Goal: Task Accomplishment & Management: Complete application form

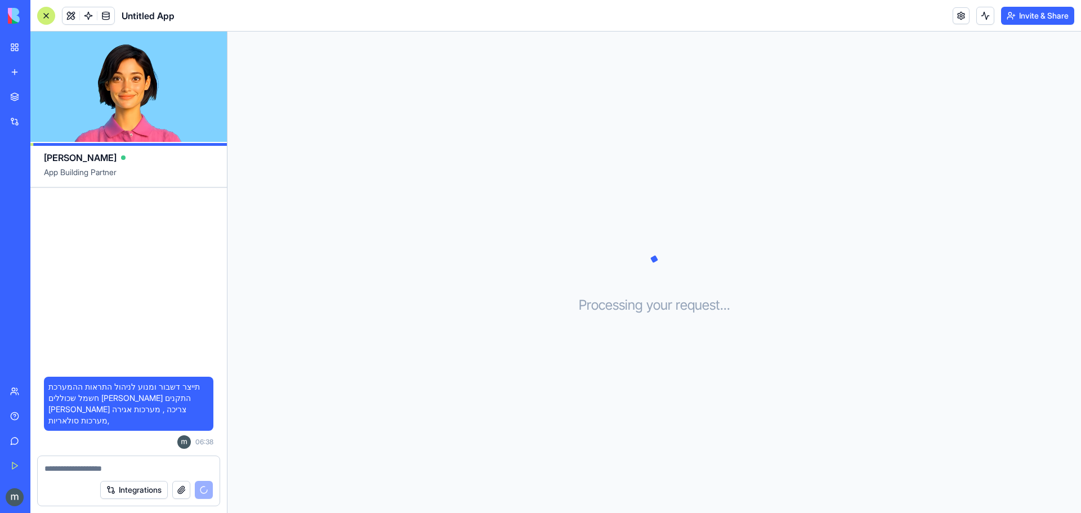
click at [361, 257] on div "Processing your request . . ." at bounding box center [653, 272] width 853 height 481
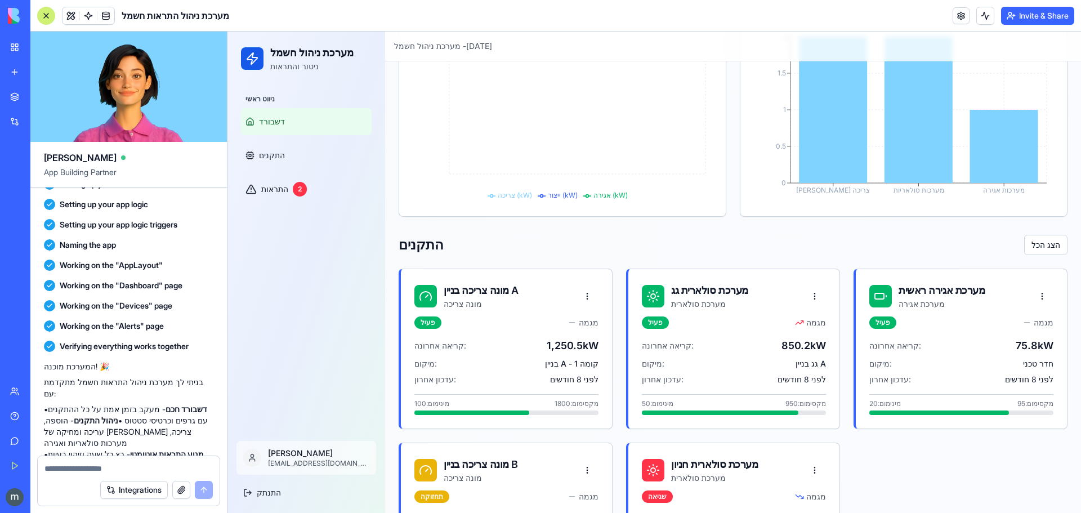
scroll to position [281, 0]
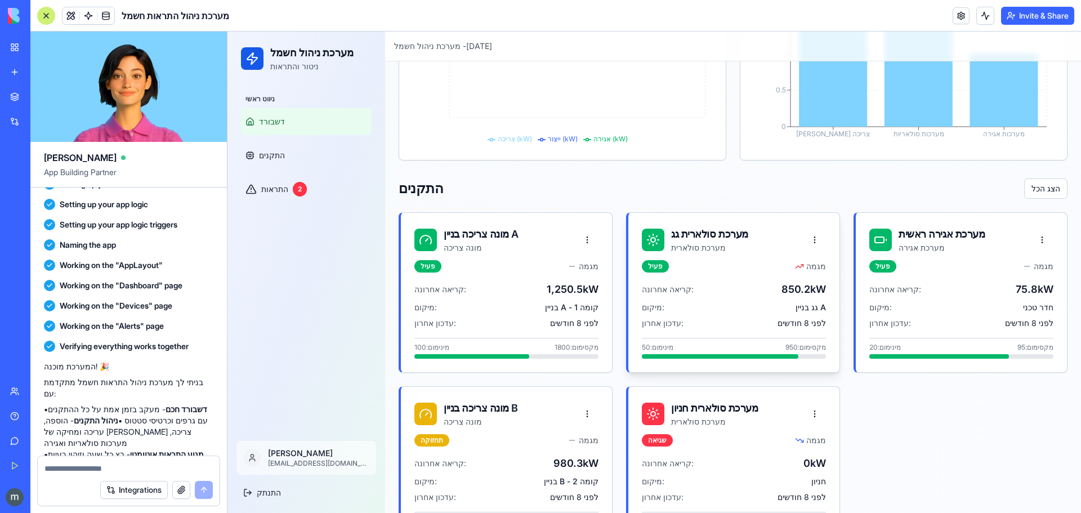
click at [695, 265] on div "פעיל מגמה" at bounding box center [734, 266] width 184 height 12
click at [812, 239] on button at bounding box center [814, 240] width 23 height 20
click at [808, 237] on button at bounding box center [814, 240] width 23 height 20
click at [1039, 189] on button "הצג הכל" at bounding box center [1045, 188] width 43 height 20
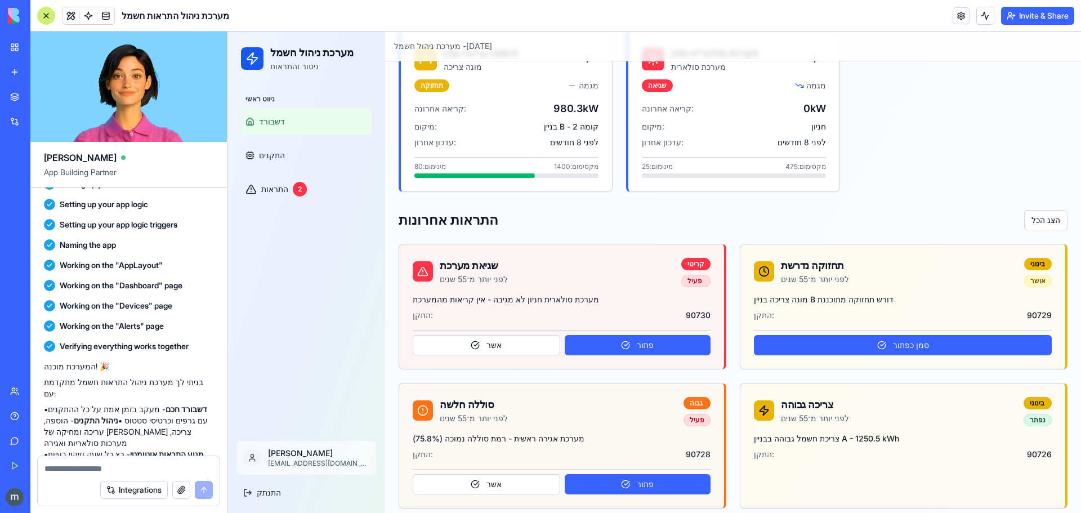
scroll to position [645, 0]
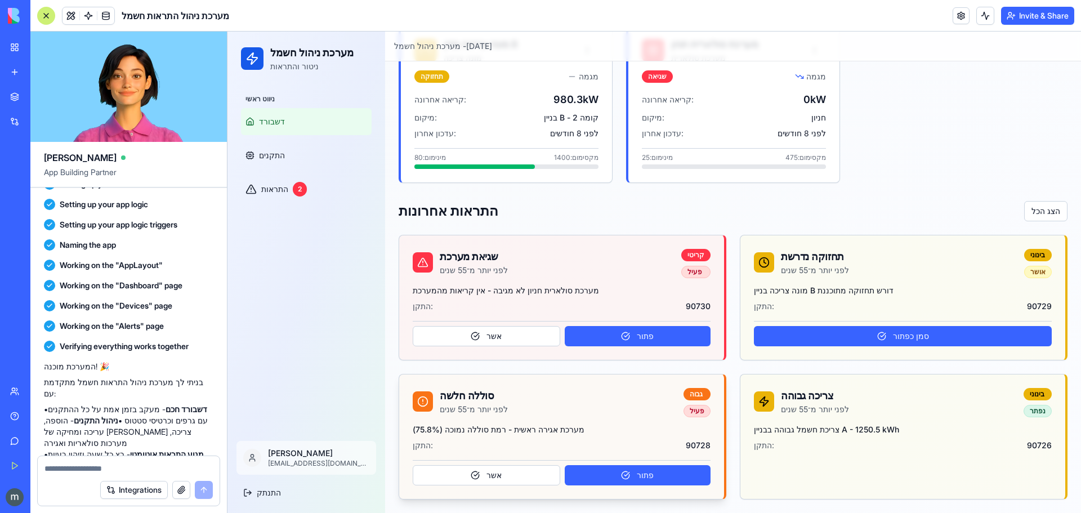
click at [669, 423] on div "סוללה חלשה לפני יותר מ־55 שנים גבוה פעיל" at bounding box center [561, 399] width 325 height 50
click at [525, 477] on button "אשר" at bounding box center [486, 475] width 147 height 20
click at [590, 476] on button "פתור" at bounding box center [638, 475] width 146 height 20
click at [271, 153] on span "התקנים" at bounding box center [272, 155] width 26 height 11
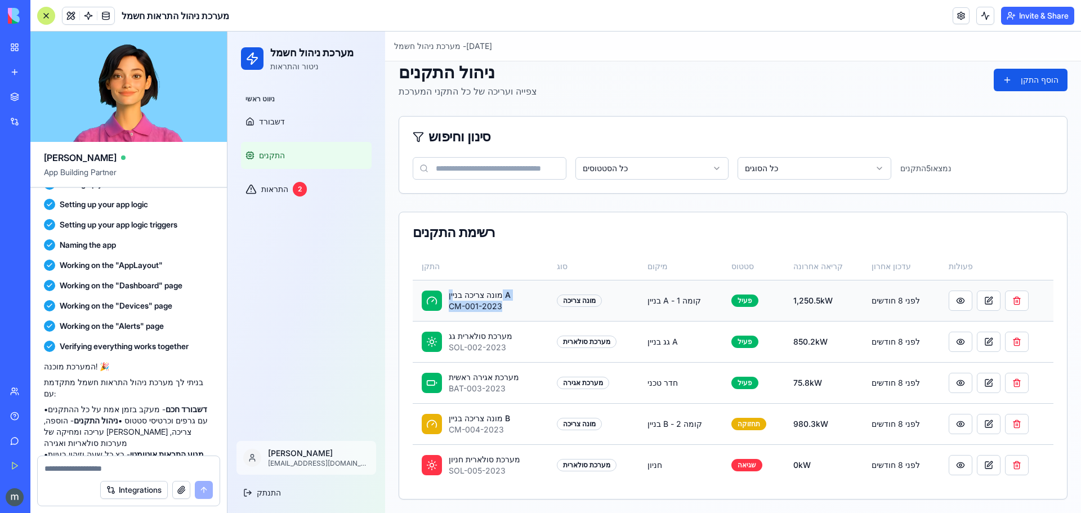
drag, startPoint x: 459, startPoint y: 292, endPoint x: 508, endPoint y: 309, distance: 52.3
click at [508, 309] on div "מונה צריכה בניין A CM-001-2023" at bounding box center [480, 300] width 117 height 23
click at [518, 311] on div "מונה צריכה בניין A CM-001-2023" at bounding box center [480, 300] width 117 height 23
click at [949, 303] on button at bounding box center [961, 300] width 24 height 20
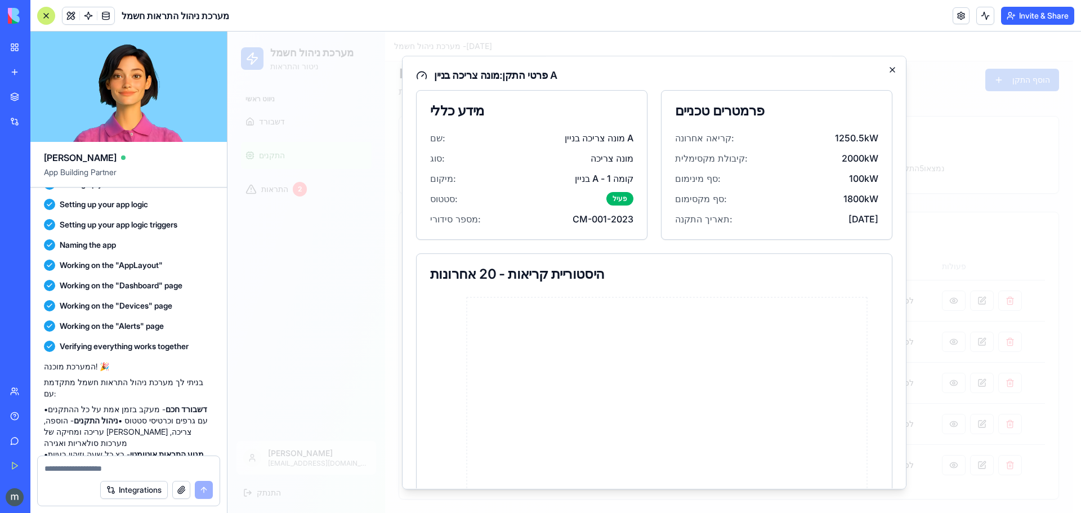
click at [888, 72] on icon "button" at bounding box center [892, 69] width 9 height 9
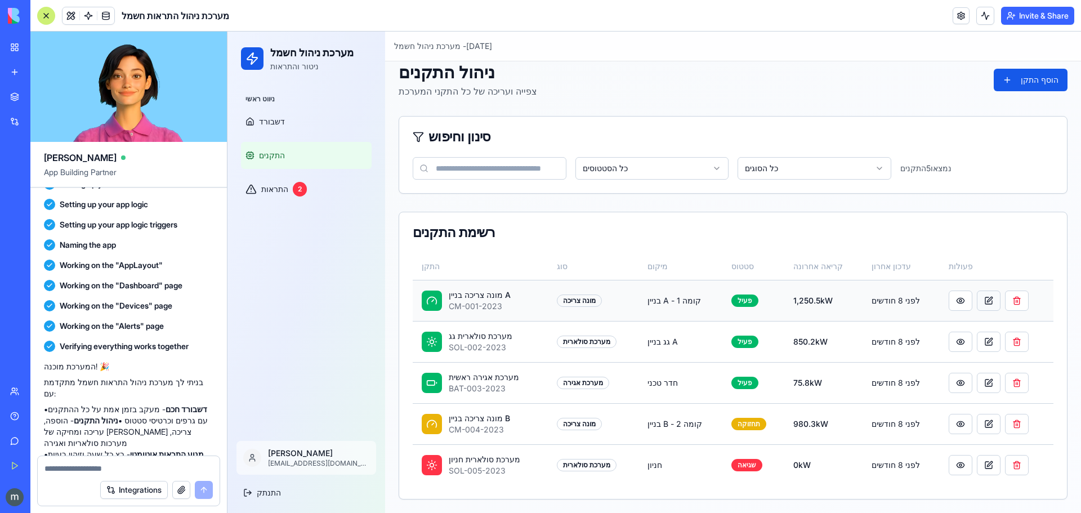
click at [977, 301] on button at bounding box center [989, 300] width 24 height 20
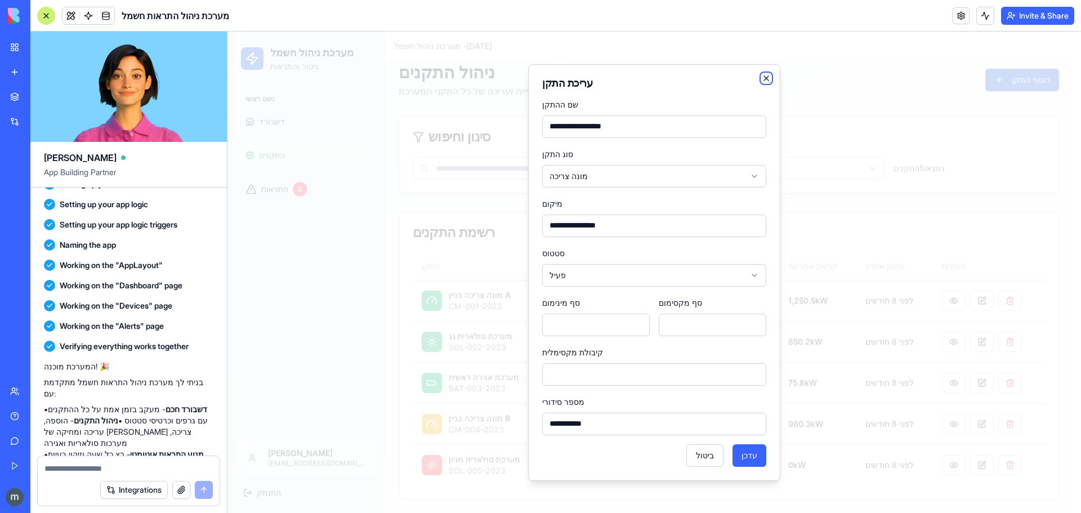
click at [765, 80] on icon "button" at bounding box center [766, 78] width 9 height 9
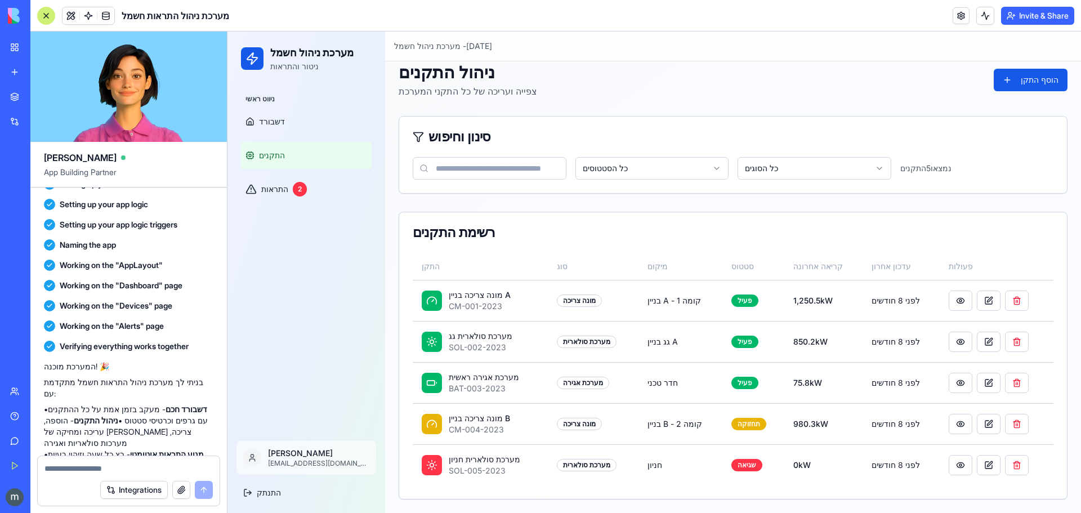
click at [527, 173] on input at bounding box center [490, 168] width 154 height 23
click at [604, 172] on html "מערכת ניהול חשמל ניטור והתראות ניווט ראשי דשבורד התקנים התראות 2 motti cmotti53…" at bounding box center [653, 266] width 853 height 494
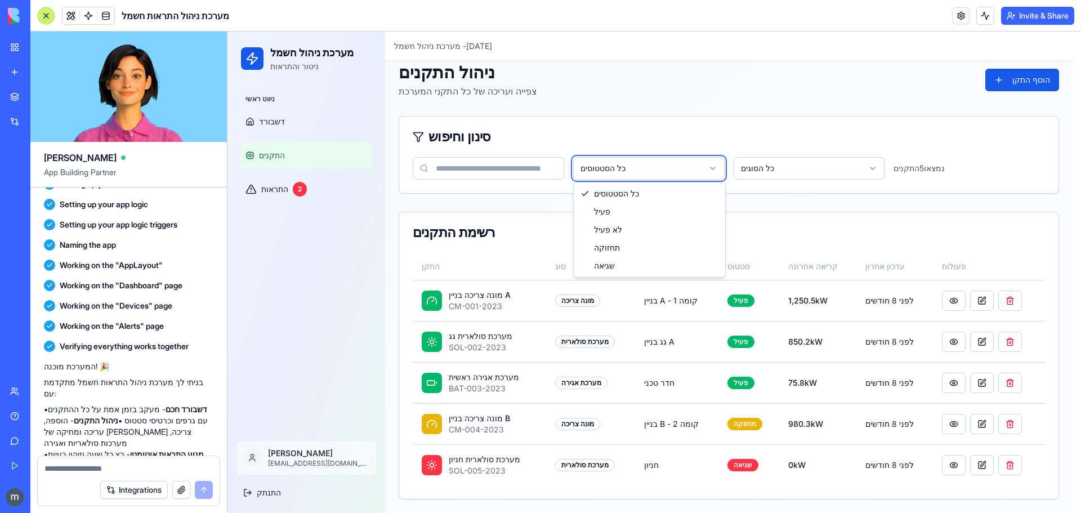
click at [604, 172] on html "מערכת ניהול חשמל ניטור והתראות ניווט ראשי דשבורד התקנים התראות 2 motti cmotti53…" at bounding box center [653, 266] width 853 height 494
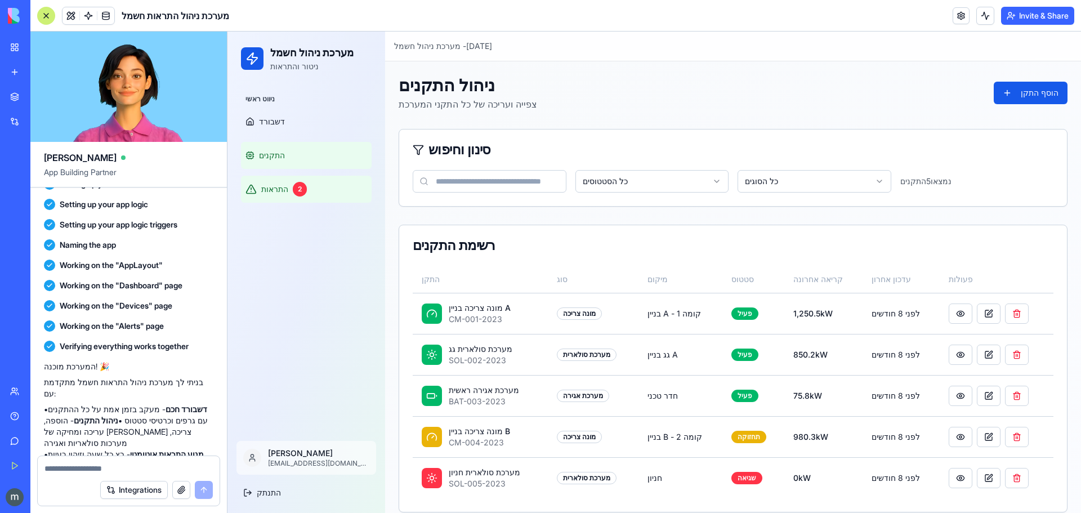
click at [271, 194] on span "התראות" at bounding box center [274, 189] width 27 height 11
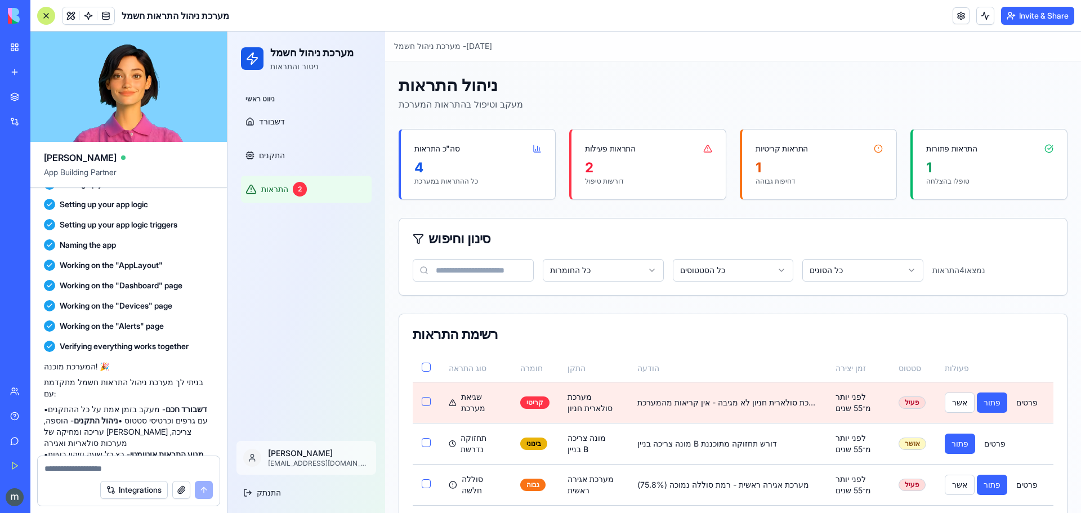
scroll to position [52, 0]
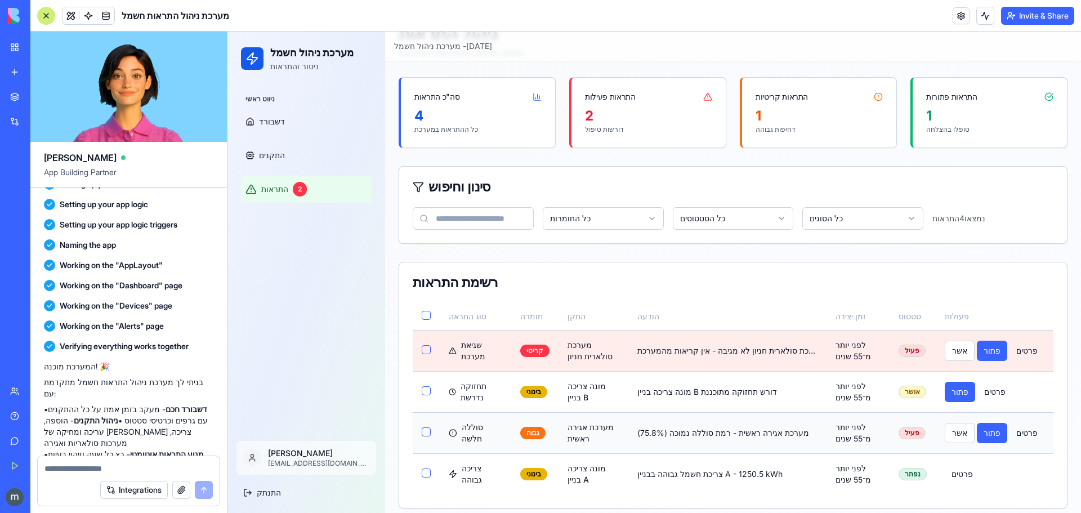
click at [476, 430] on span "סוללה חלשה" at bounding box center [482, 433] width 41 height 23
click at [499, 467] on div "צריכה גבוהה" at bounding box center [475, 474] width 53 height 23
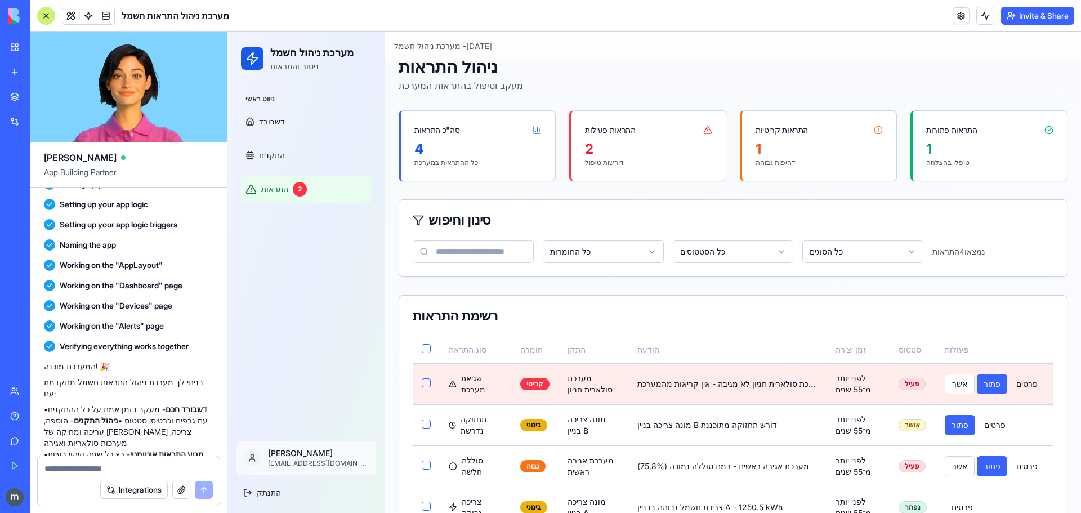
scroll to position [0, 0]
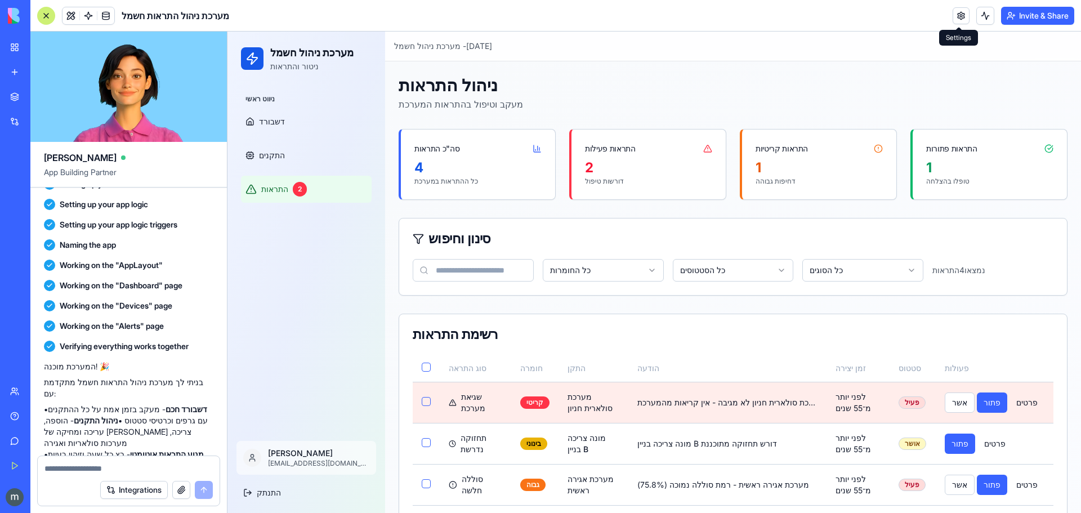
click at [958, 12] on link at bounding box center [960, 15] width 17 height 17
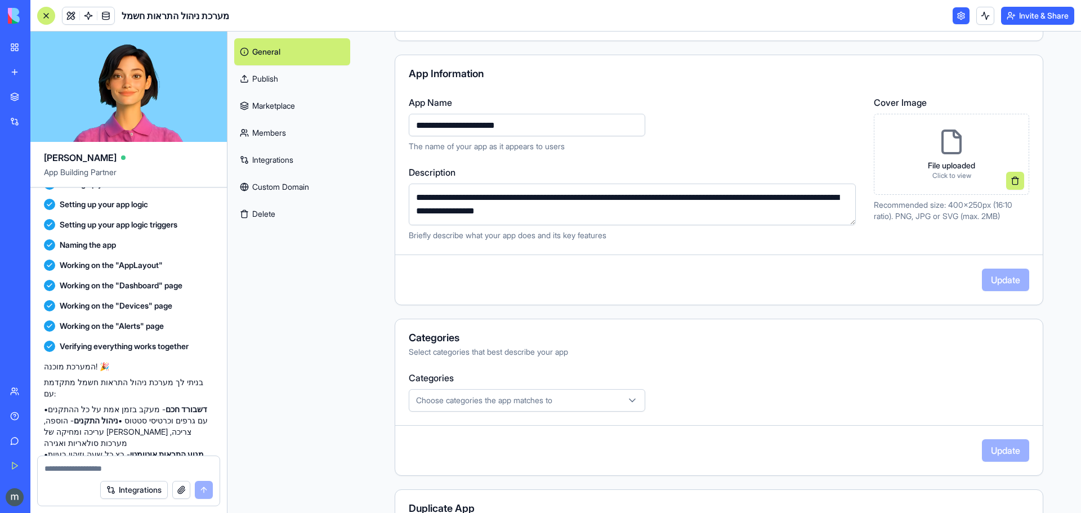
scroll to position [113, 0]
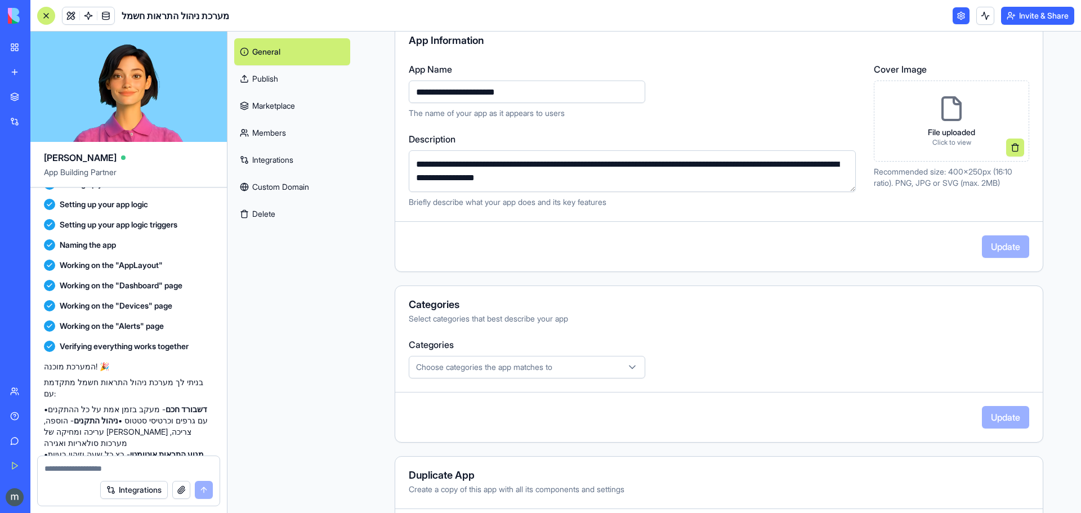
click at [530, 369] on span "Choose categories the app matches to" at bounding box center [484, 366] width 136 height 11
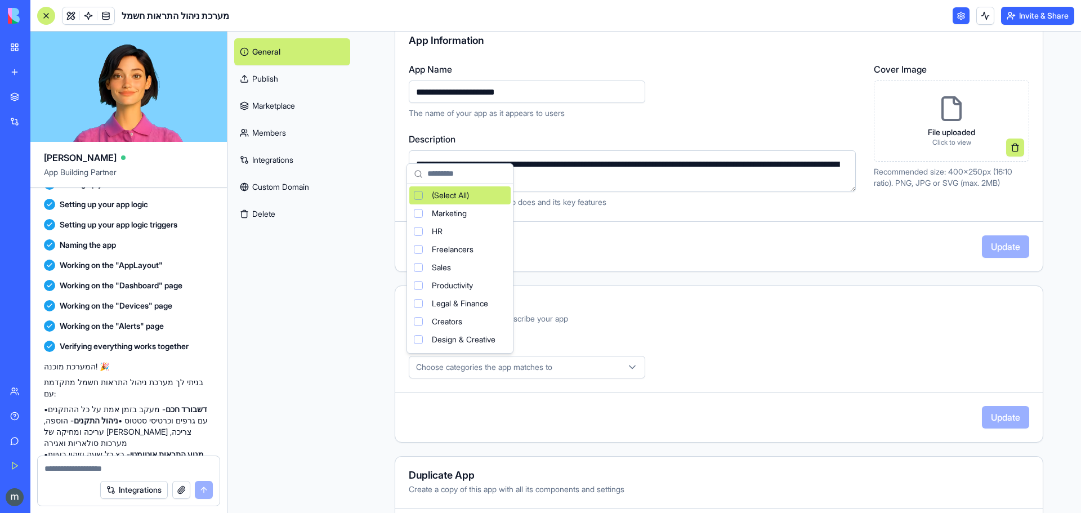
click at [551, 412] on html "BETA My Workspace New app Marketplace Integrations Recent Untitled App AI Logo …" at bounding box center [540, 256] width 1081 height 513
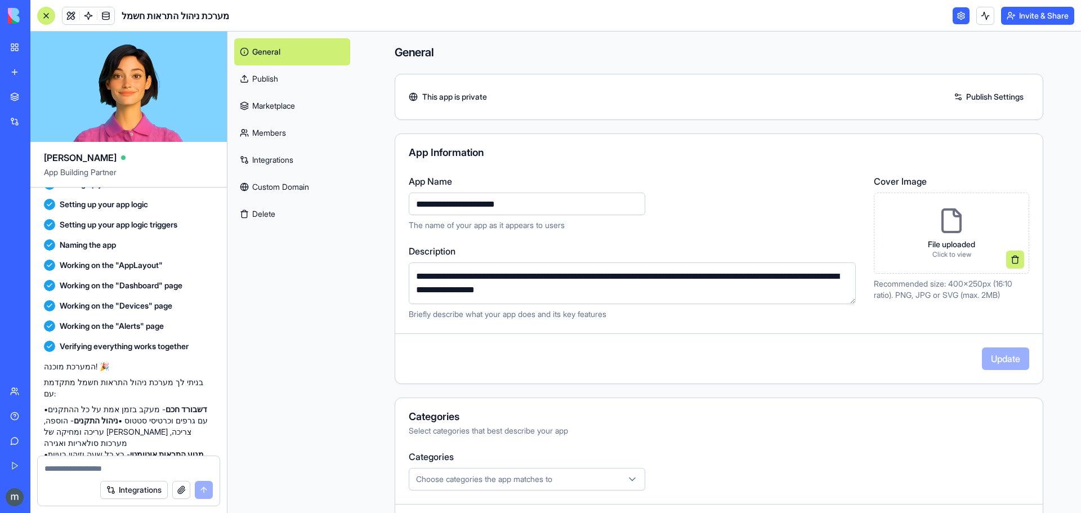
scroll to position [0, 0]
click at [950, 50] on h4 "General" at bounding box center [719, 53] width 648 height 16
click at [105, 17] on span at bounding box center [106, 16] width 32 height 32
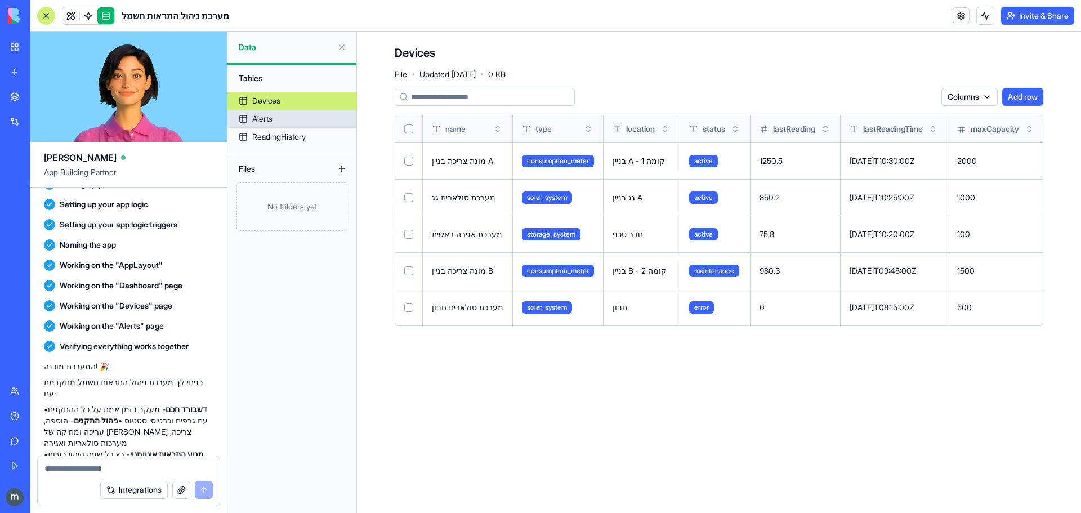
click at [253, 113] on div "Alerts" at bounding box center [262, 118] width 20 height 11
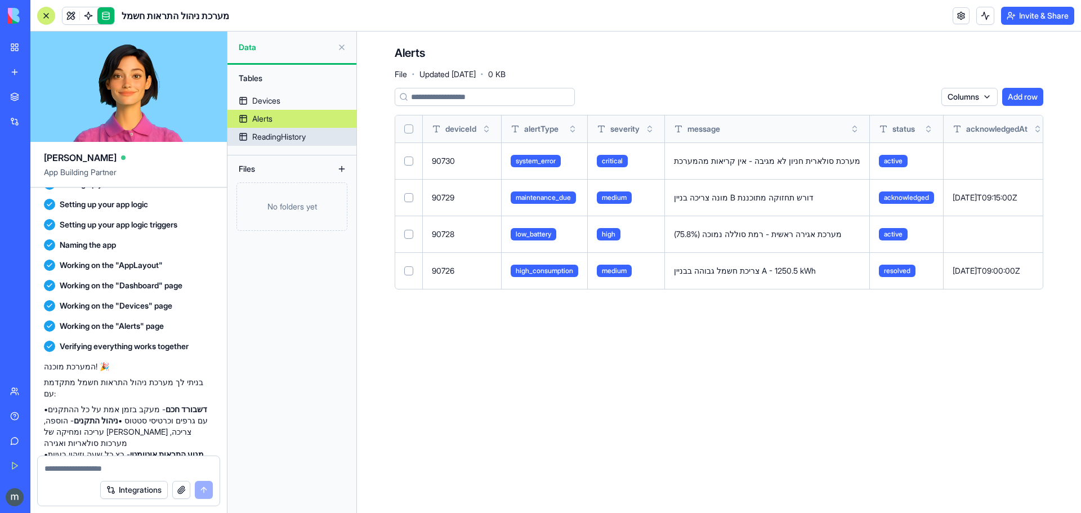
click at [265, 141] on div "ReadingHistory" at bounding box center [278, 136] width 53 height 11
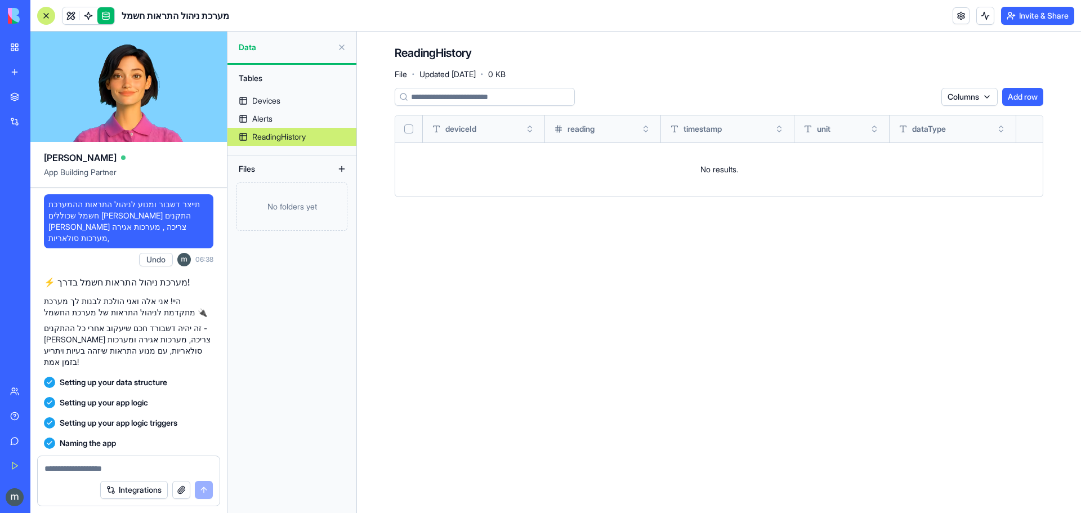
click at [84, 18] on span at bounding box center [89, 16] width 32 height 32
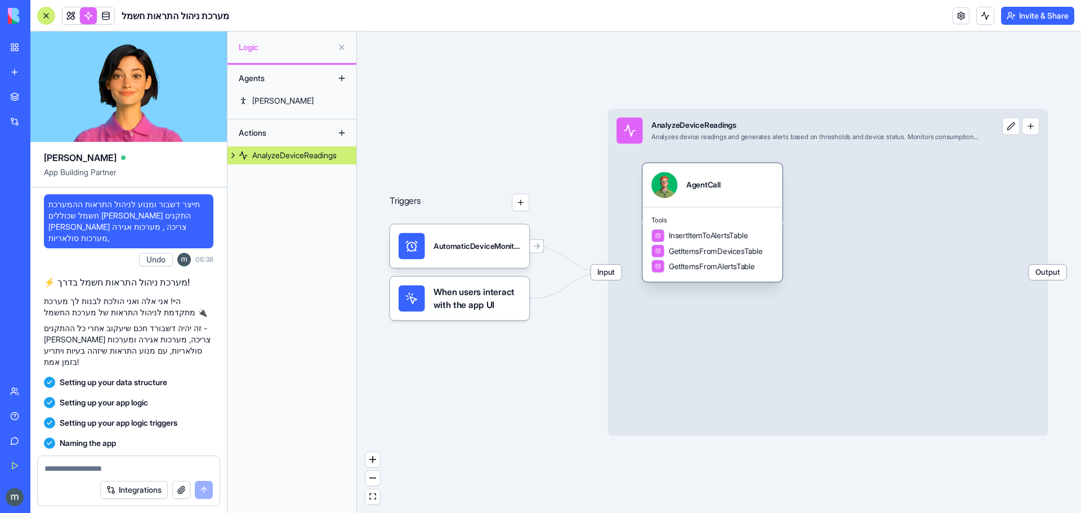
drag, startPoint x: 696, startPoint y: 239, endPoint x: 702, endPoint y: 181, distance: 57.8
click at [702, 181] on div "AgentCall" at bounding box center [703, 185] width 34 height 11
click at [683, 239] on span "InsertItemToAlertsTable" at bounding box center [708, 235] width 79 height 11
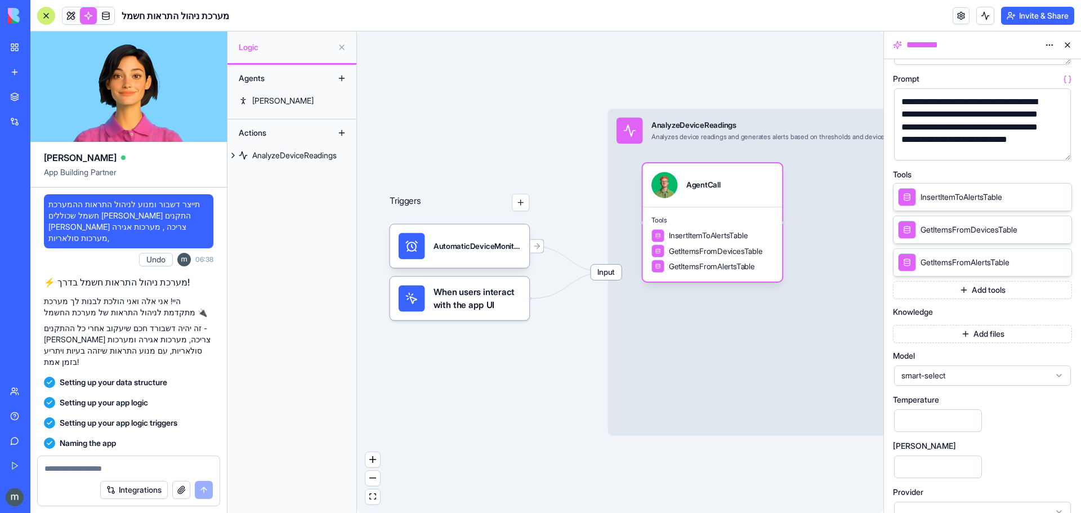
scroll to position [154, 0]
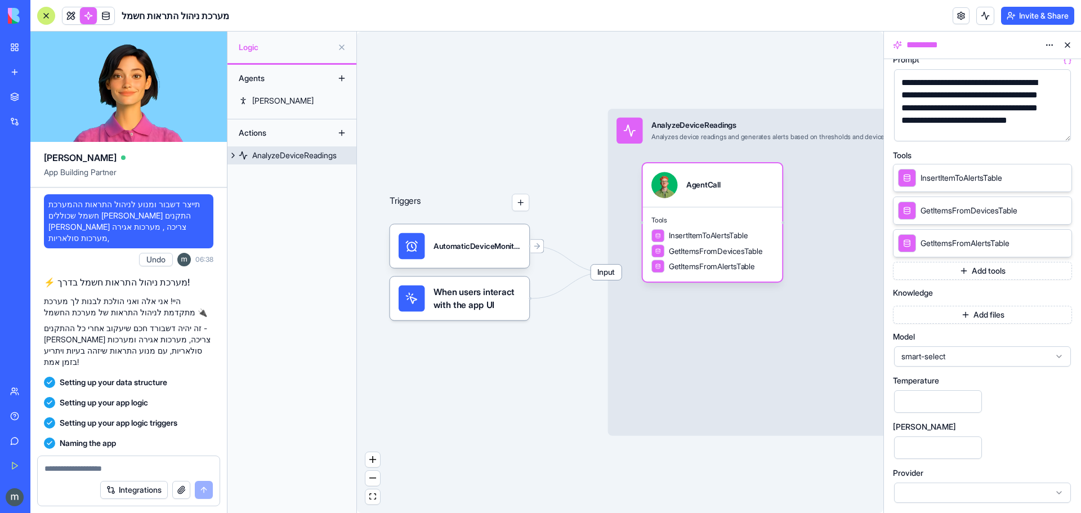
click at [649, 356] on div "Input AnalyzeDeviceReadings Analyzes device readings and generates alerts based…" at bounding box center [828, 272] width 440 height 327
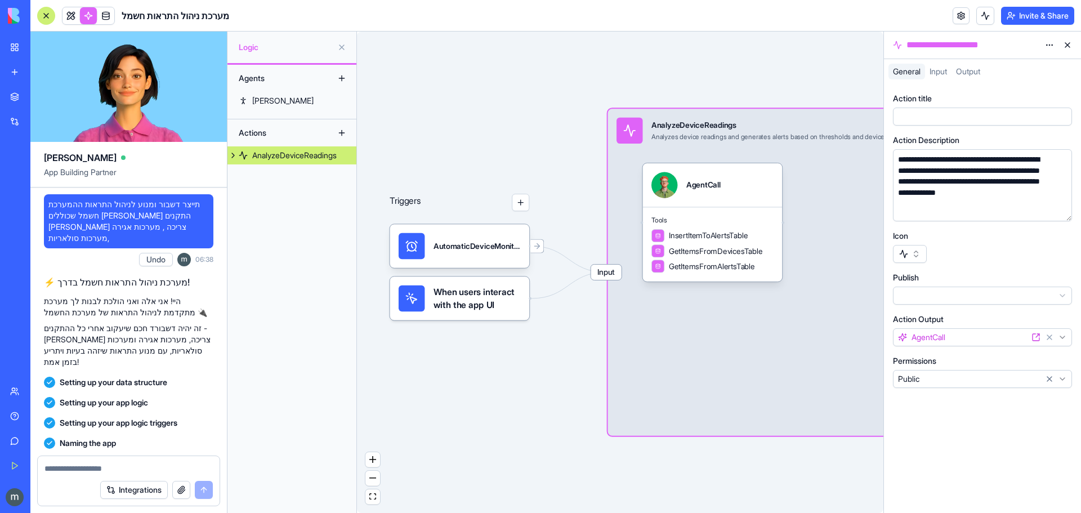
click at [464, 290] on span "When users interact with the app UI" at bounding box center [476, 298] width 87 height 26
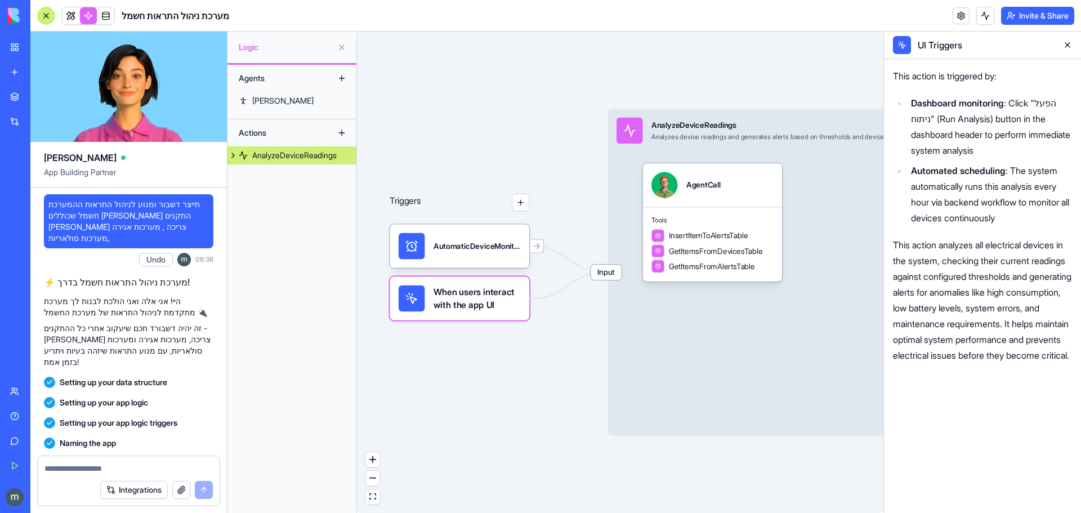
click at [477, 302] on span "When users interact with the app UI" at bounding box center [476, 298] width 87 height 26
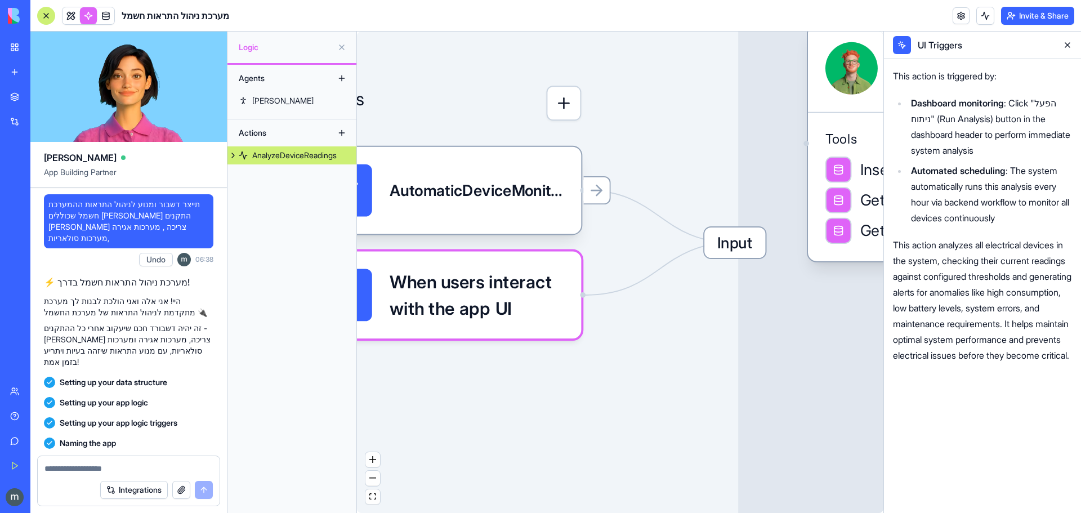
click at [477, 302] on span "When users interact with the app UI" at bounding box center [477, 295] width 175 height 52
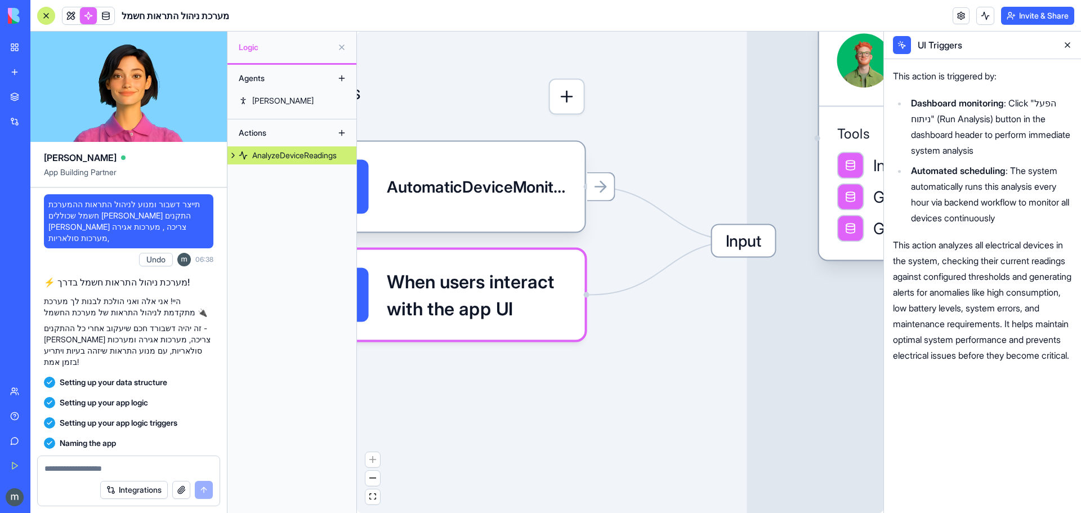
click at [634, 383] on div "Triggers AutomaticDeviceMonitoringTrigger When users interact with the app UI I…" at bounding box center [620, 272] width 526 height 481
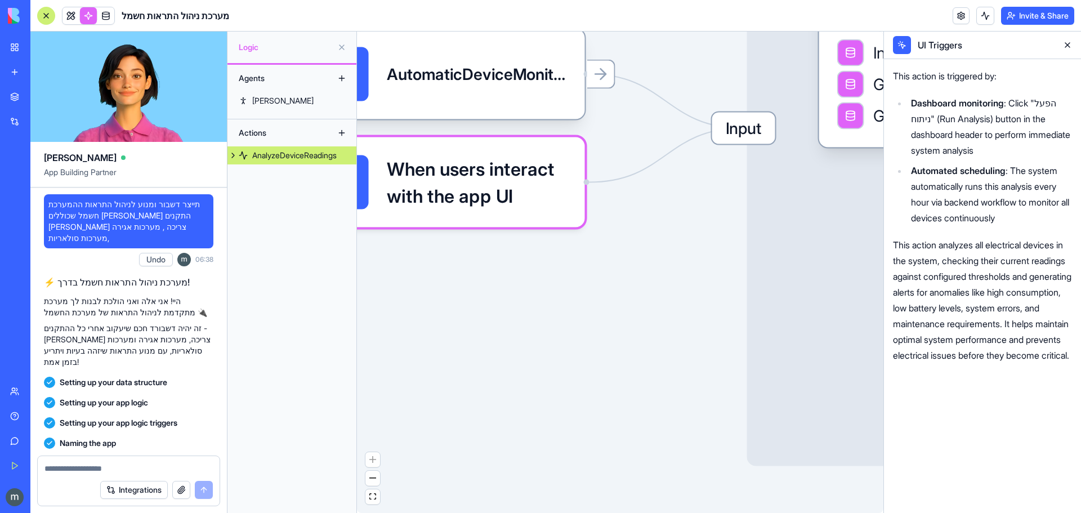
click at [620, 334] on div "Triggers AutomaticDeviceMonitoringTrigger When users interact with the app UI I…" at bounding box center [620, 272] width 526 height 481
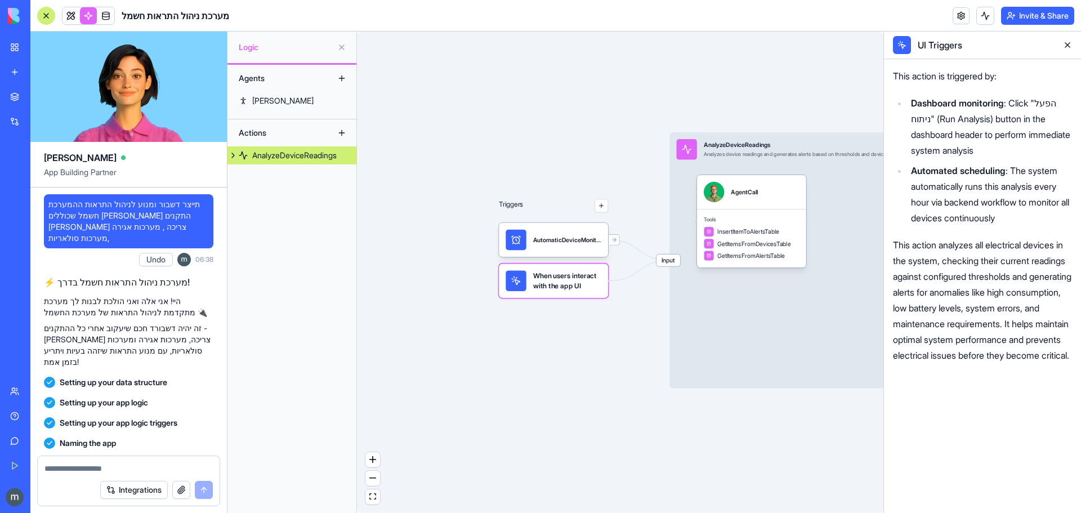
click at [231, 157] on button at bounding box center [232, 155] width 11 height 18
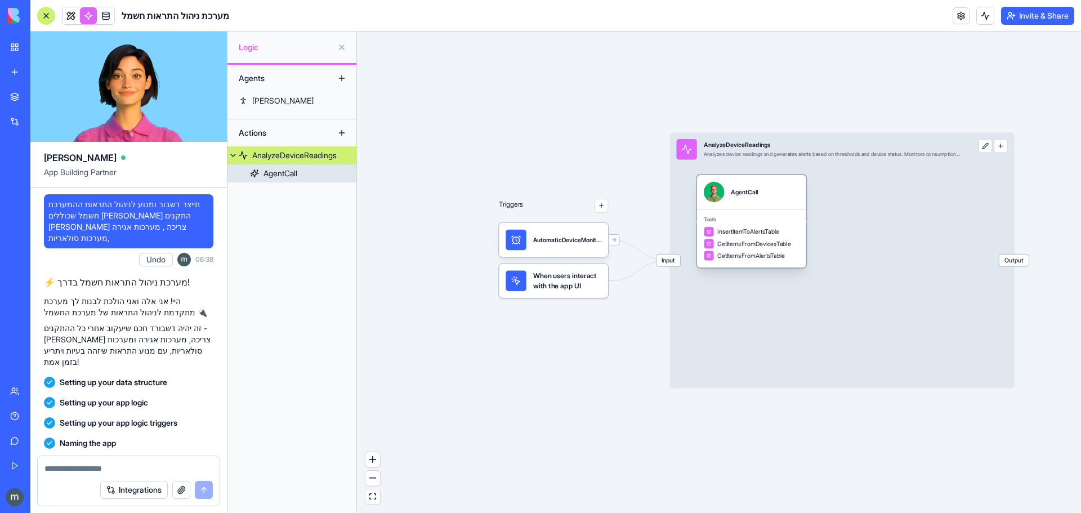
click at [254, 178] on link "AgentCall" at bounding box center [291, 173] width 129 height 18
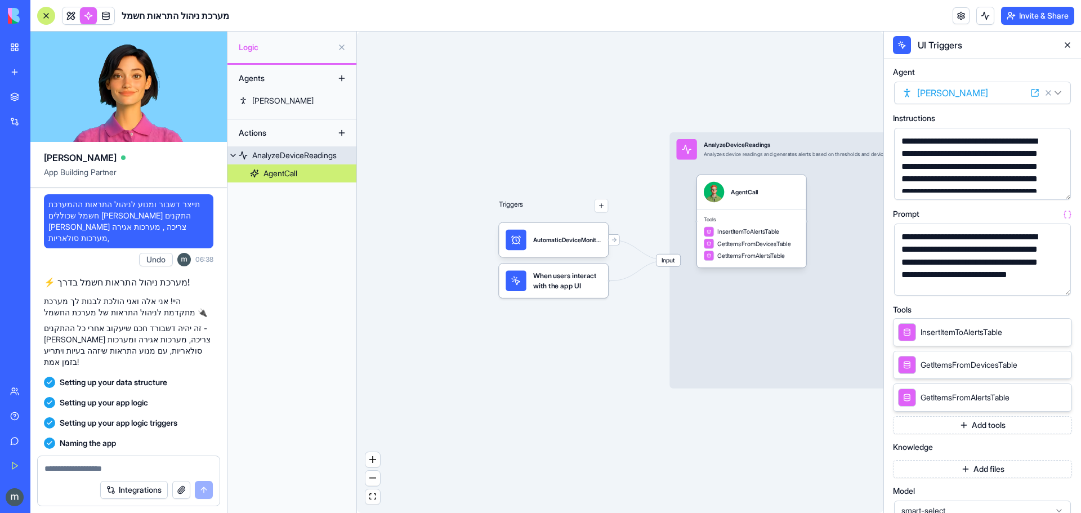
drag, startPoint x: 802, startPoint y: 328, endPoint x: 709, endPoint y: 299, distance: 97.6
click at [709, 299] on div "Input AnalyzeDeviceReadings Analyzes device readings and generates alerts based…" at bounding box center [841, 260] width 345 height 256
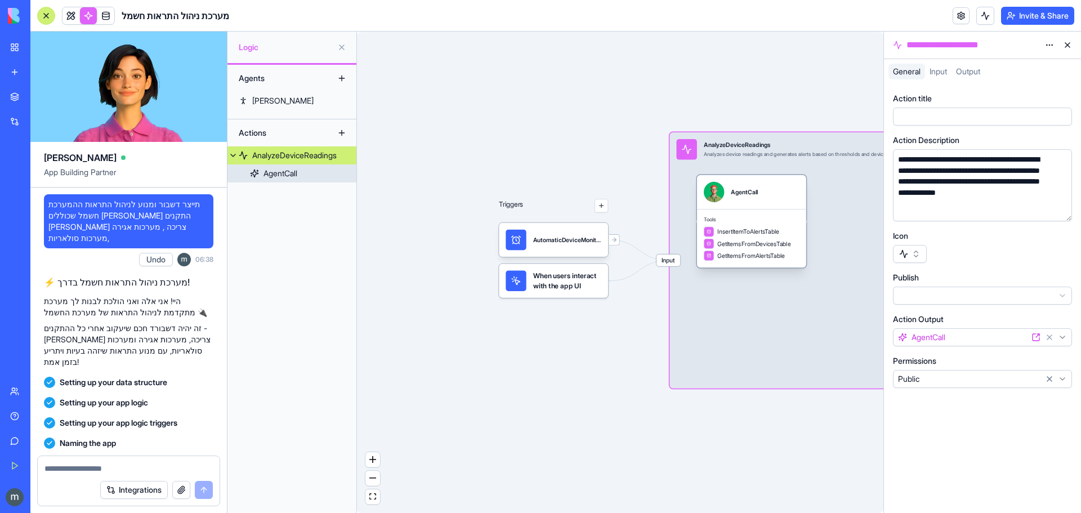
click at [753, 221] on span "Tools" at bounding box center [752, 219] width 96 height 7
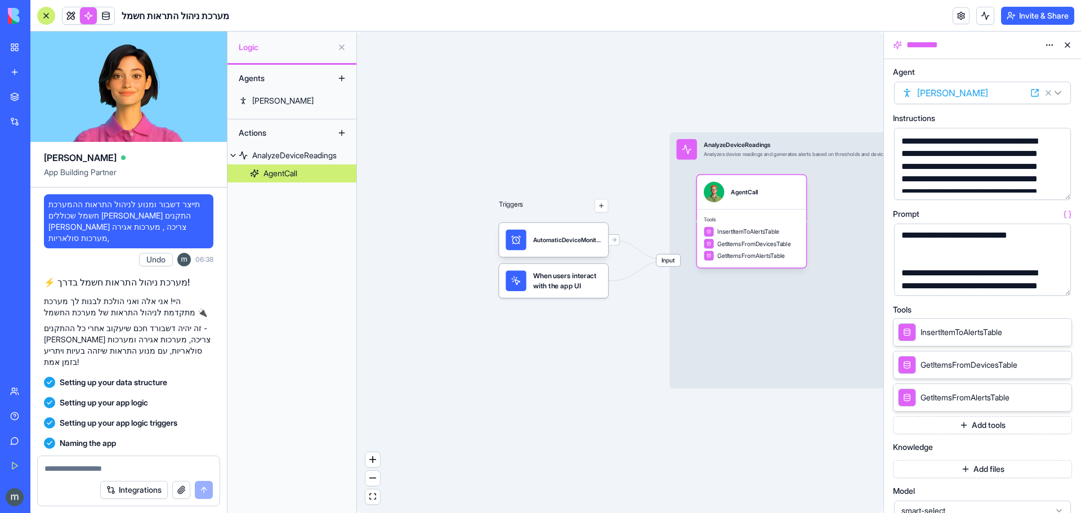
scroll to position [113, 0]
click at [921, 330] on span "InsertItemToAlertsTable" at bounding box center [961, 331] width 82 height 11
click at [1045, 331] on icon at bounding box center [1046, 331] width 9 height 9
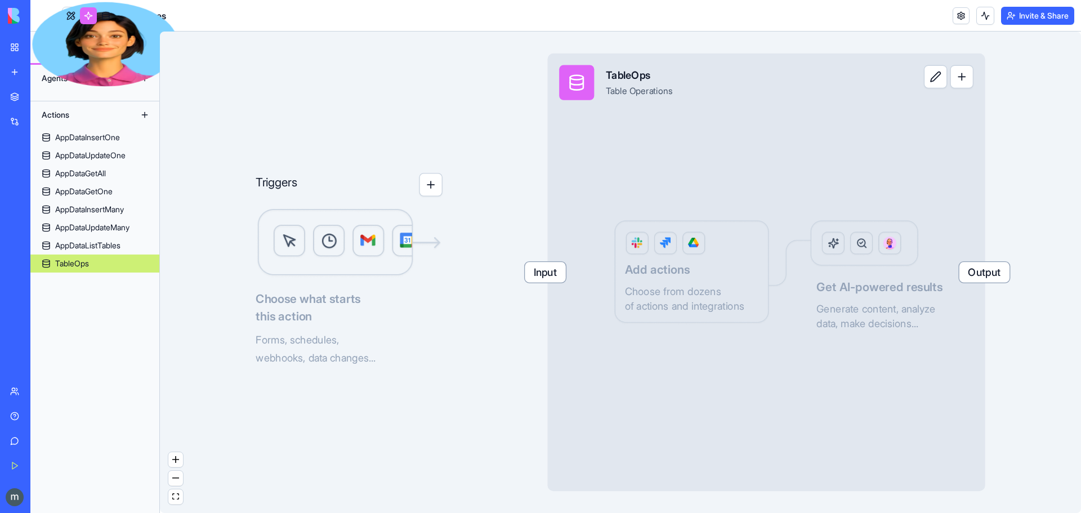
click at [1045, 331] on div "Triggers Choose what starts this action Forms, schedules, webhooks, data change…" at bounding box center [620, 272] width 921 height 481
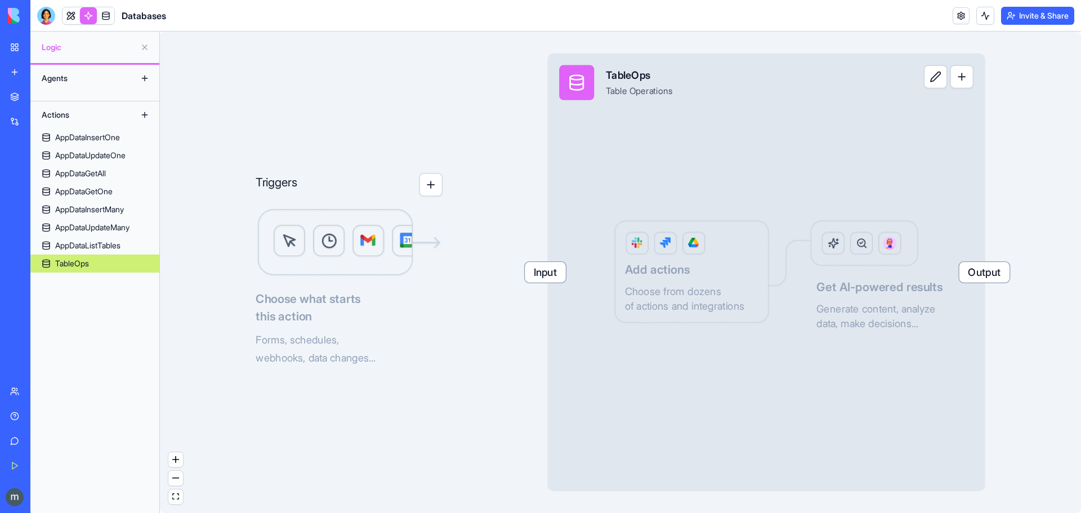
click at [288, 304] on span "Choose what starts this action" at bounding box center [349, 307] width 187 height 35
click at [92, 248] on div "AppDataListTables" at bounding box center [87, 245] width 65 height 11
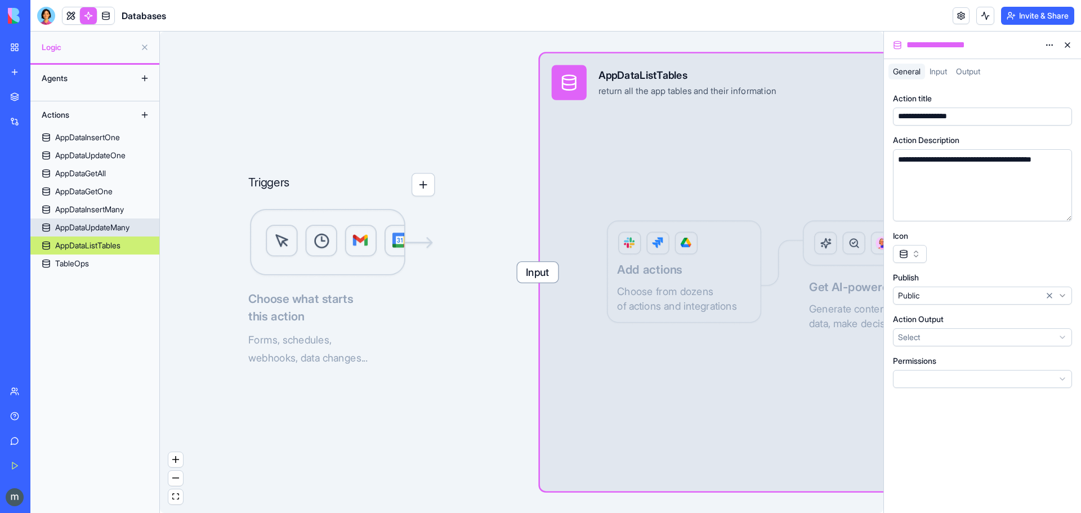
click at [88, 231] on div "AppDataUpdateMany" at bounding box center [92, 227] width 74 height 11
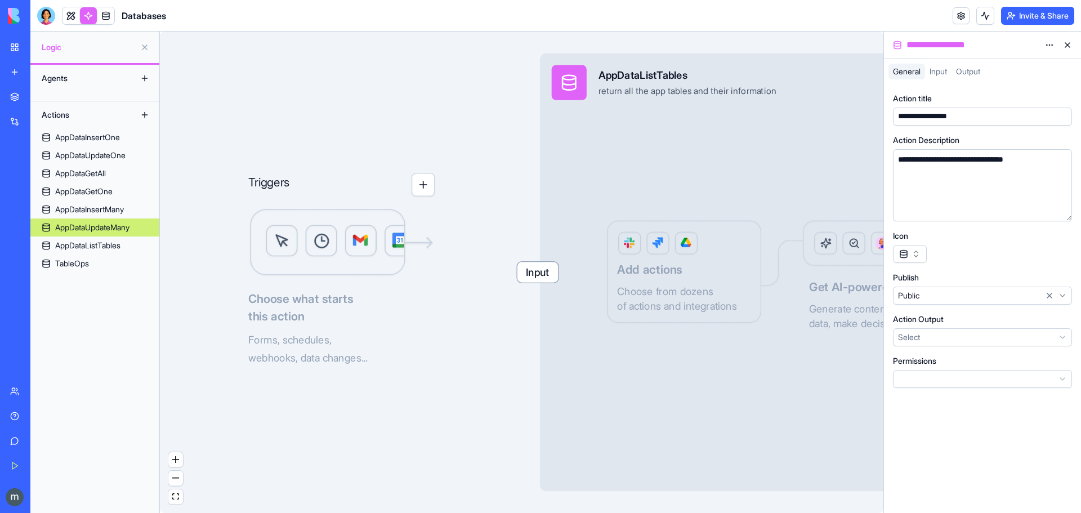
click at [88, 231] on div "AppDataUpdateMany" at bounding box center [92, 227] width 74 height 11
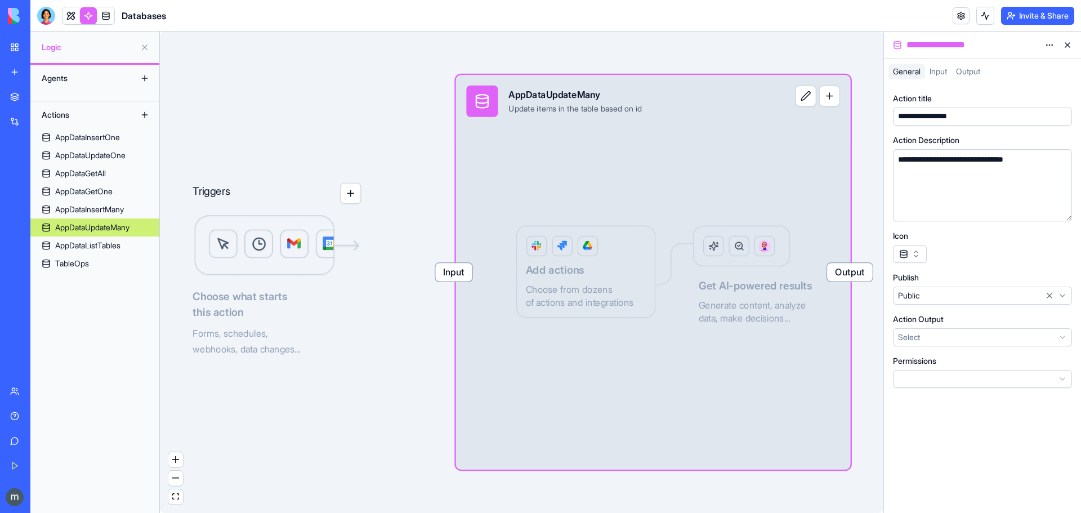
click at [357, 249] on img at bounding box center [277, 245] width 168 height 63
click at [354, 198] on button "button" at bounding box center [350, 193] width 21 height 21
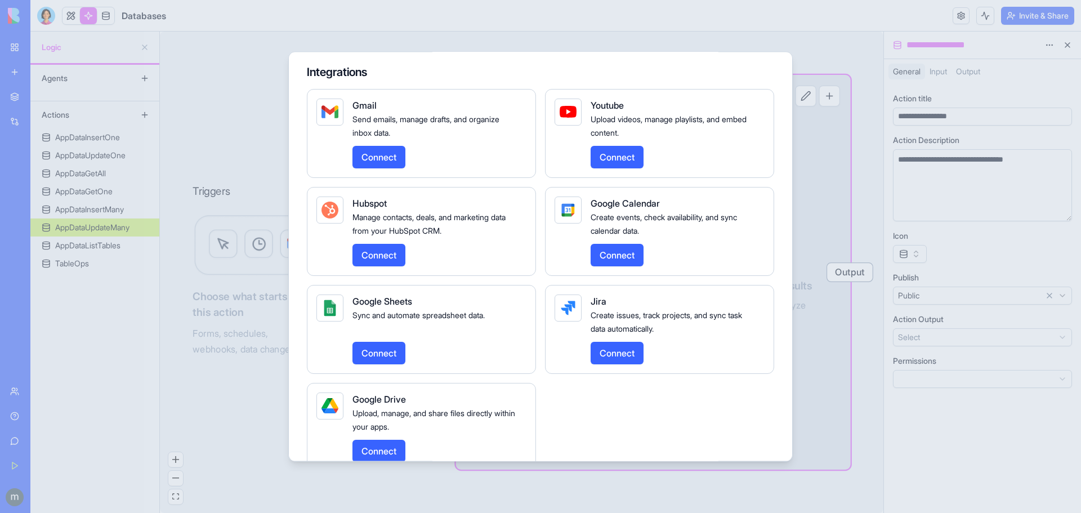
scroll to position [338, 0]
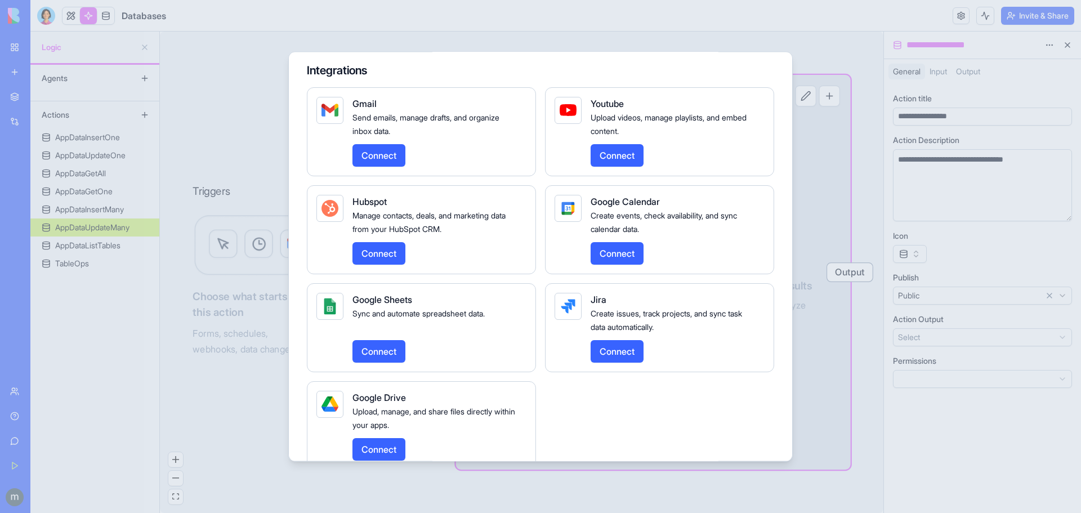
click at [840, 35] on div at bounding box center [540, 256] width 1081 height 513
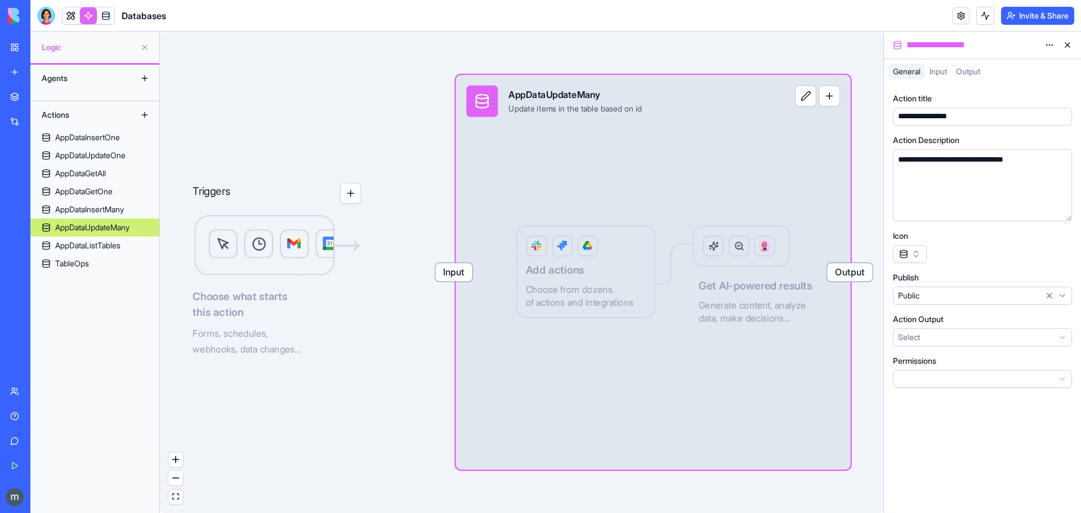
click at [1029, 11] on button "Invite & Share" at bounding box center [1037, 16] width 73 height 18
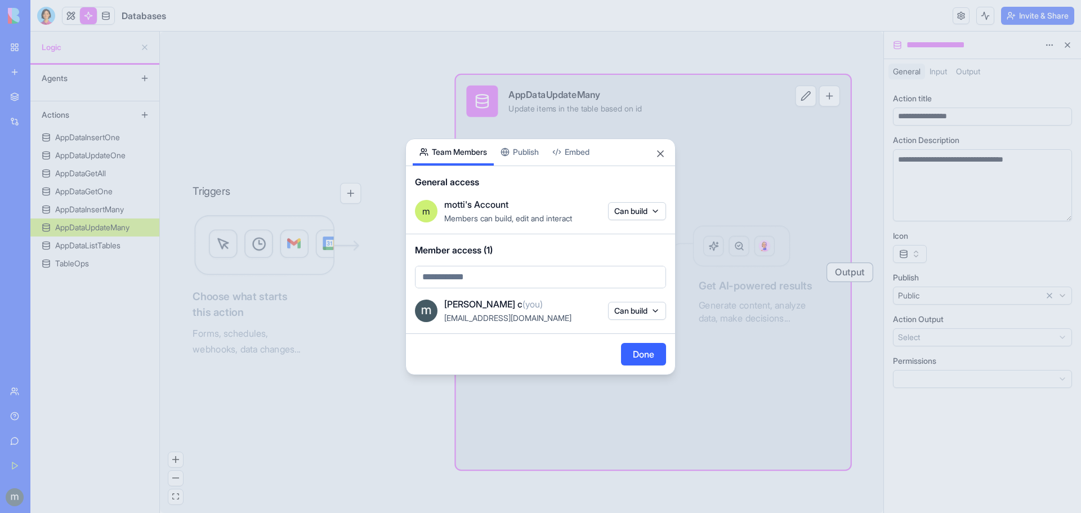
click at [440, 278] on body "**********" at bounding box center [540, 256] width 1081 height 513
type input "*"
click at [367, 315] on div at bounding box center [540, 256] width 1081 height 513
click at [662, 153] on button "Close" at bounding box center [660, 153] width 11 height 11
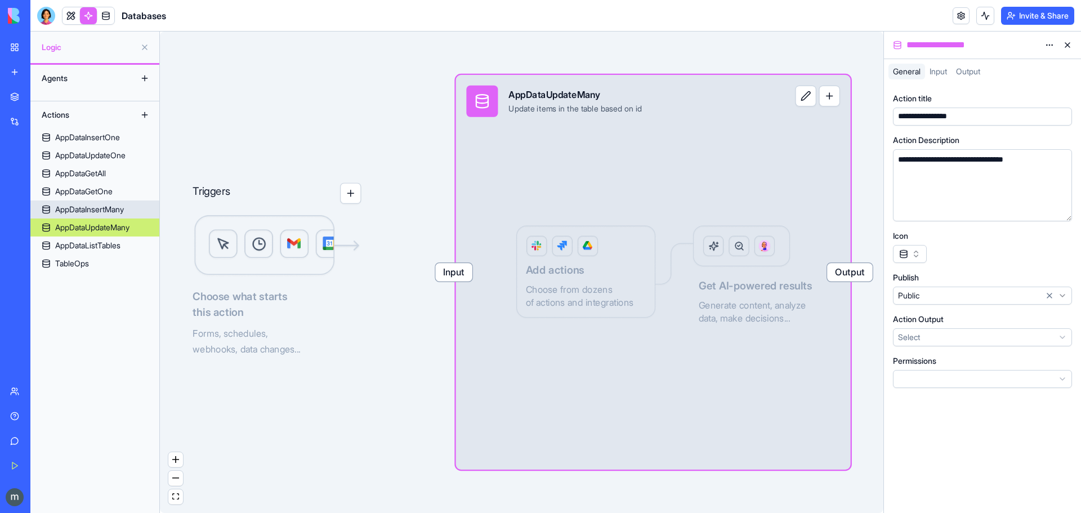
click at [89, 209] on div "AppDataInsertMany" at bounding box center [89, 209] width 69 height 11
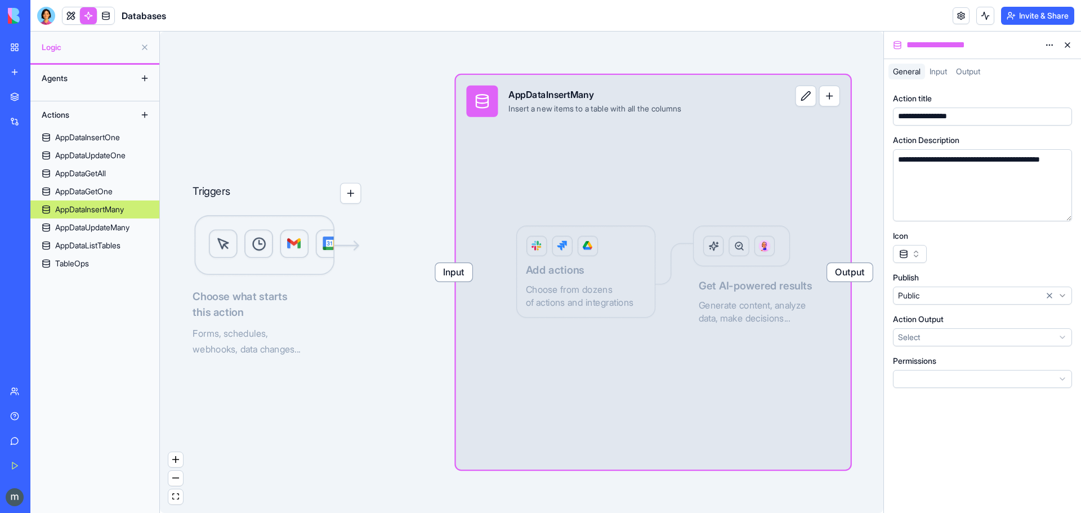
click at [915, 253] on button "button" at bounding box center [910, 254] width 34 height 18
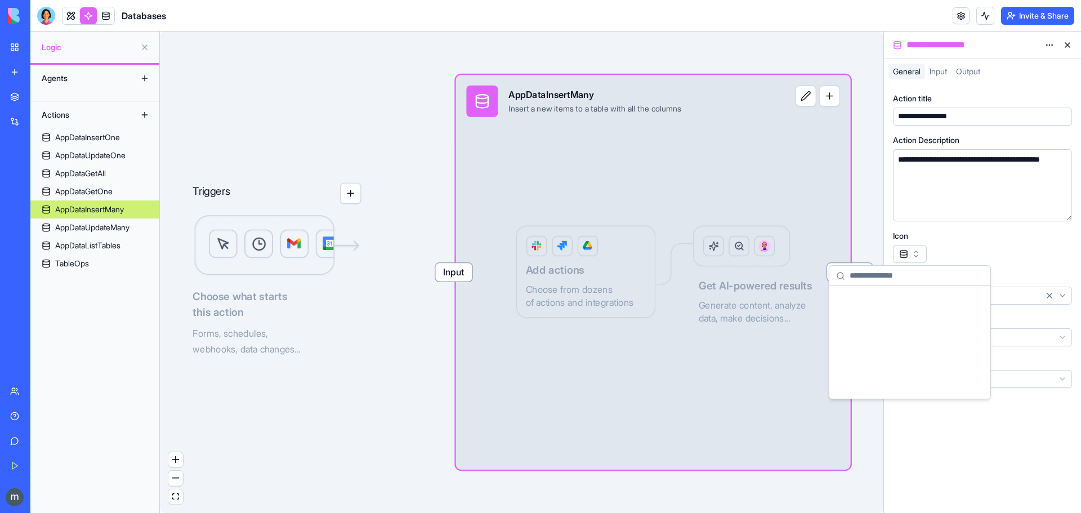
scroll to position [11145, 0]
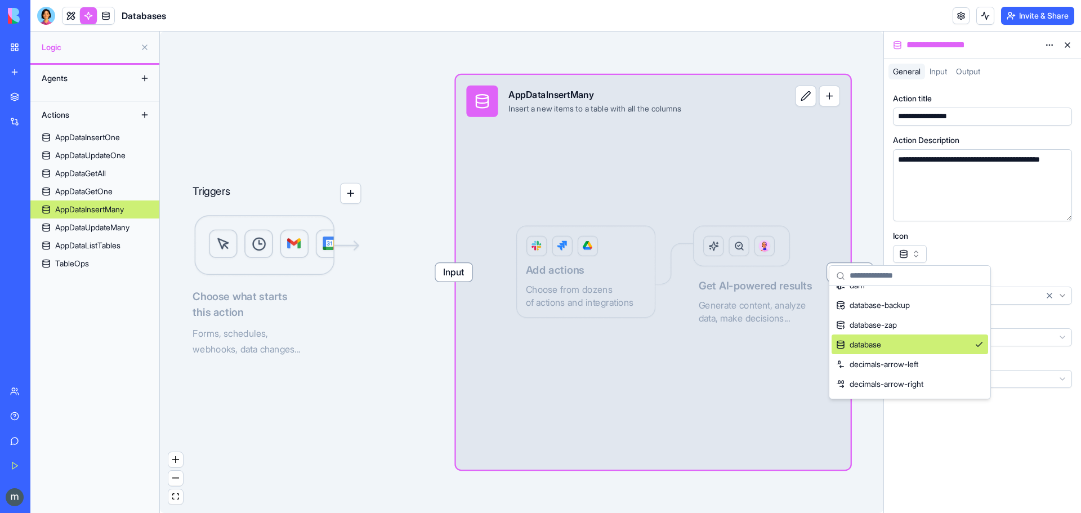
click at [915, 253] on button "button" at bounding box center [910, 254] width 34 height 18
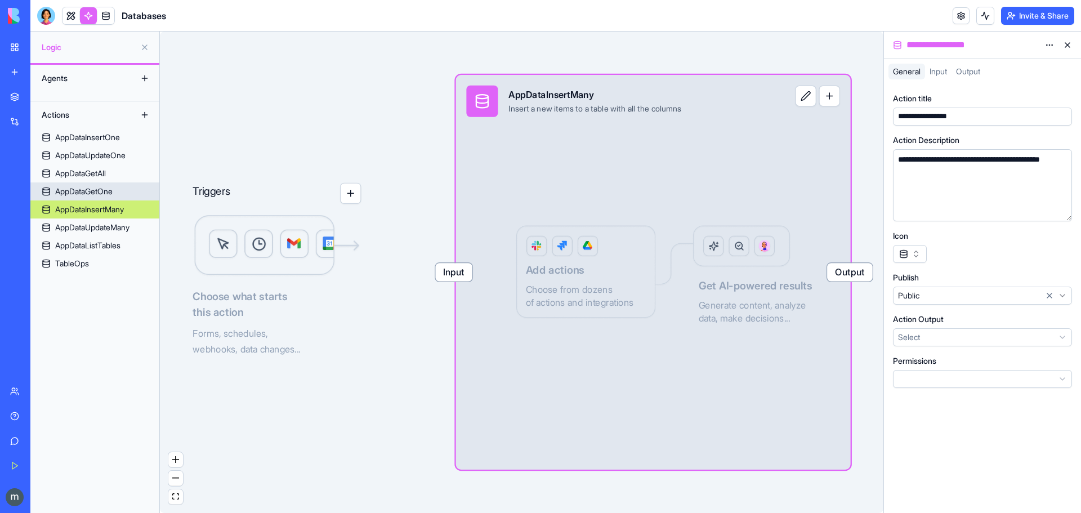
click at [101, 192] on div "AppDataGetOne" at bounding box center [83, 191] width 57 height 11
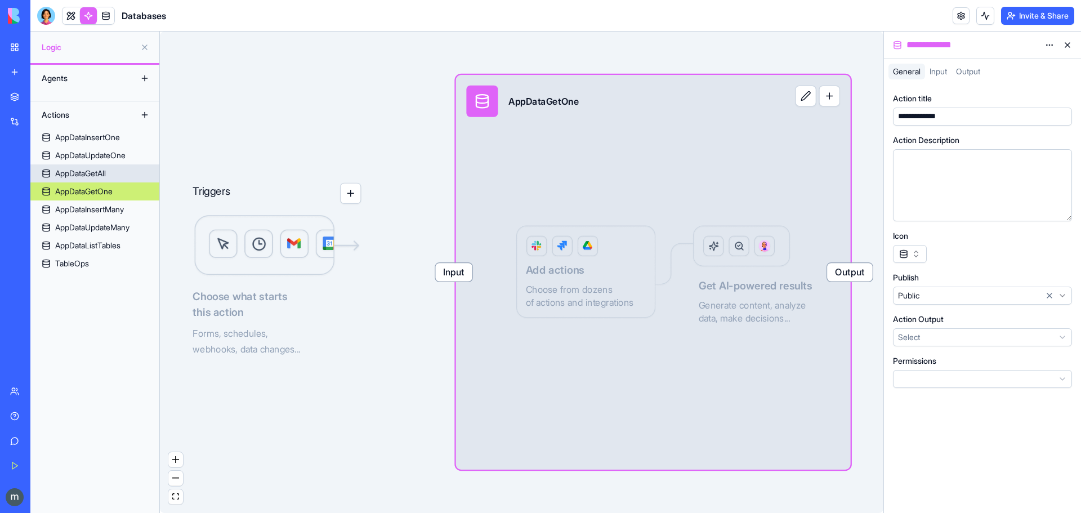
click at [90, 173] on div "AppDataGetAll" at bounding box center [80, 173] width 51 height 11
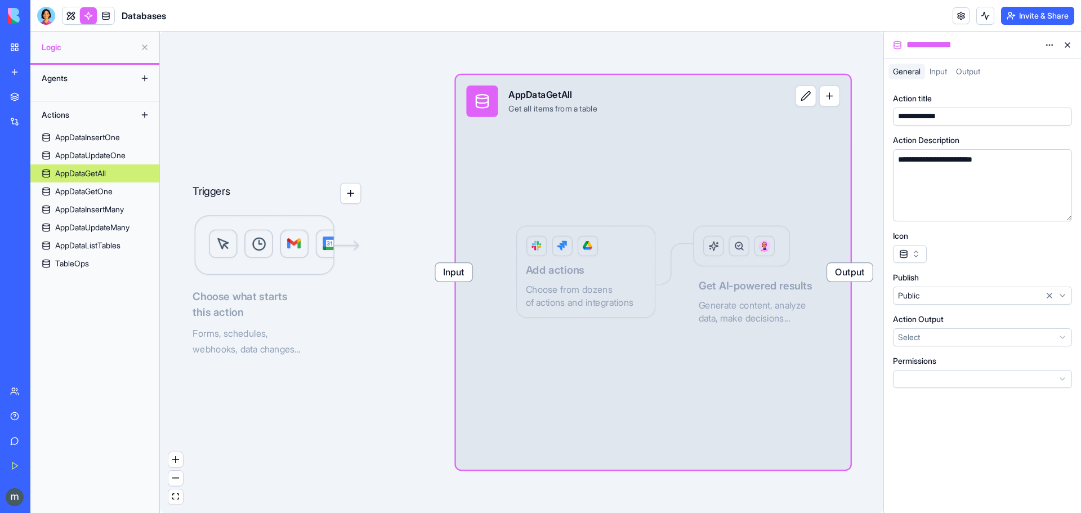
click at [90, 173] on div "AppDataGetAll" at bounding box center [80, 173] width 51 height 11
click at [142, 78] on button at bounding box center [145, 78] width 18 height 18
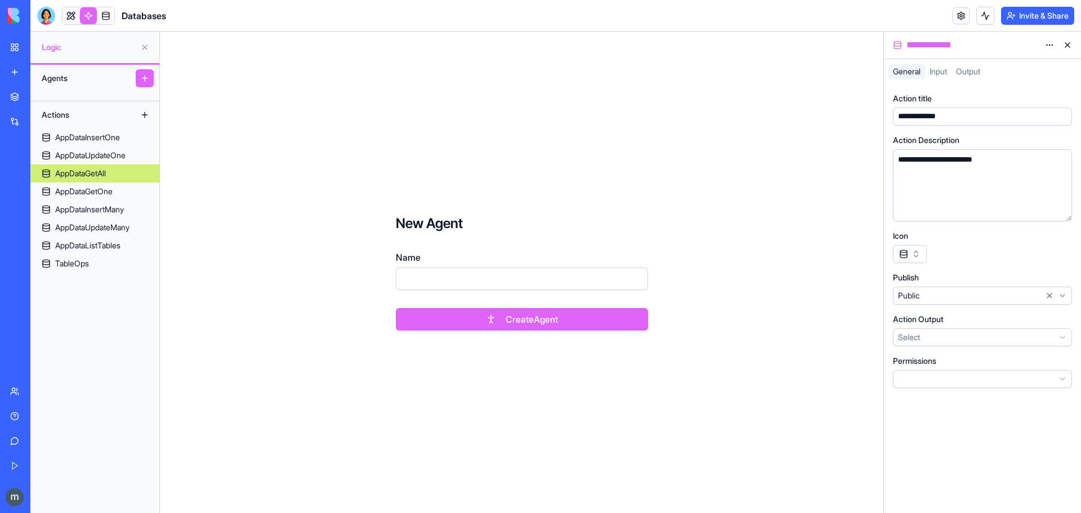
click at [146, 78] on button at bounding box center [145, 78] width 18 height 18
click at [914, 337] on html "**********" at bounding box center [540, 256] width 1081 height 513
click at [860, 359] on html "**********" at bounding box center [540, 256] width 1081 height 513
click at [29, 175] on div "מערכת ניהול התראות חשמל" at bounding box center [26, 175] width 32 height 11
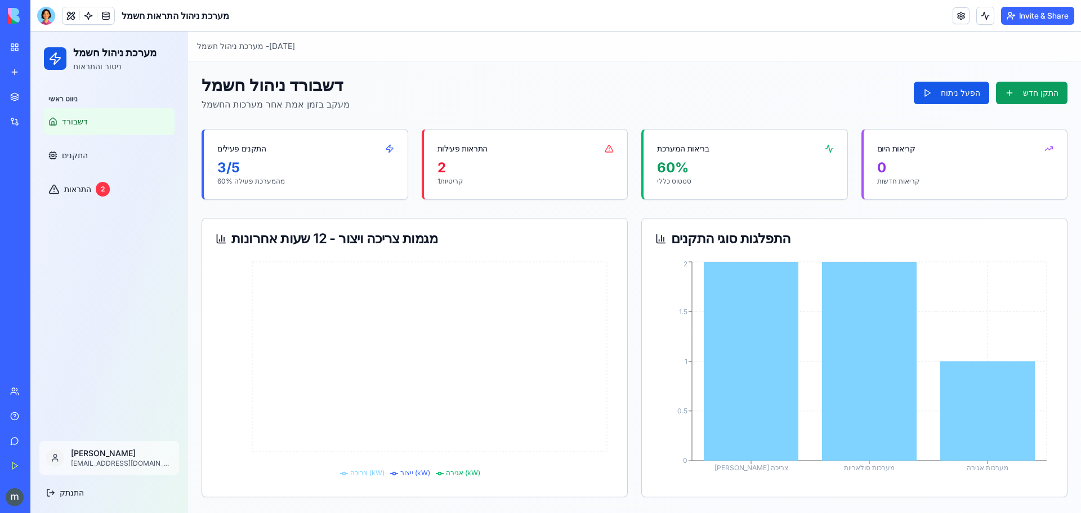
click at [531, 150] on div "התראות פעילות" at bounding box center [526, 143] width 204 height 29
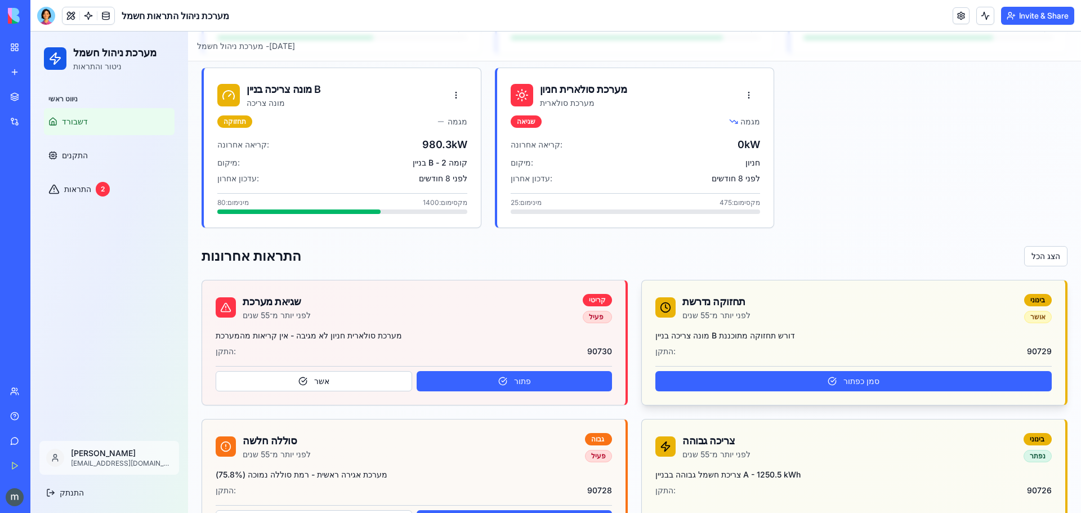
scroll to position [697, 0]
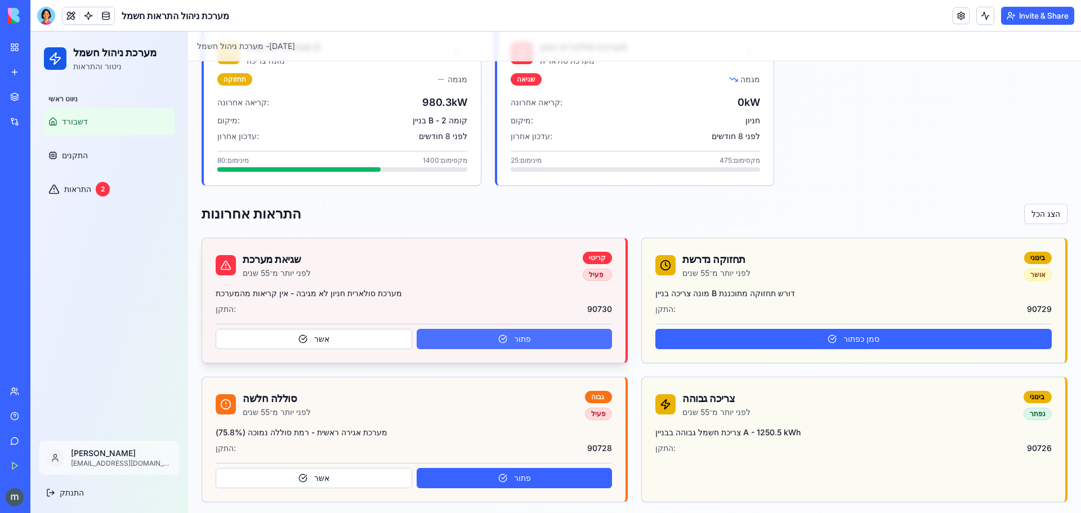
click at [492, 338] on button "פתור" at bounding box center [514, 339] width 195 height 20
click at [488, 332] on button "פתור" at bounding box center [514, 339] width 195 height 20
click at [330, 344] on button "אשר" at bounding box center [314, 339] width 196 height 20
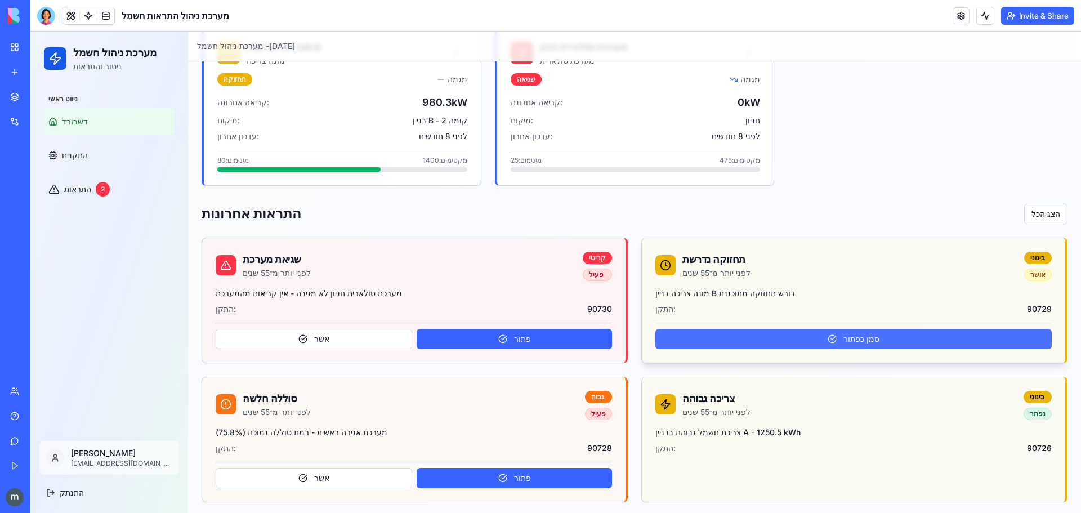
click at [809, 338] on button "סמן כפתור" at bounding box center [853, 339] width 396 height 20
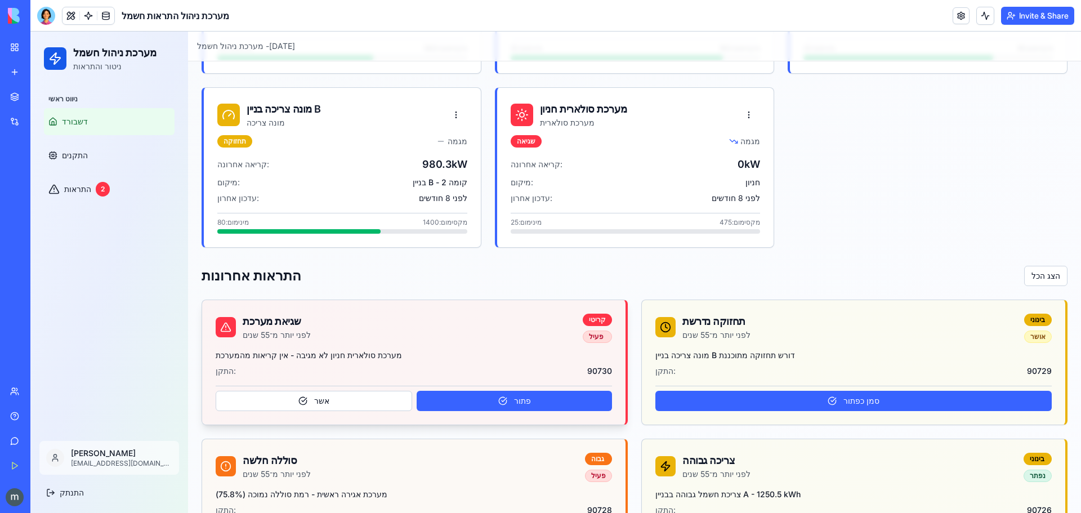
scroll to position [529, 0]
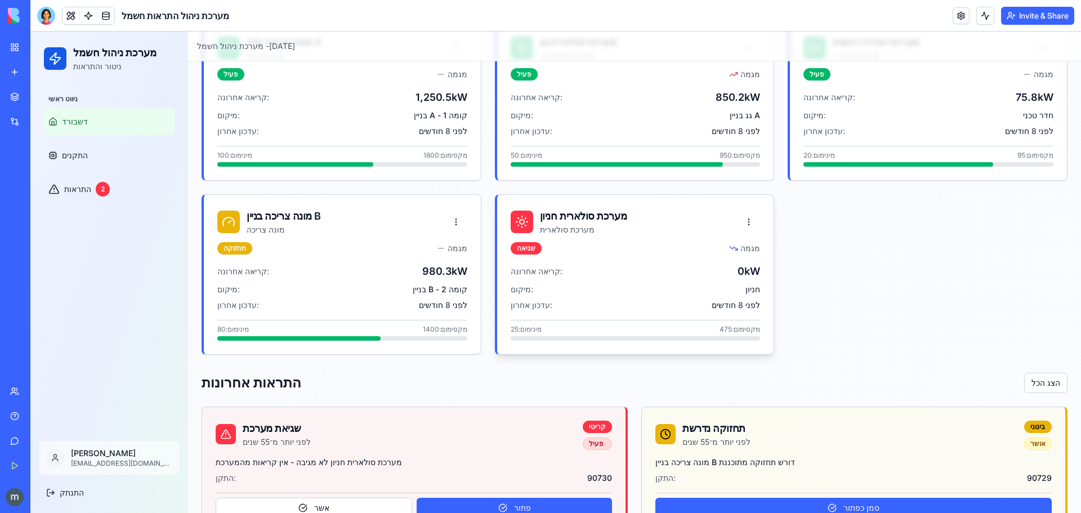
click at [605, 284] on div "מיקום: חניון" at bounding box center [636, 289] width 250 height 11
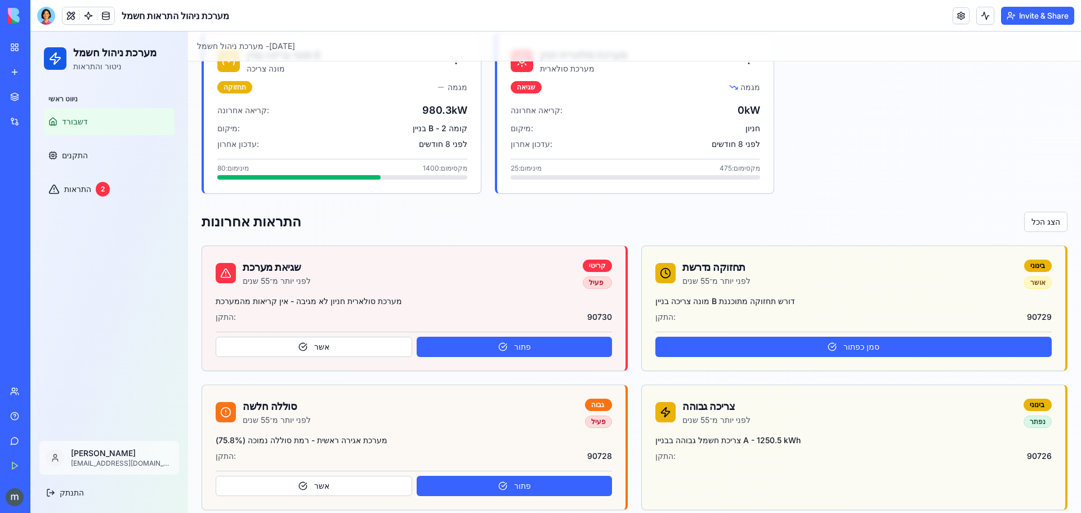
scroll to position [697, 0]
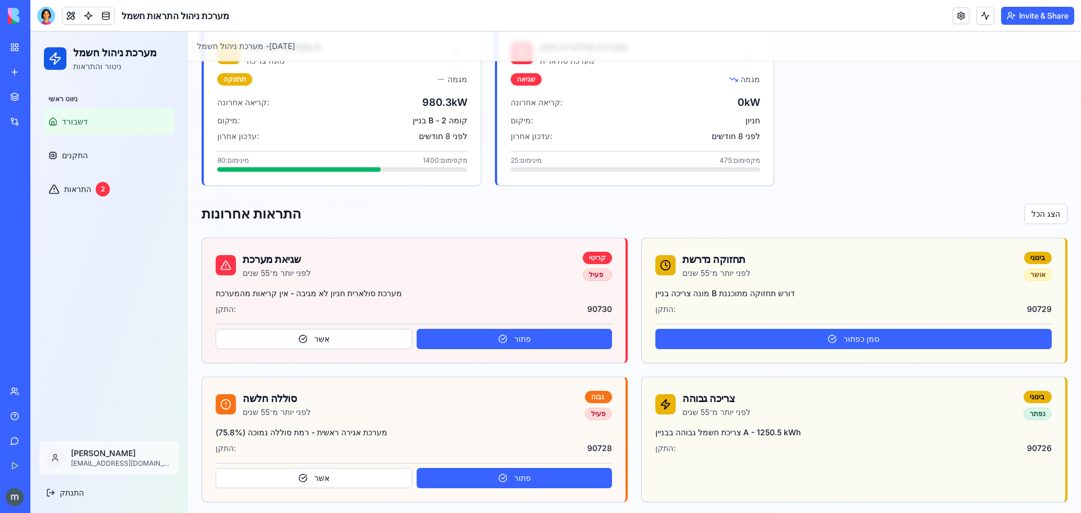
click at [8, 50] on link "My Workspace" at bounding box center [25, 47] width 45 height 23
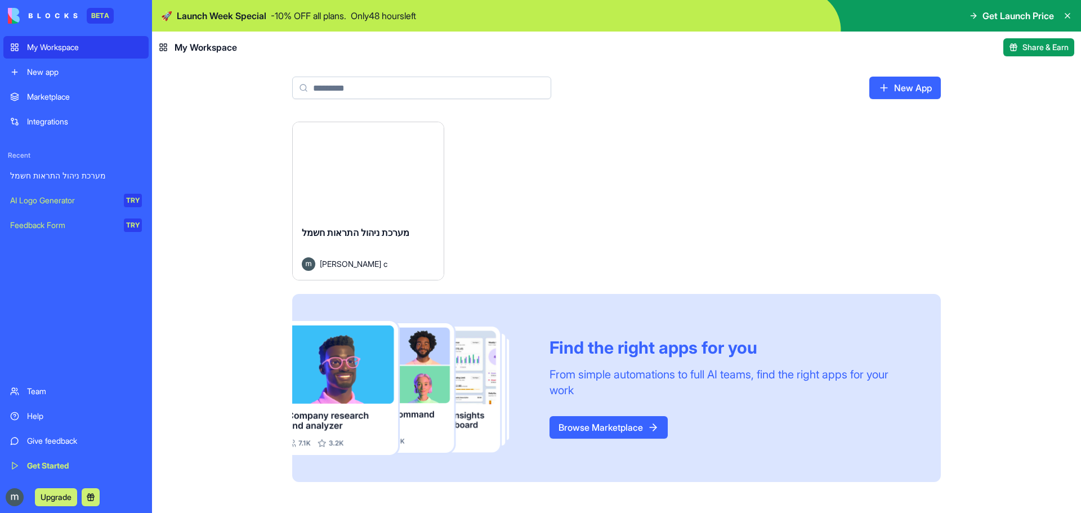
click at [232, 198] on div "Launch מערכת ניהול התראות חשמל motti c Find the right apps for you From simple …" at bounding box center [616, 317] width 929 height 391
click at [603, 431] on link "Browse Marketplace" at bounding box center [608, 427] width 118 height 23
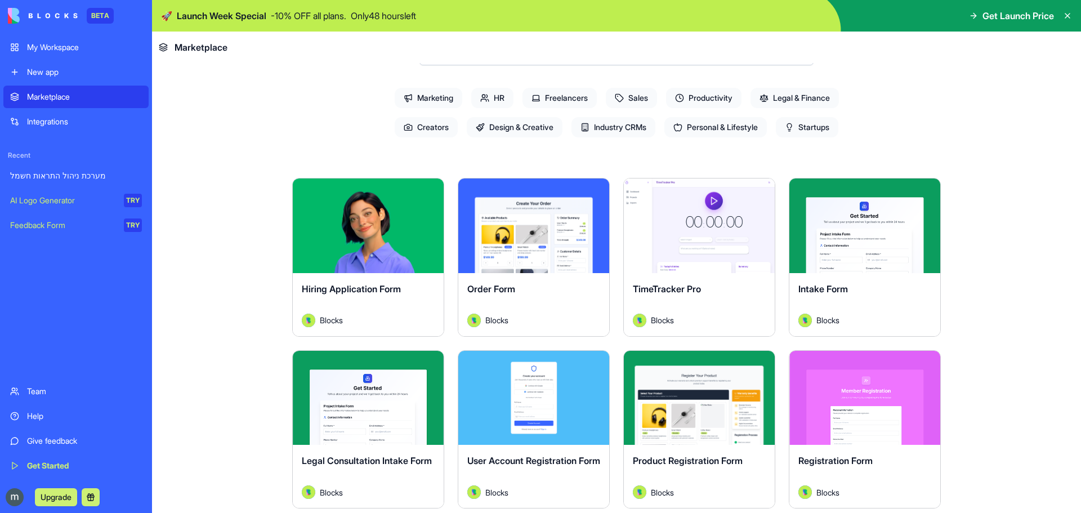
scroll to position [56, 0]
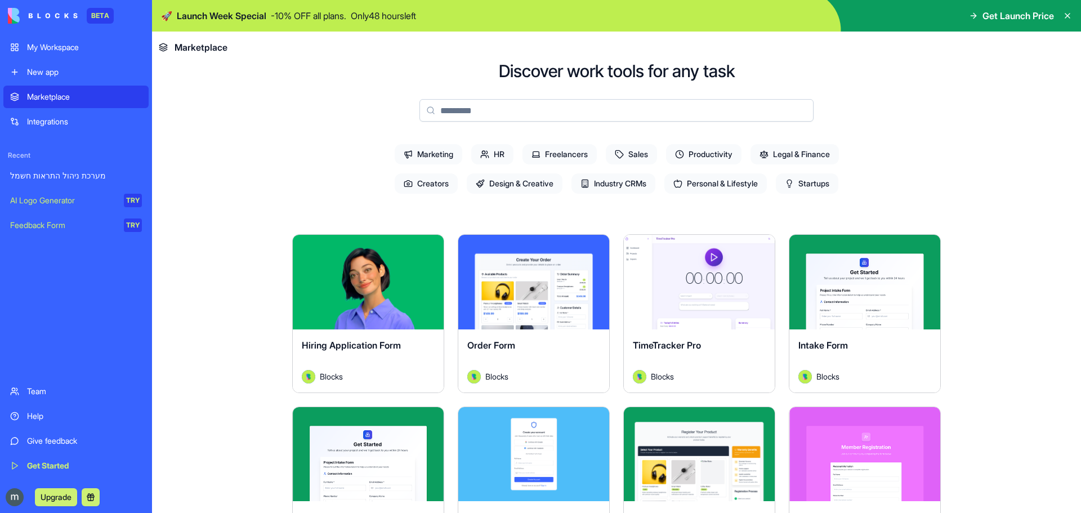
click at [488, 110] on input at bounding box center [616, 110] width 394 height 23
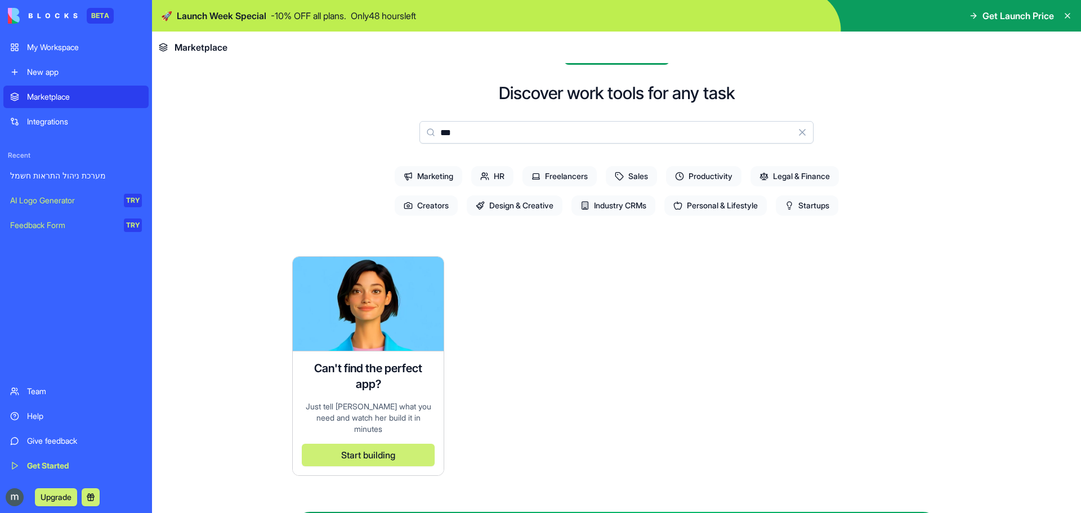
scroll to position [0, 0]
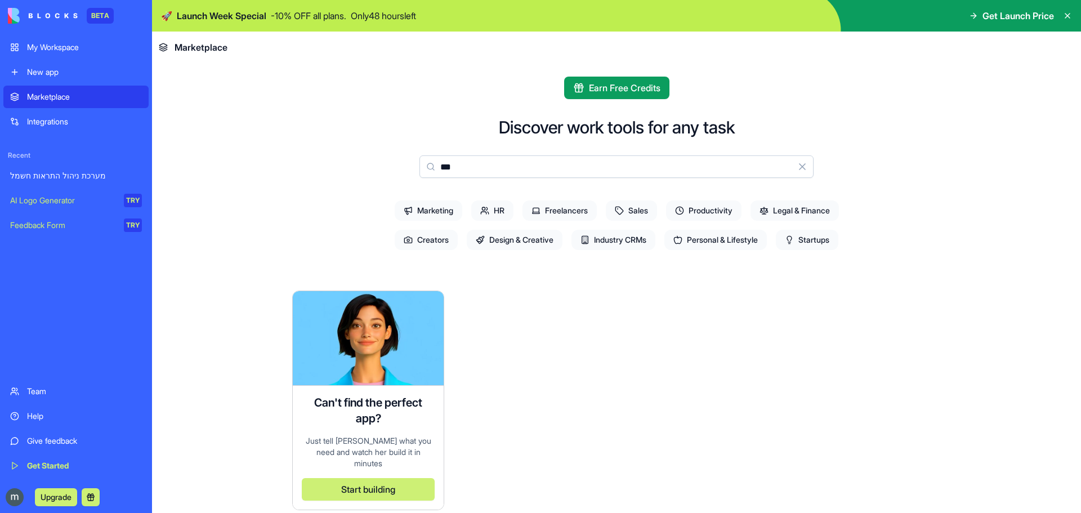
type input "***"
click at [36, 219] on link "Feedback Form TRY" at bounding box center [75, 225] width 145 height 23
click at [42, 203] on div "AI Logo Generator" at bounding box center [63, 200] width 106 height 11
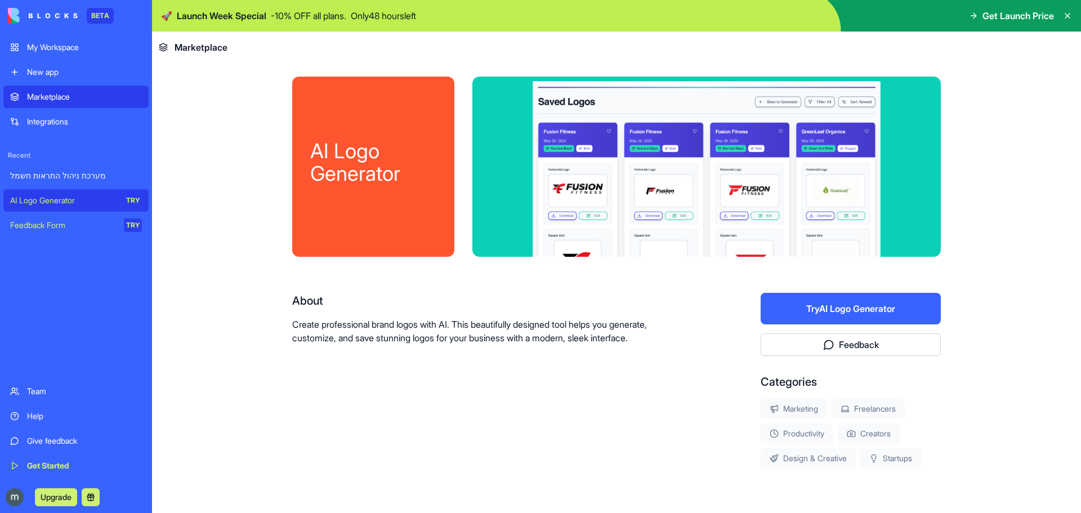
click at [865, 307] on button "Try AI Logo Generator" at bounding box center [850, 309] width 180 height 32
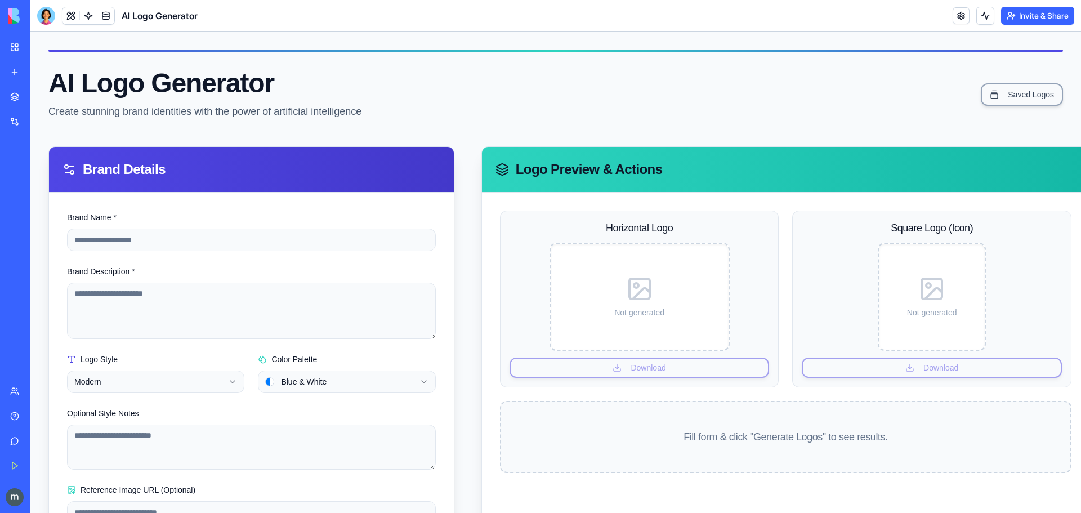
click at [104, 226] on div "Brand Name *" at bounding box center [251, 231] width 369 height 41
click at [110, 234] on input "Brand Name *" at bounding box center [251, 240] width 369 height 23
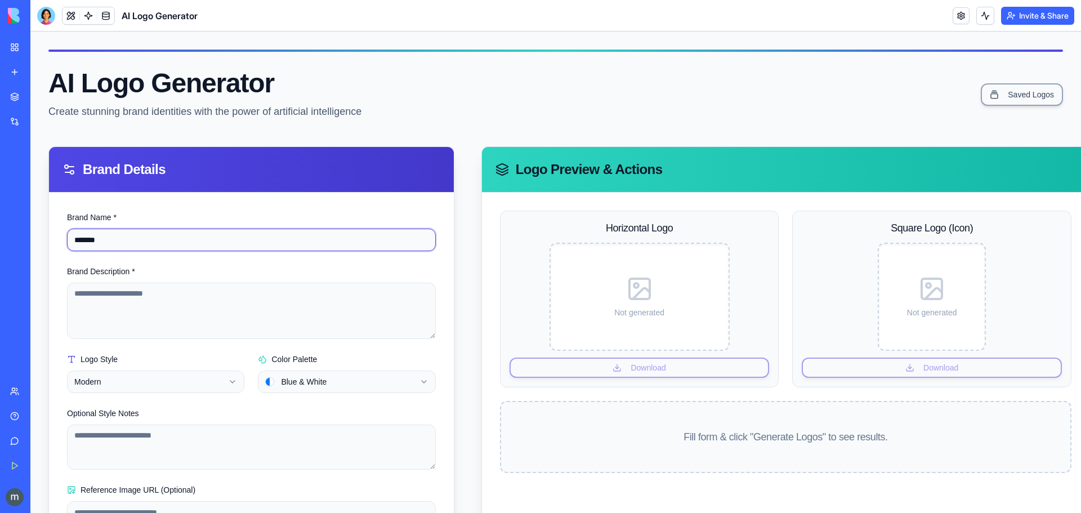
type input "********"
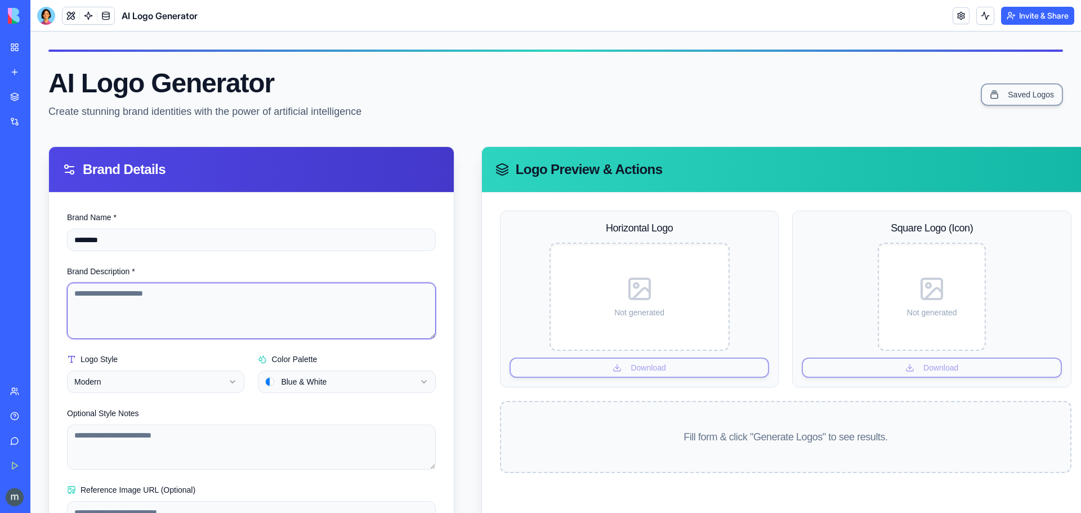
click at [115, 303] on textarea "Brand Description *" at bounding box center [251, 311] width 369 height 56
click at [144, 304] on textarea "Brand Description *" at bounding box center [251, 311] width 369 height 56
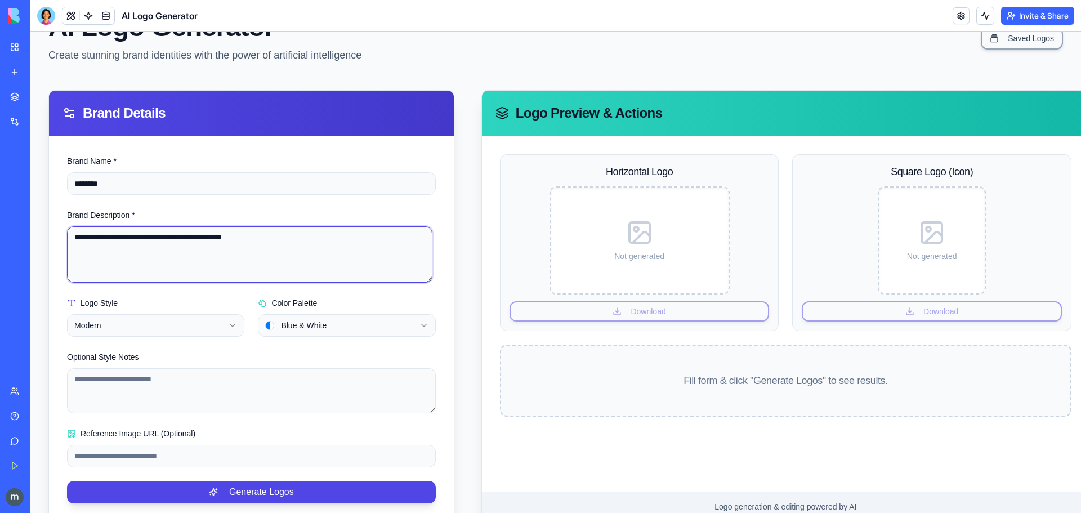
scroll to position [92, 0]
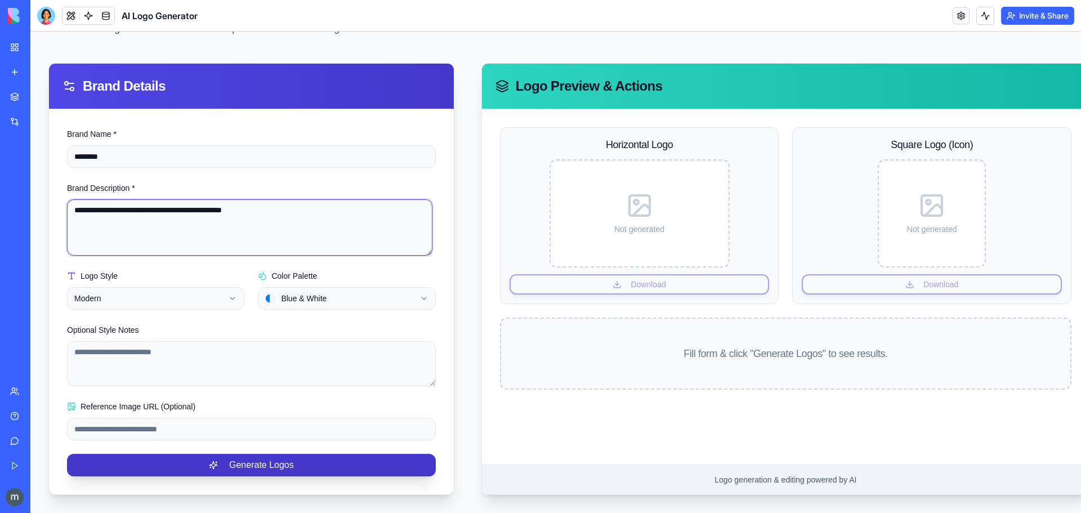
type textarea "**********"
click at [242, 456] on button "Generate Logos" at bounding box center [251, 465] width 369 height 23
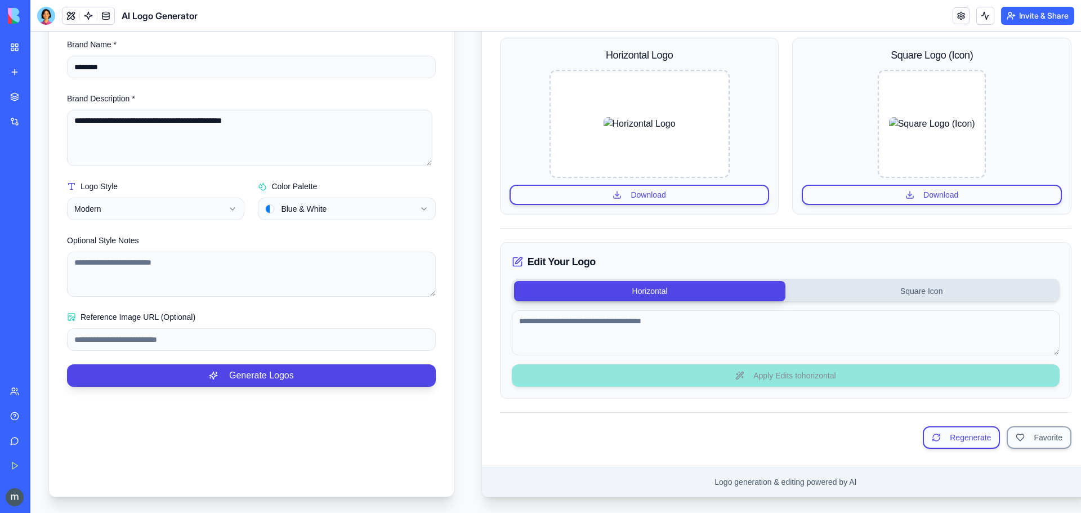
scroll to position [184, 0]
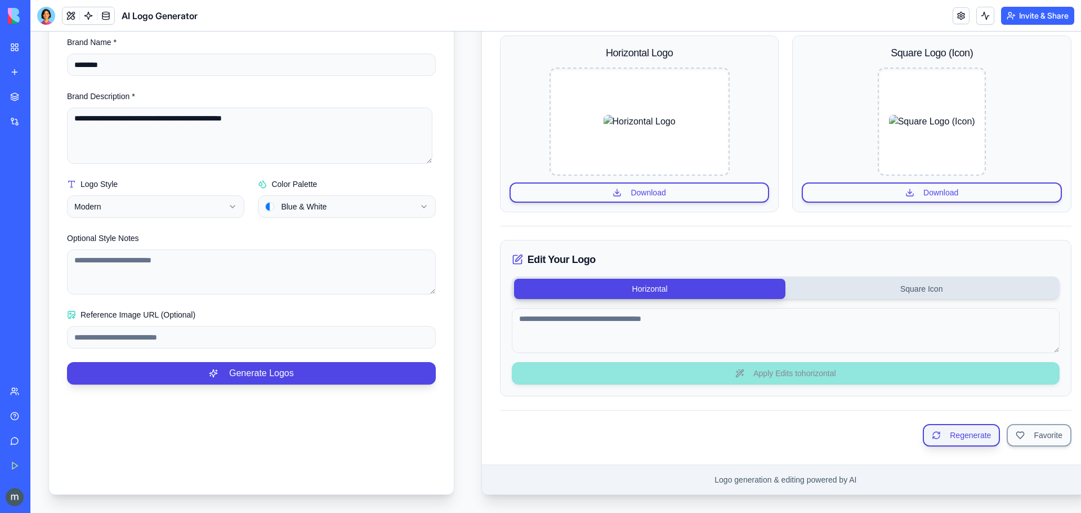
click at [964, 431] on button "Regenerate" at bounding box center [961, 435] width 77 height 23
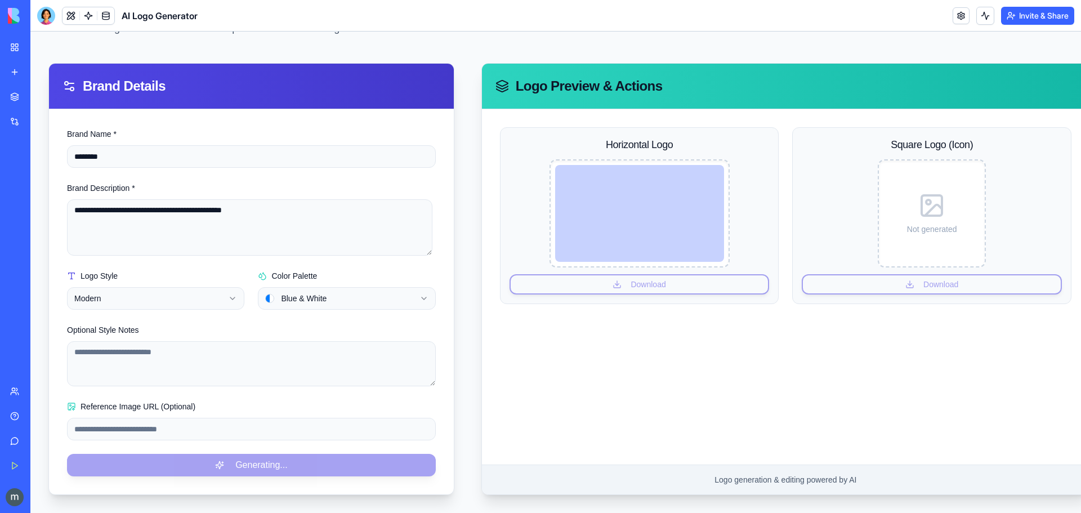
scroll to position [83, 0]
click at [416, 288] on html "**********" at bounding box center [555, 230] width 1050 height 565
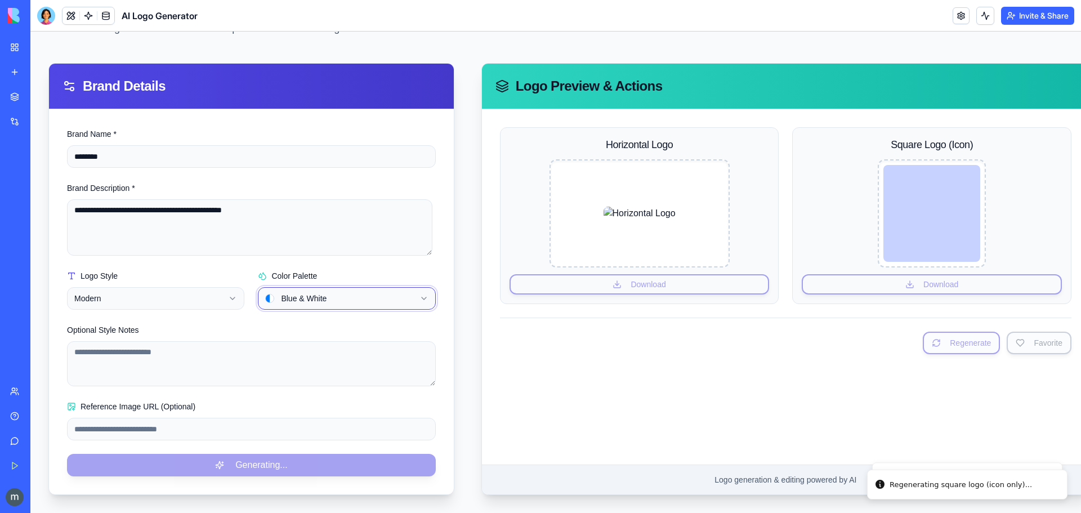
click at [416, 288] on html "**********" at bounding box center [555, 230] width 1050 height 565
click at [645, 400] on div "Horizontal Logo Download Square Logo (Icon) Download Regenerate Favorite" at bounding box center [785, 286] width 607 height 355
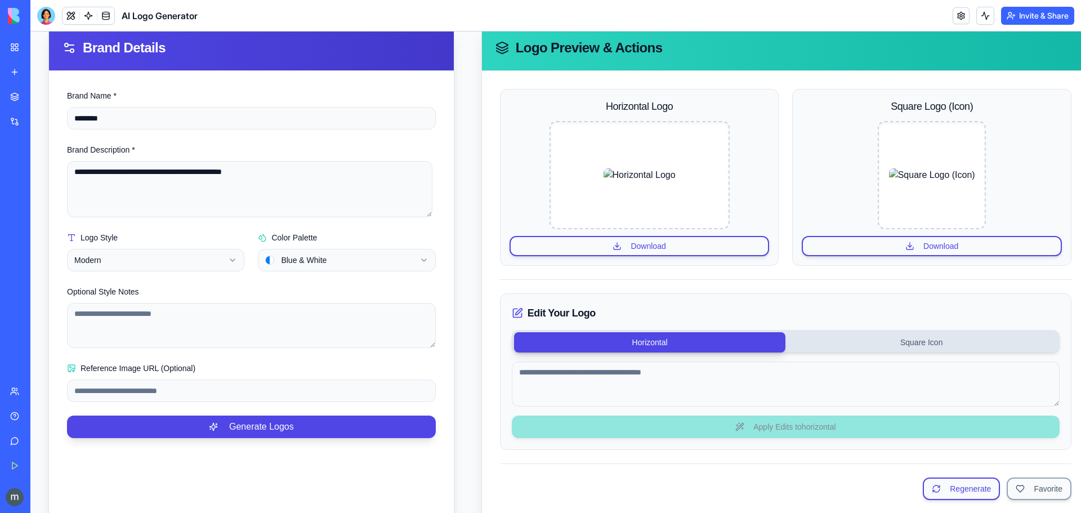
scroll to position [184, 0]
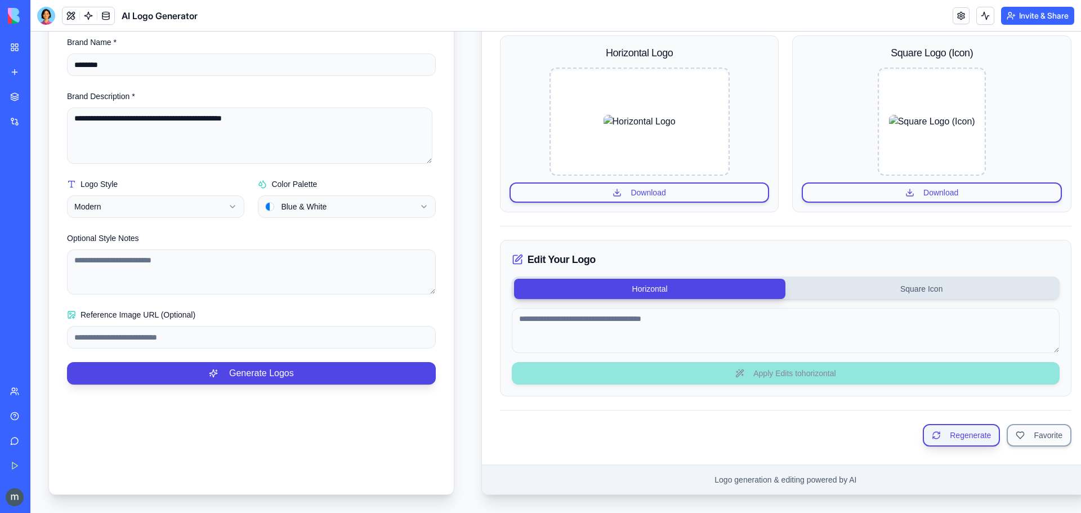
click at [941, 424] on button "Regenerate" at bounding box center [961, 435] width 77 height 23
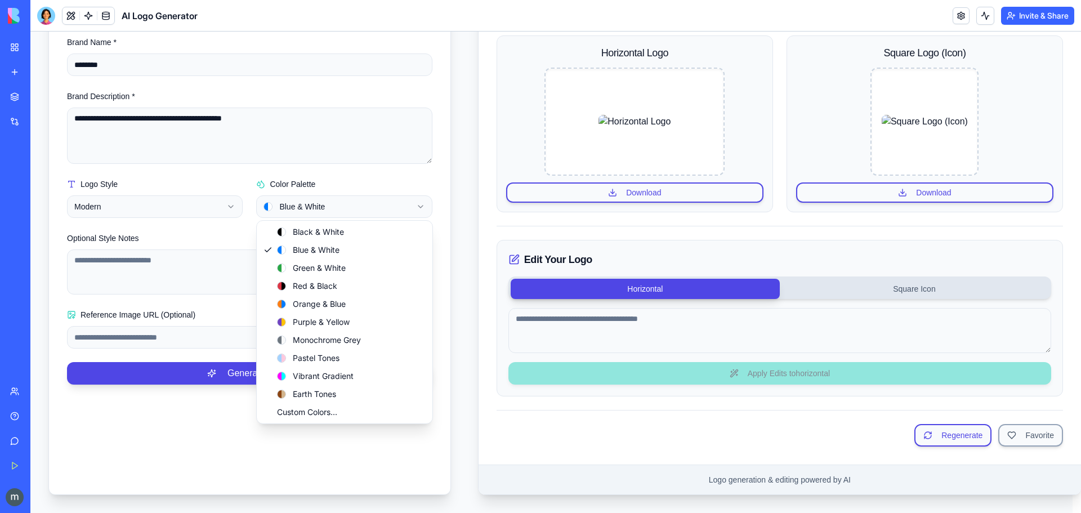
scroll to position [175, 0]
click at [414, 196] on html "**********" at bounding box center [555, 184] width 1050 height 656
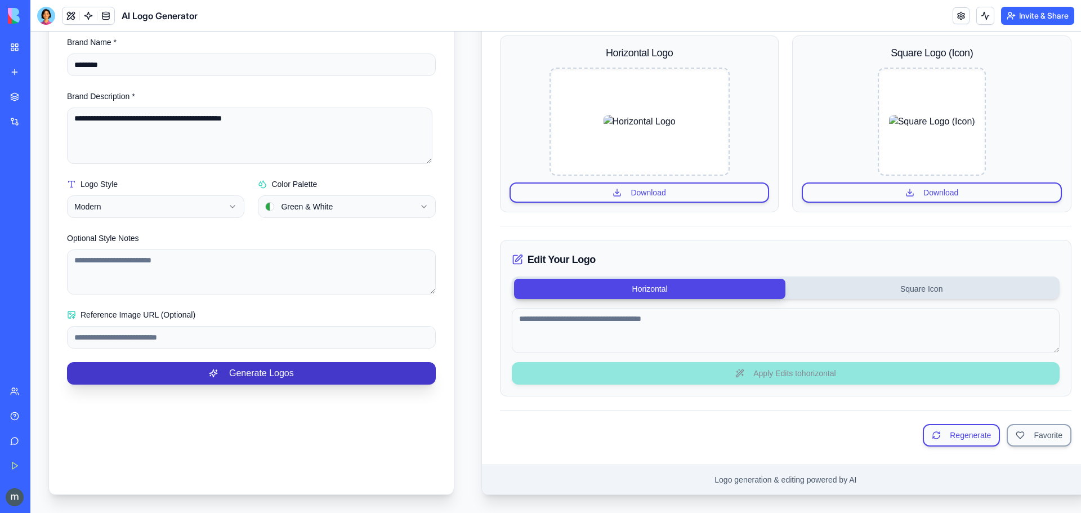
click at [259, 374] on button "Generate Logos" at bounding box center [251, 373] width 369 height 23
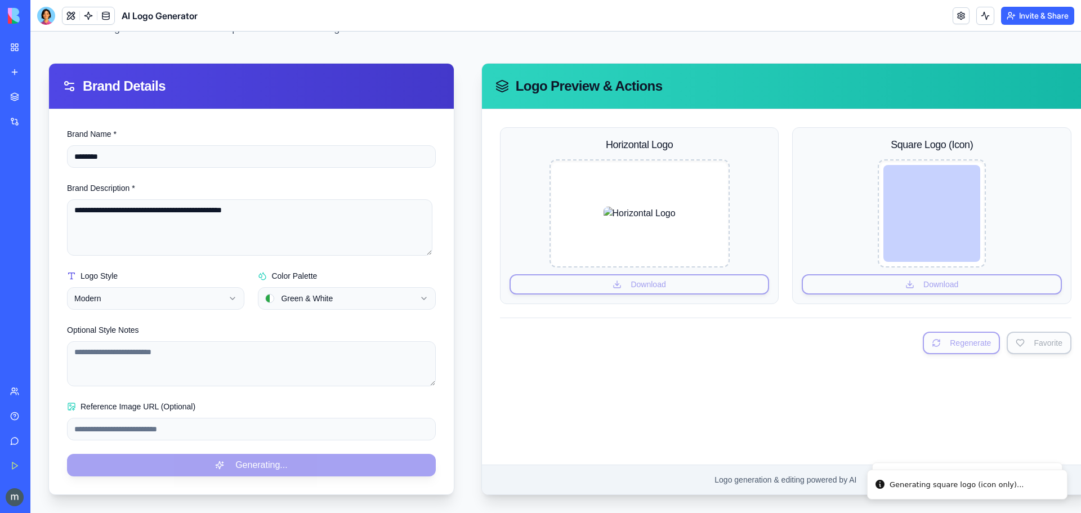
scroll to position [83, 0]
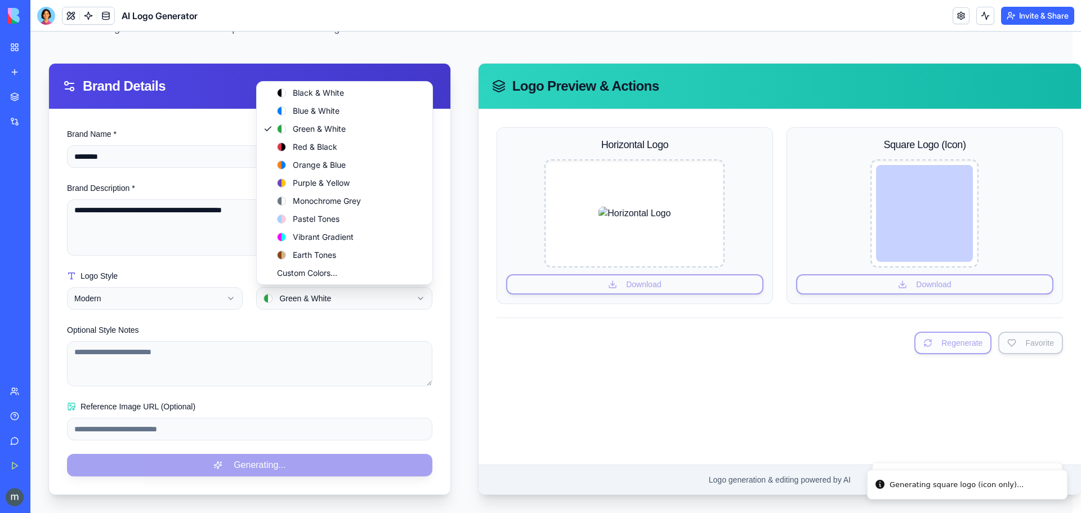
click at [399, 293] on html "**********" at bounding box center [555, 230] width 1050 height 565
select select "******"
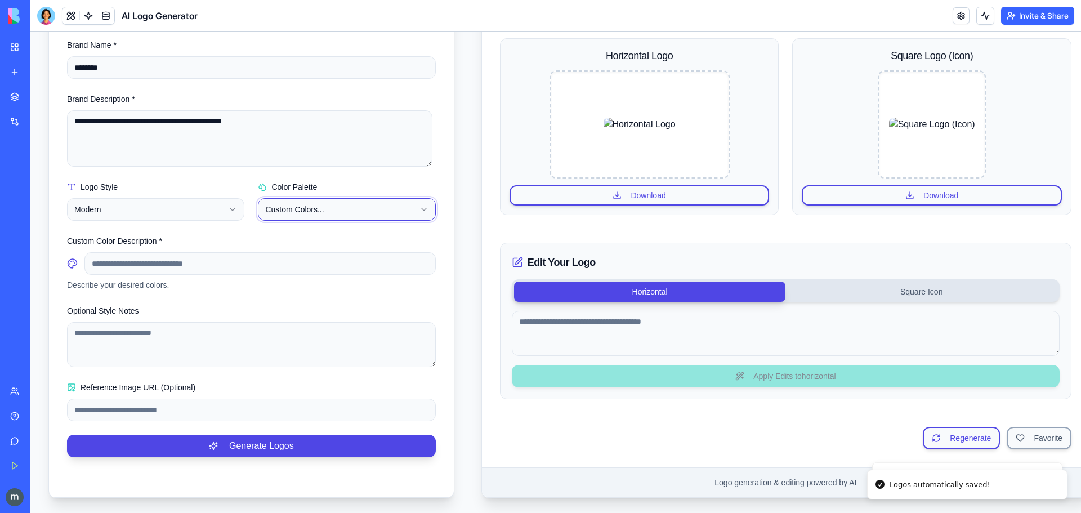
scroll to position [184, 0]
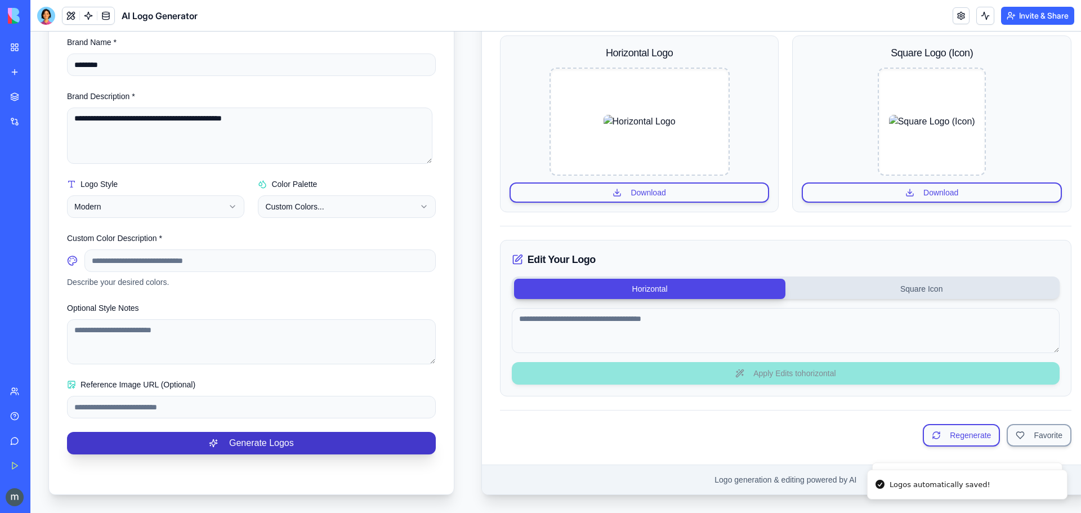
click at [264, 435] on button "Generate Logos" at bounding box center [251, 443] width 369 height 23
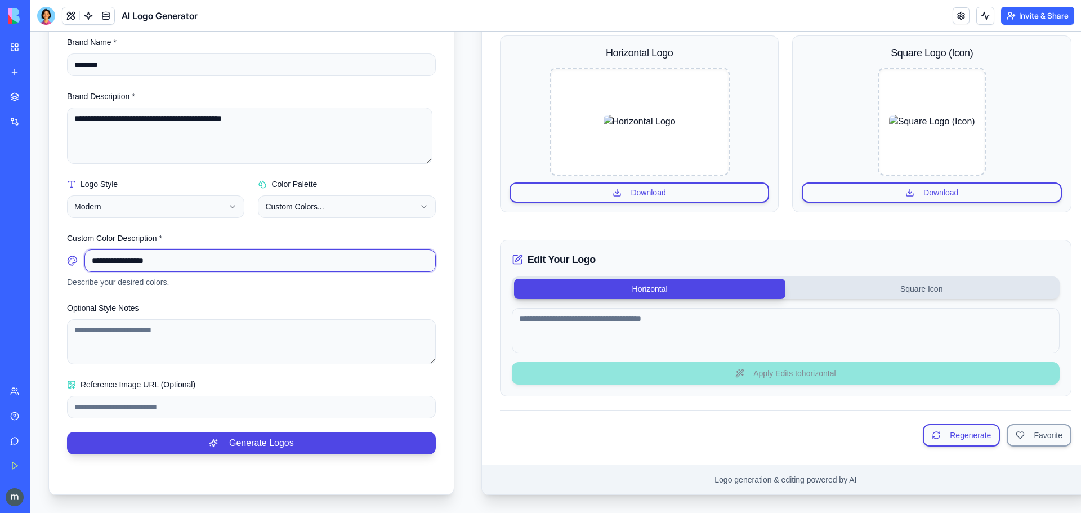
type input "**********"
click at [252, 446] on div "**********" at bounding box center [251, 244] width 405 height 455
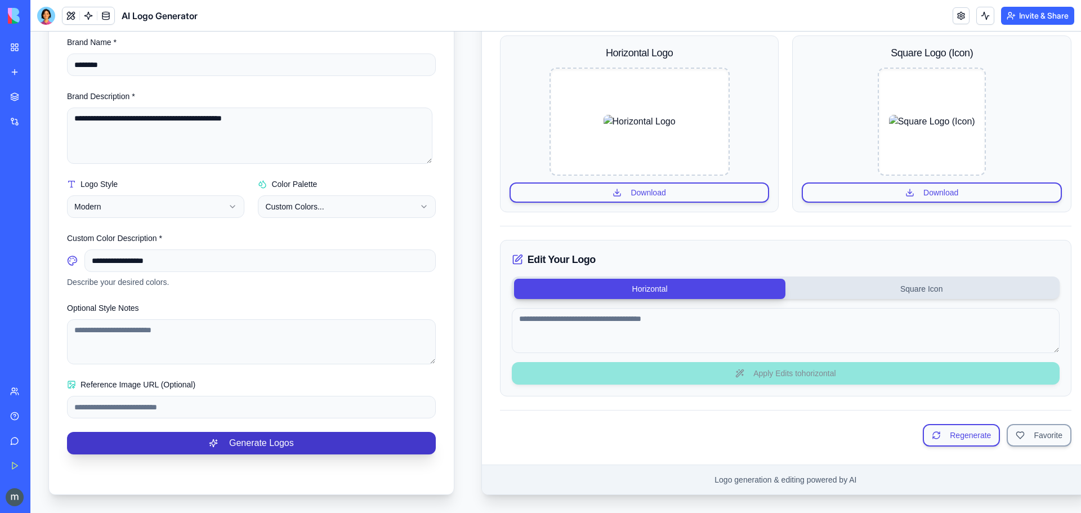
click at [258, 437] on button "Generate Logos" at bounding box center [251, 443] width 369 height 23
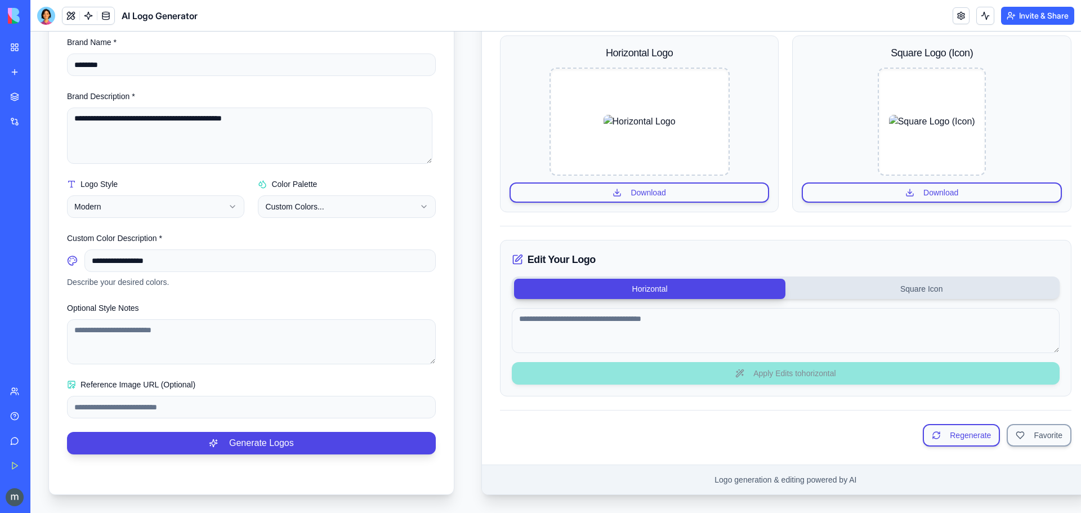
click at [16, 222] on div "Feedback Form" at bounding box center [13, 225] width 6 height 11
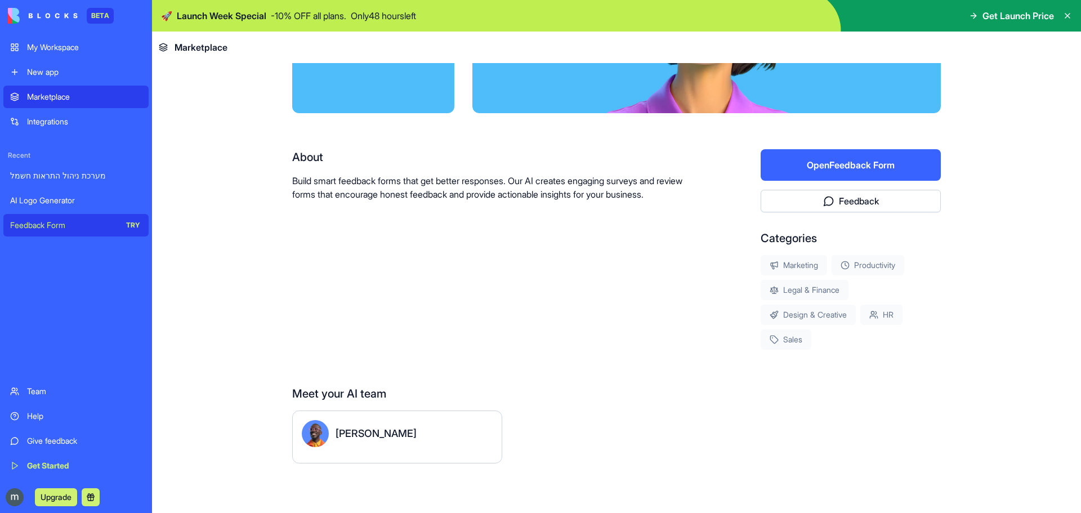
scroll to position [87, 0]
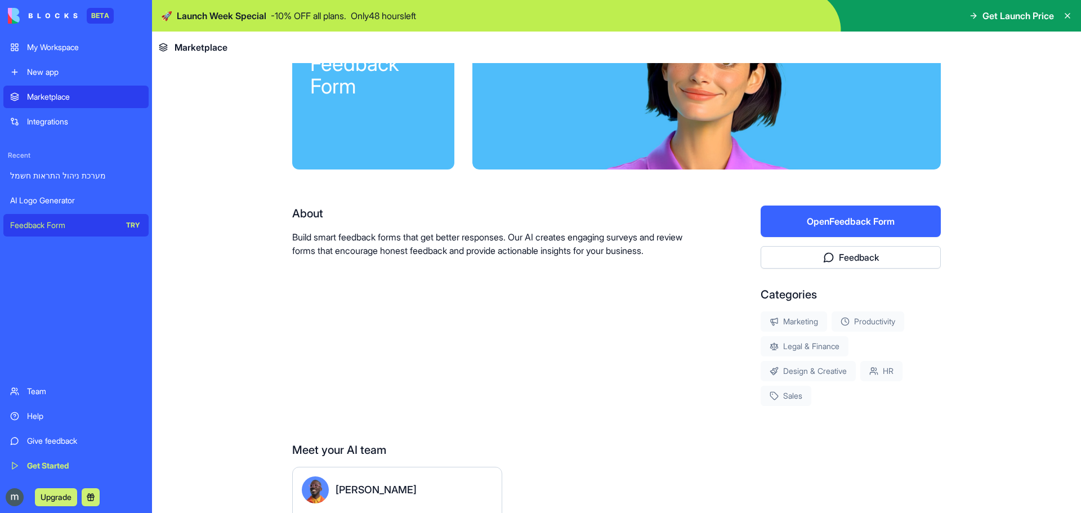
click at [854, 227] on button "Open Feedback Form" at bounding box center [850, 221] width 180 height 32
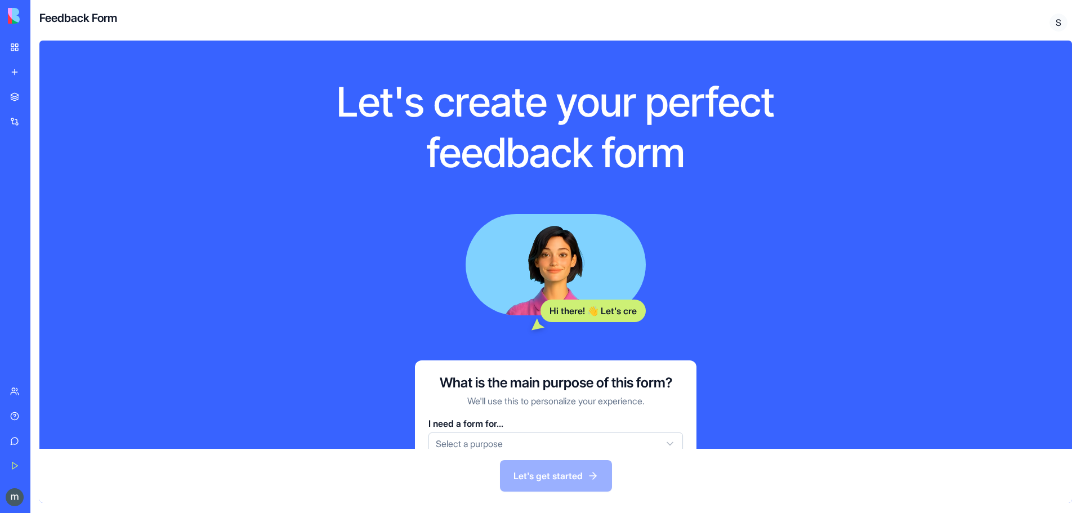
scroll to position [56, 0]
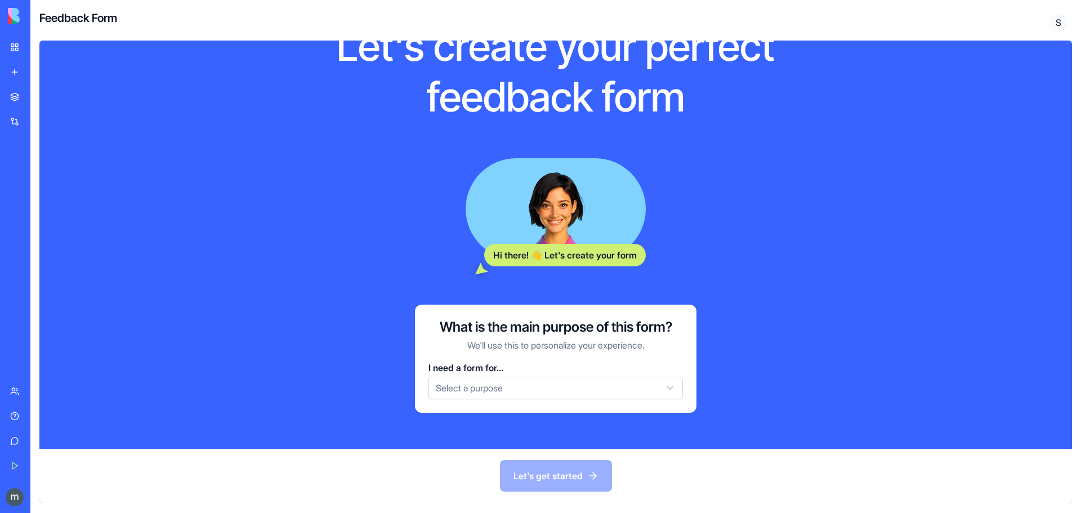
click at [464, 390] on html "BETA My Workspace New app Marketplace Integrations Recent מערכת ניהול התראות חש…" at bounding box center [540, 256] width 1081 height 513
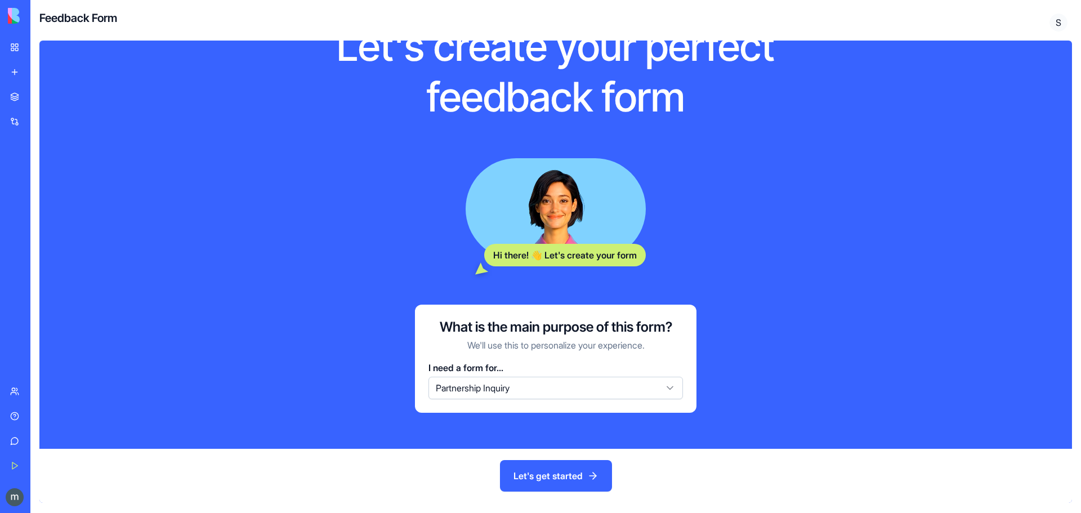
click at [538, 471] on button "Let's get started" at bounding box center [556, 476] width 112 height 32
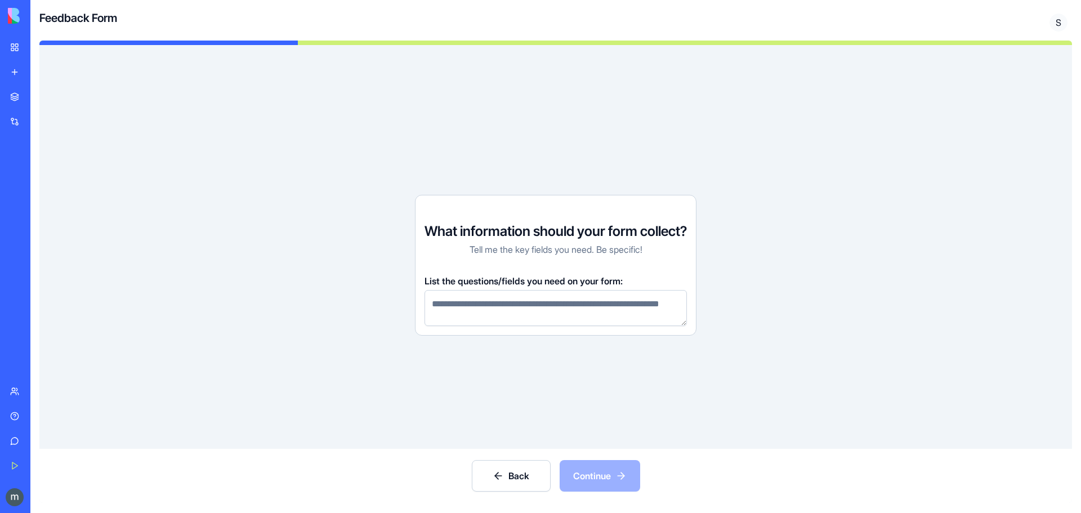
click at [479, 295] on textarea at bounding box center [555, 308] width 262 height 36
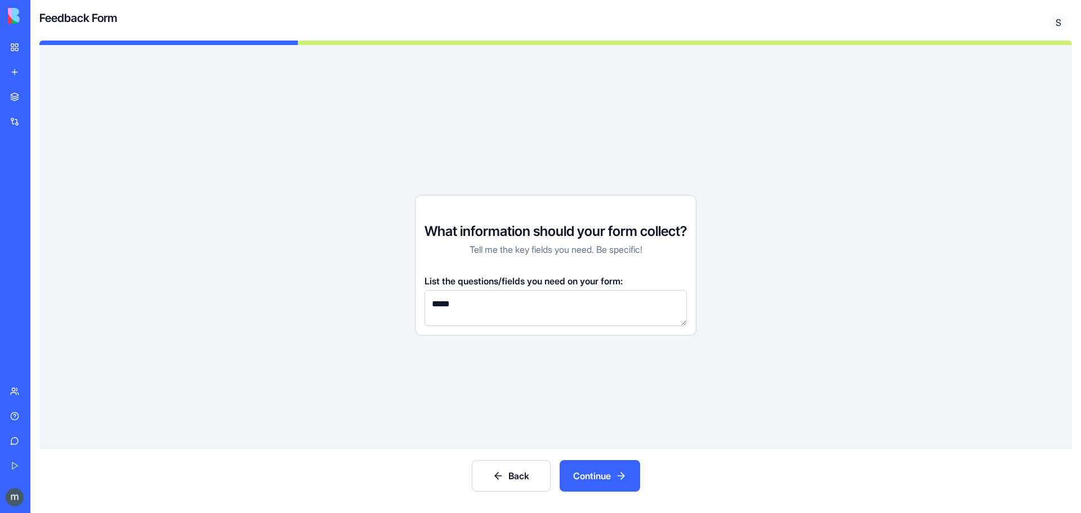
type textarea "*****"
click at [597, 478] on button "Continue" at bounding box center [600, 476] width 80 height 32
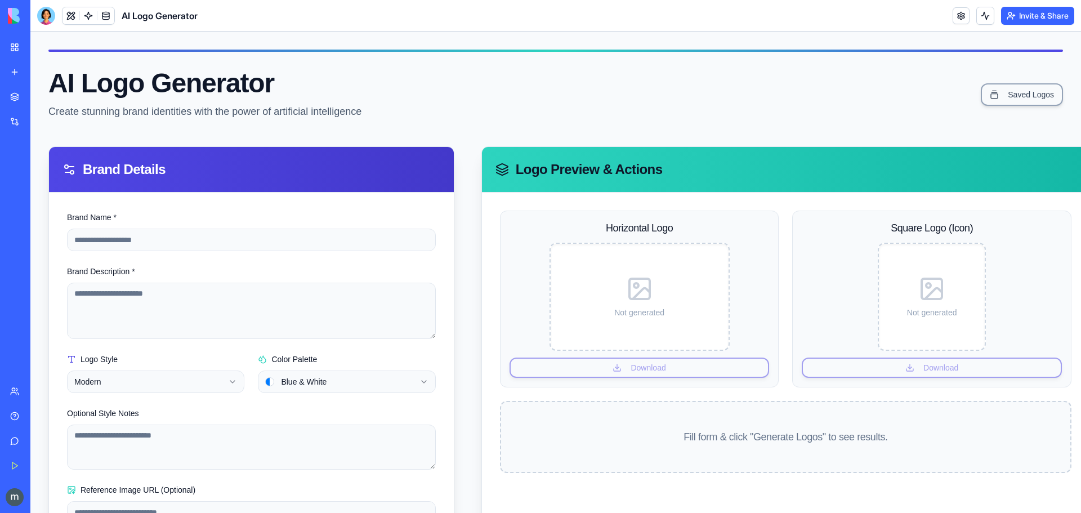
click at [42, 71] on div "New app" at bounding box center [34, 71] width 15 height 11
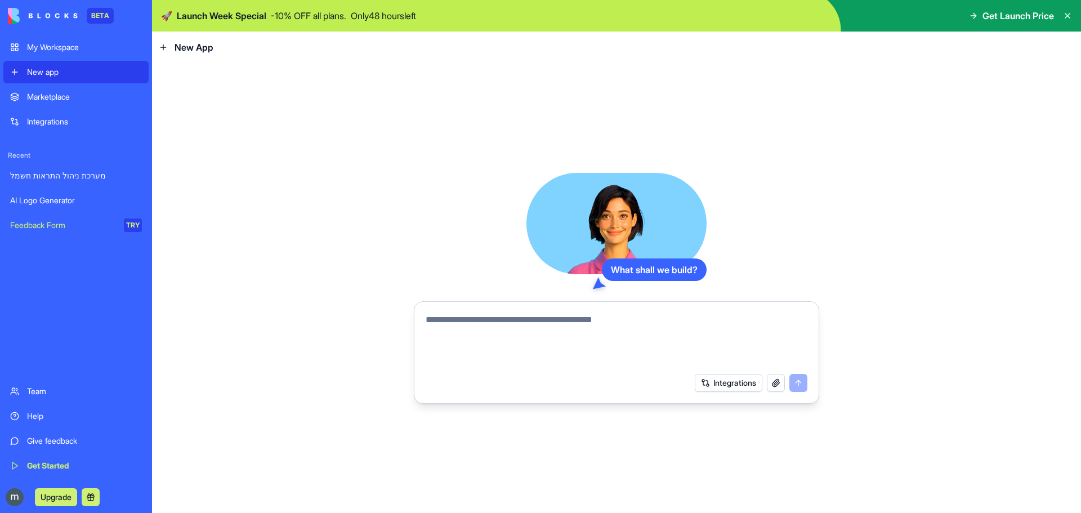
click at [477, 328] on textarea at bounding box center [617, 340] width 382 height 54
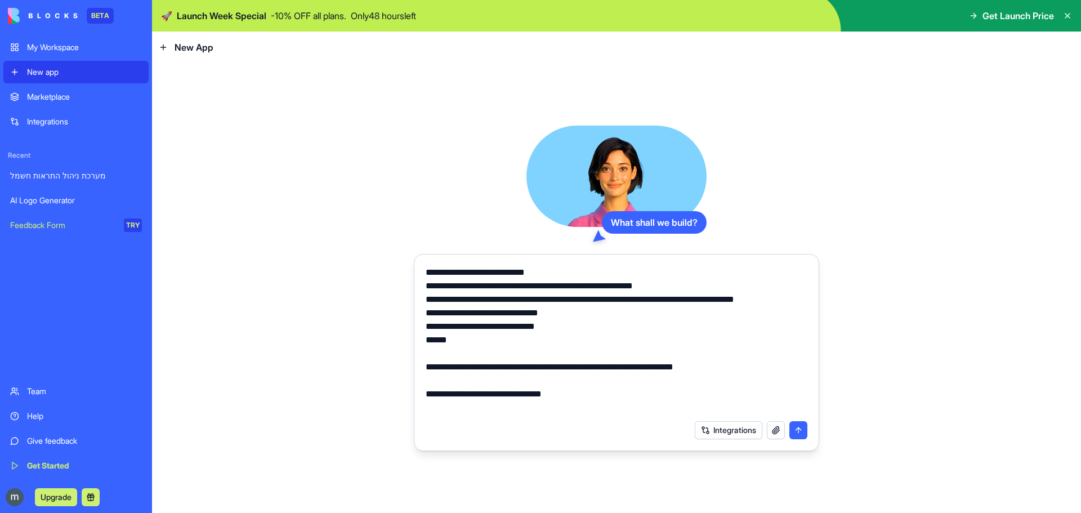
click at [543, 399] on textarea "**********" at bounding box center [617, 340] width 382 height 149
click at [547, 400] on textarea "**********" at bounding box center [617, 340] width 382 height 149
click at [512, 392] on textarea "**********" at bounding box center [617, 340] width 382 height 149
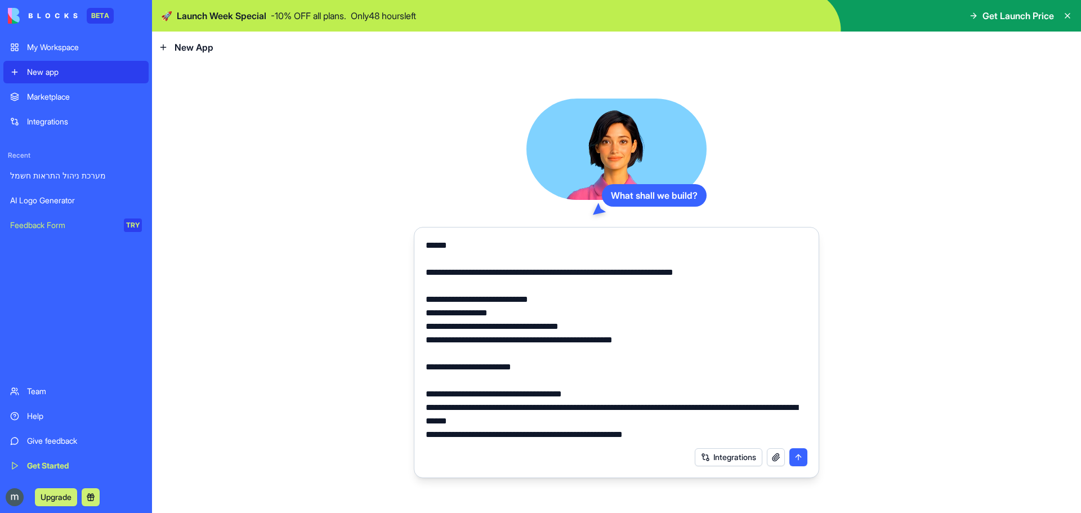
scroll to position [94, 0]
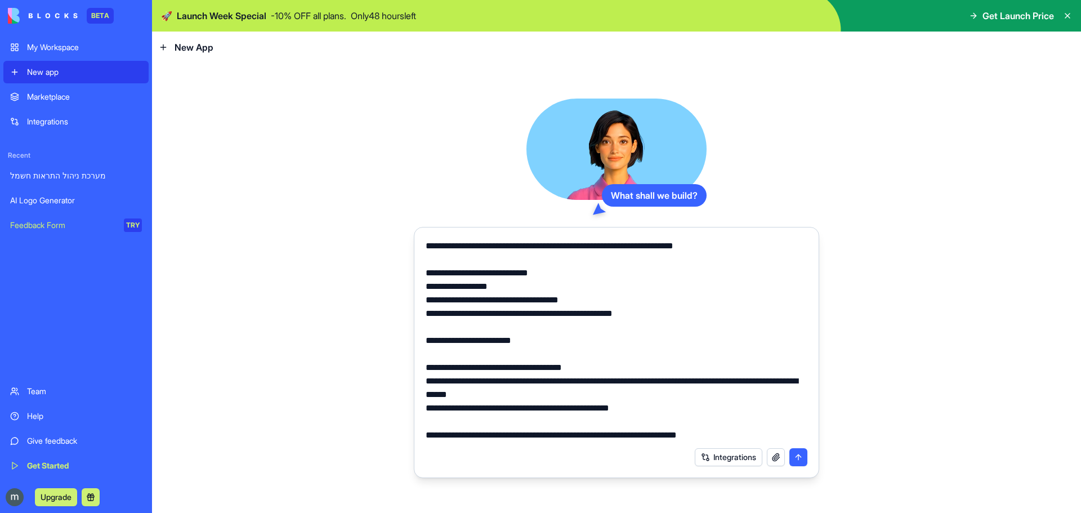
type textarea "**********"
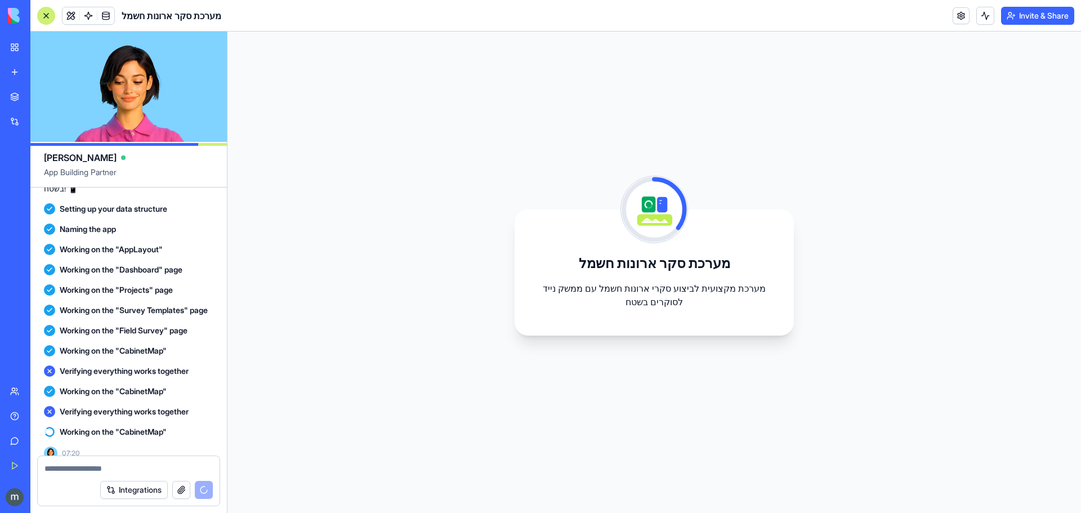
scroll to position [313, 0]
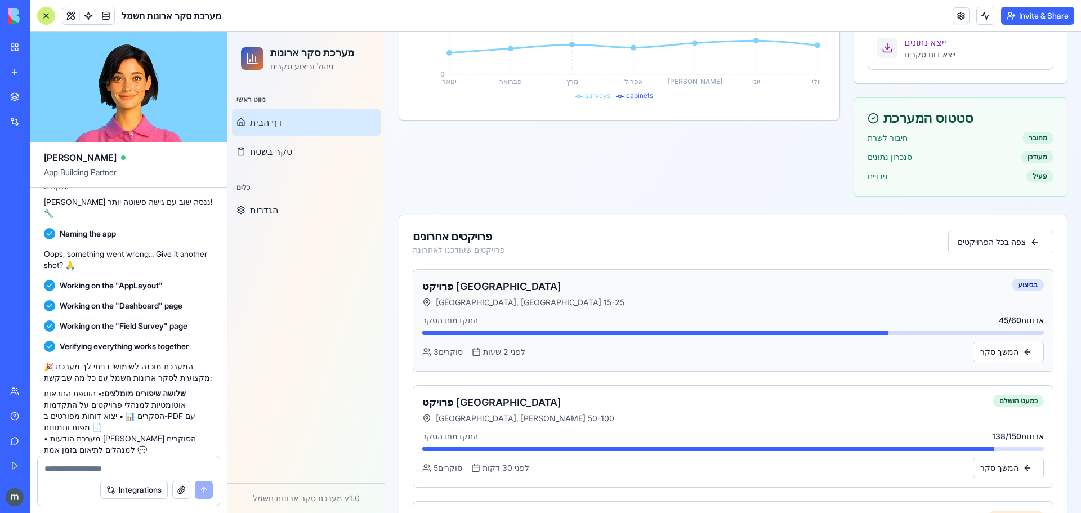
scroll to position [281, 0]
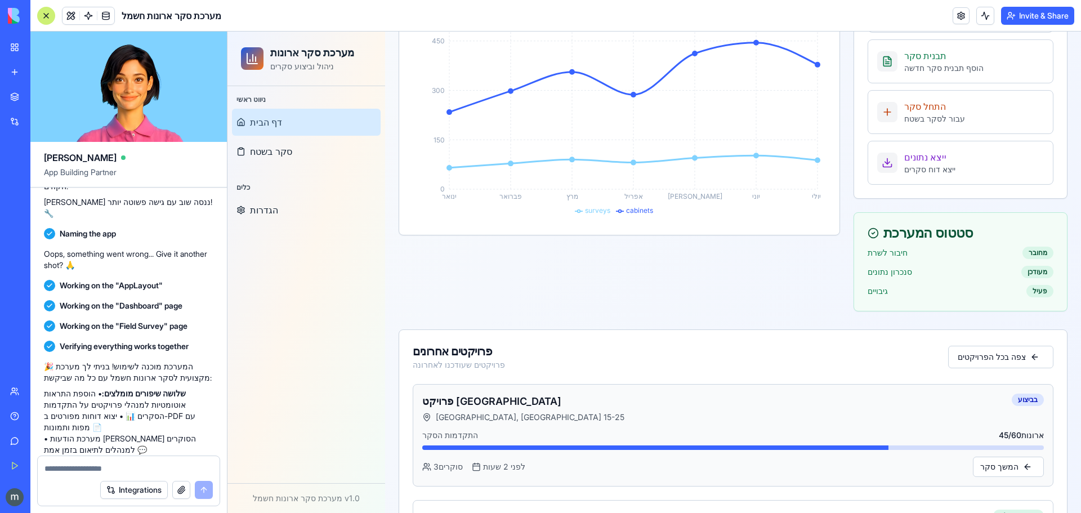
drag, startPoint x: 706, startPoint y: 429, endPoint x: 746, endPoint y: 420, distance: 40.3
click at [708, 429] on div "פרויקט [GEOGRAPHIC_DATA], [GEOGRAPHIC_DATA] 15-25 בביצוע התקדמות הסקר 45 / 60 א…" at bounding box center [733, 435] width 641 height 102
click at [1001, 468] on button "המשך סקר" at bounding box center [1008, 467] width 71 height 20
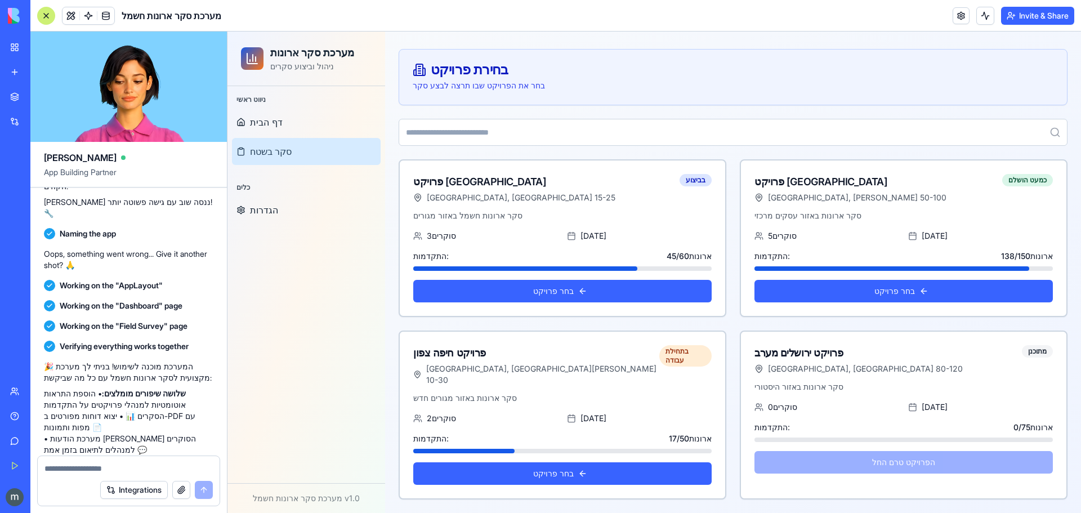
scroll to position [91, 0]
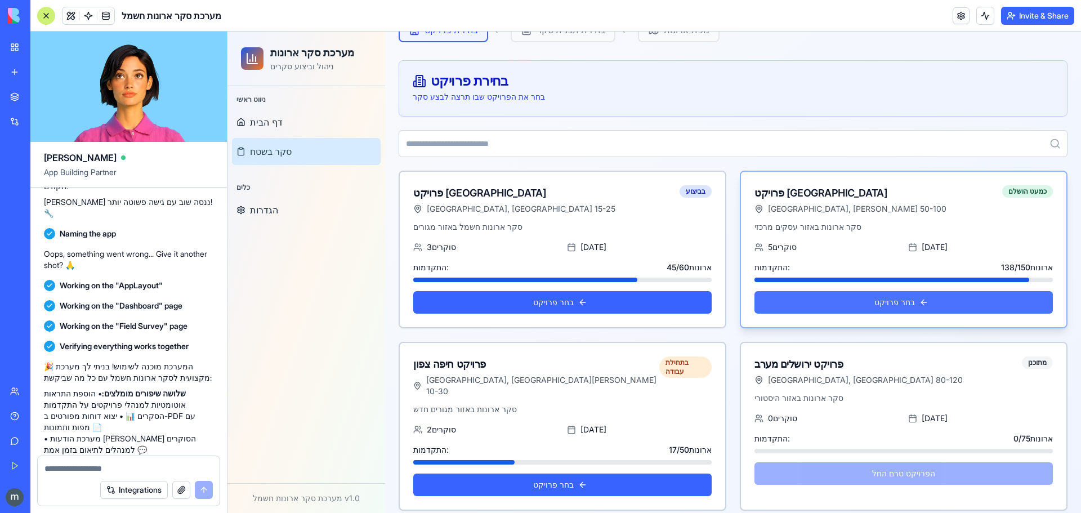
click at [891, 298] on button "בחר פרויקט" at bounding box center [903, 302] width 298 height 23
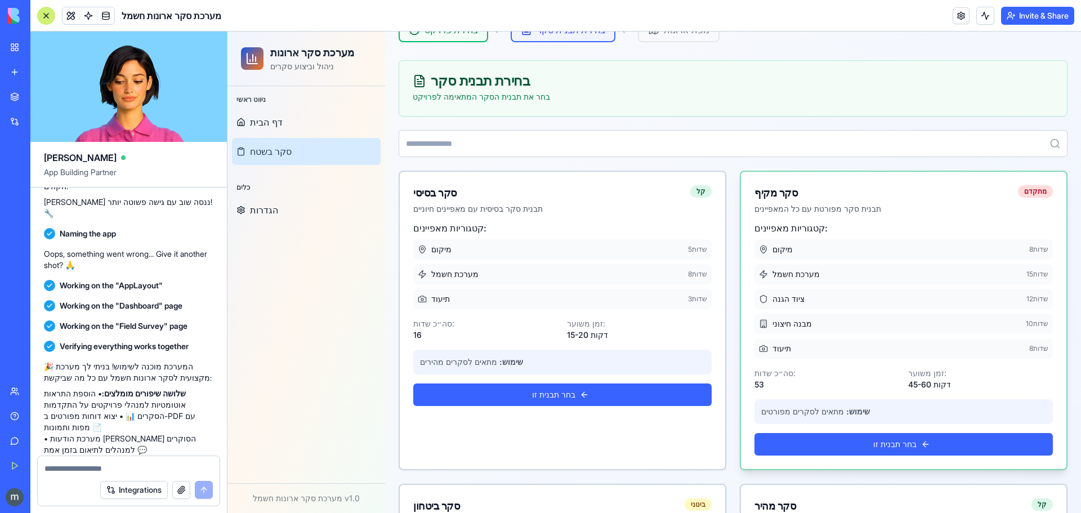
click at [866, 257] on div "מיקום 8 שדות" at bounding box center [903, 249] width 298 height 20
drag, startPoint x: 865, startPoint y: 281, endPoint x: 864, endPoint y: 288, distance: 7.0
click at [865, 281] on div "מערכת חשמל 15 שדות" at bounding box center [903, 274] width 298 height 20
click at [864, 308] on div "ציוד הגנה 12 שדות" at bounding box center [903, 299] width 298 height 20
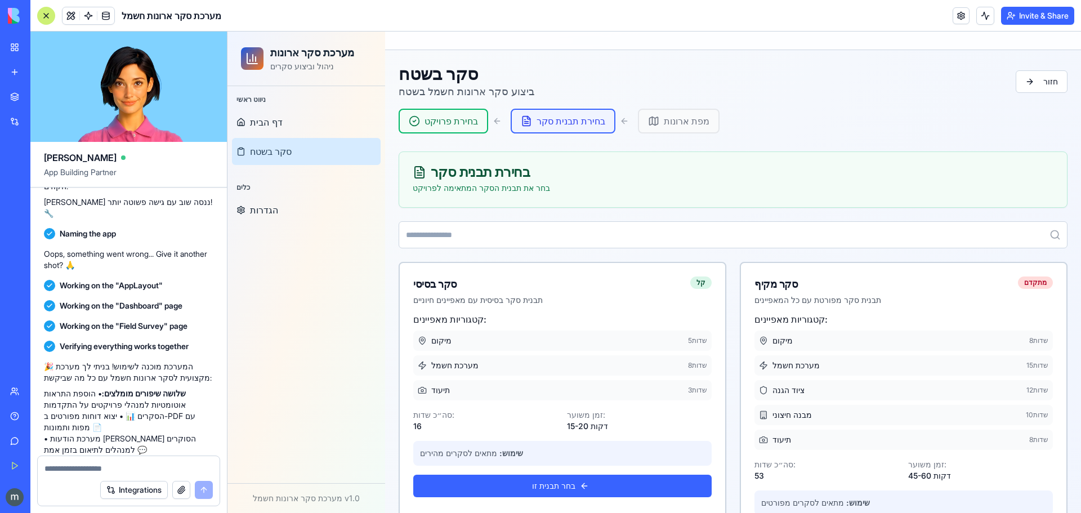
click at [664, 120] on span "מפת ארונות" at bounding box center [687, 121] width 46 height 14
click at [251, 115] on link "דף הבית" at bounding box center [306, 122] width 149 height 27
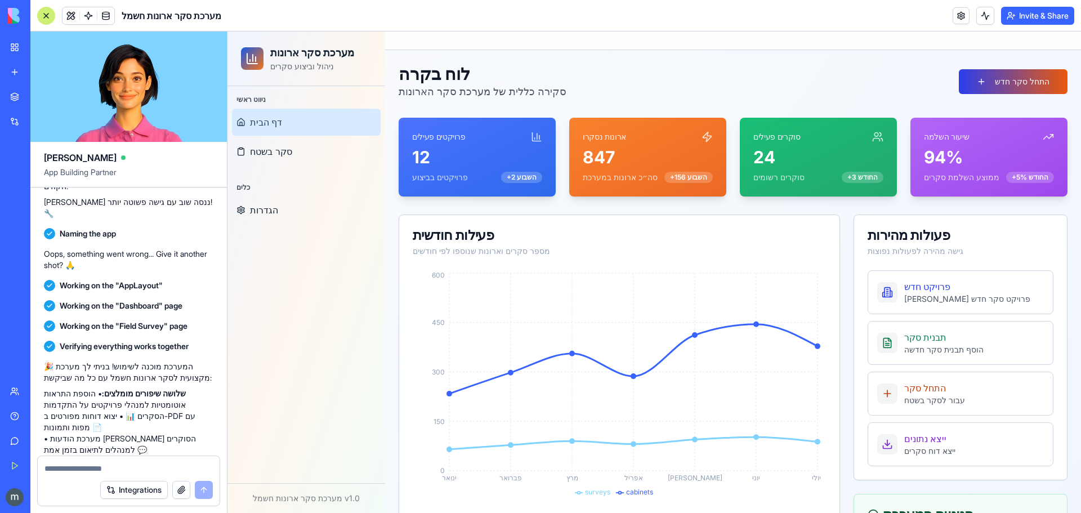
click at [999, 79] on button "התחל סקר חדש" at bounding box center [1013, 81] width 109 height 25
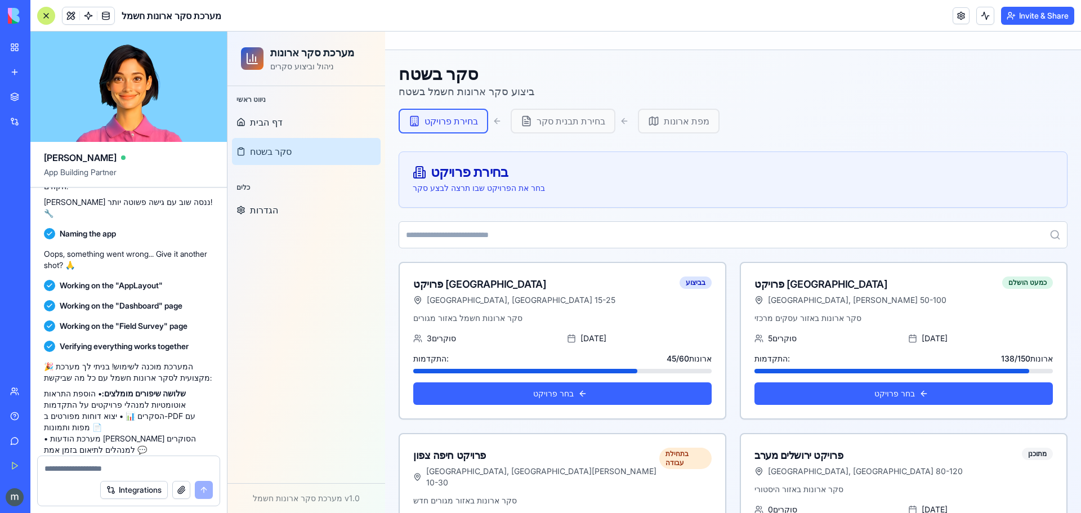
click at [522, 186] on div "בחר את הפרויקט שבו תרצה לבצע סקר" at bounding box center [733, 187] width 641 height 11
click at [574, 233] on input at bounding box center [733, 234] width 669 height 27
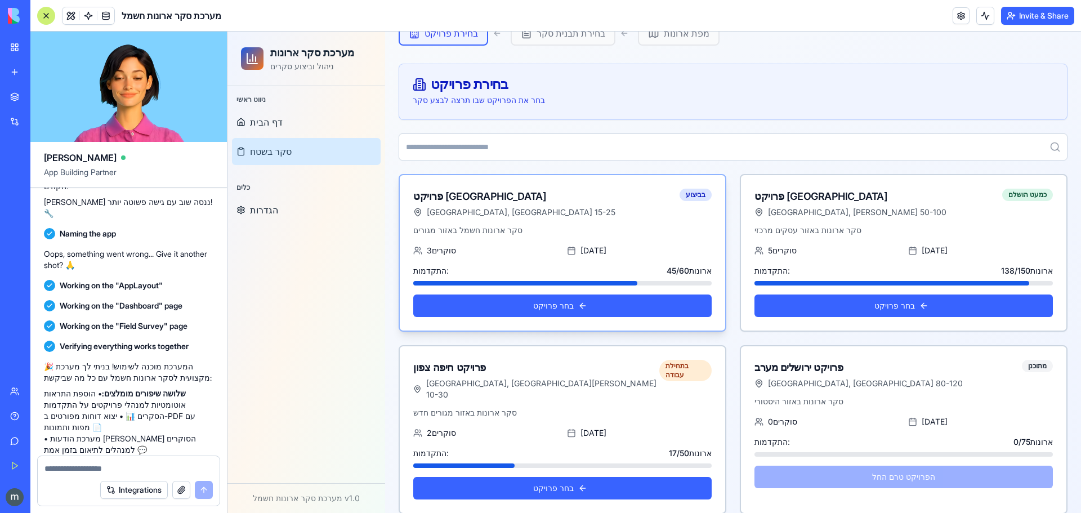
scroll to position [91, 0]
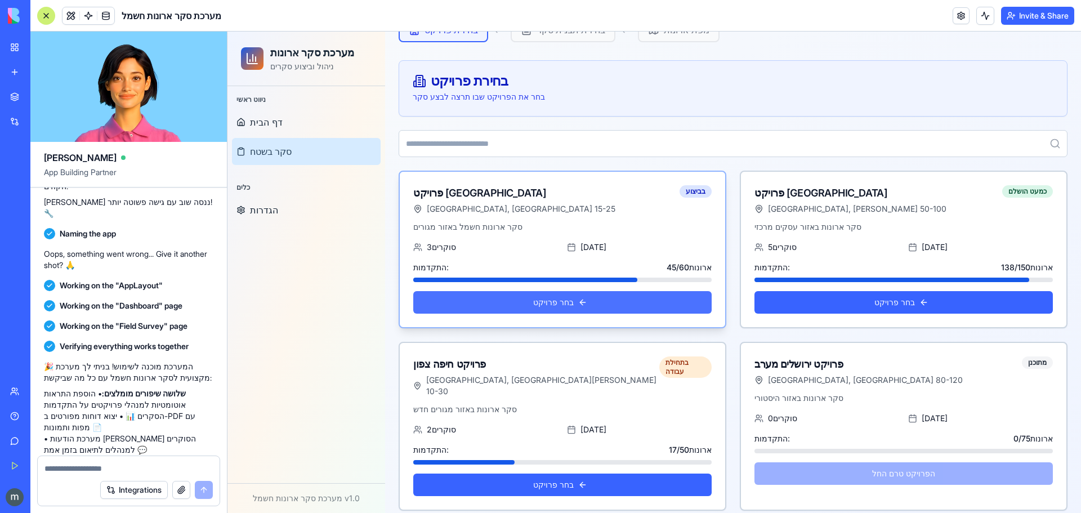
click at [561, 307] on button "בחר פרויקט" at bounding box center [562, 302] width 298 height 23
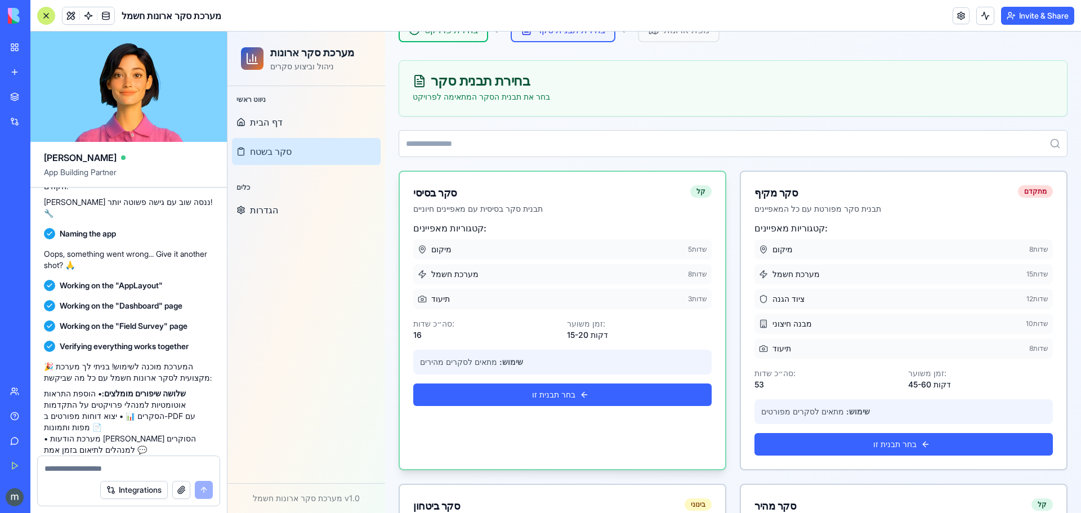
click at [584, 294] on div "תיעוד 3 שדות" at bounding box center [562, 299] width 298 height 20
drag, startPoint x: 586, startPoint y: 299, endPoint x: 579, endPoint y: 267, distance: 32.8
click at [579, 267] on div "מיקום 5 שדות מערכת חשמל 8 שדות תיעוד 3 שדות" at bounding box center [562, 274] width 298 height 70
click at [526, 281] on div "מערכת חשמל 8 שדות" at bounding box center [562, 274] width 298 height 20
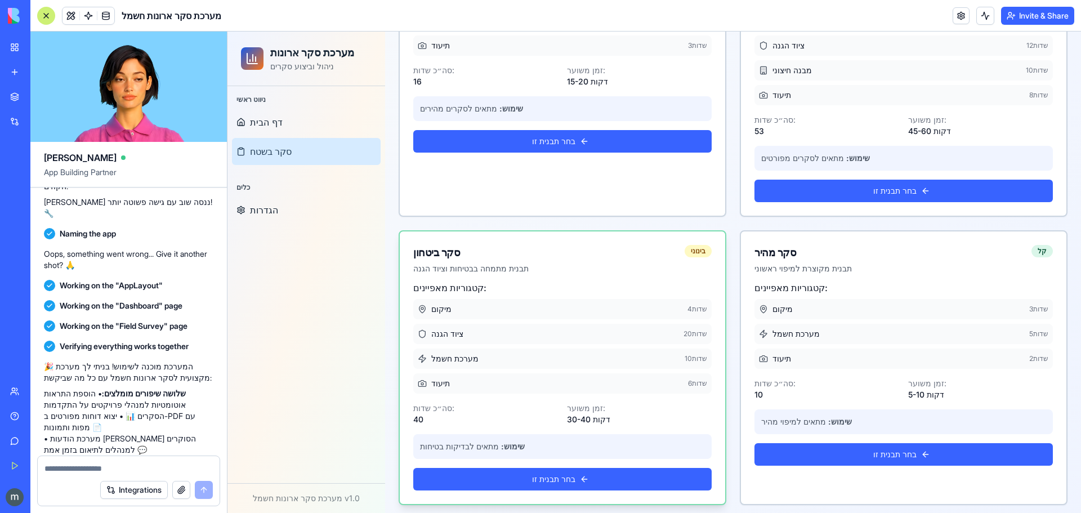
scroll to position [350, 0]
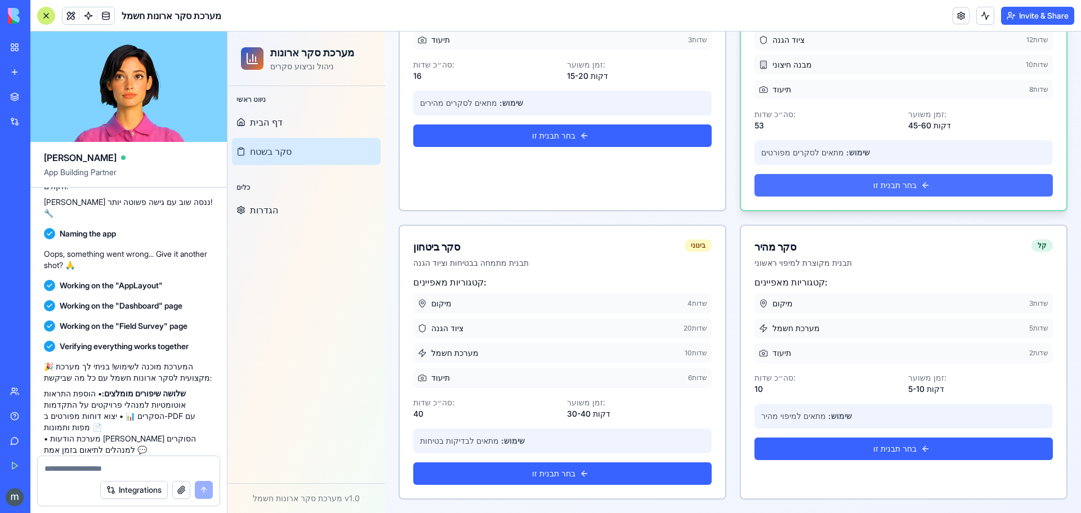
click at [878, 186] on button "בחר תבנית זו" at bounding box center [903, 185] width 298 height 23
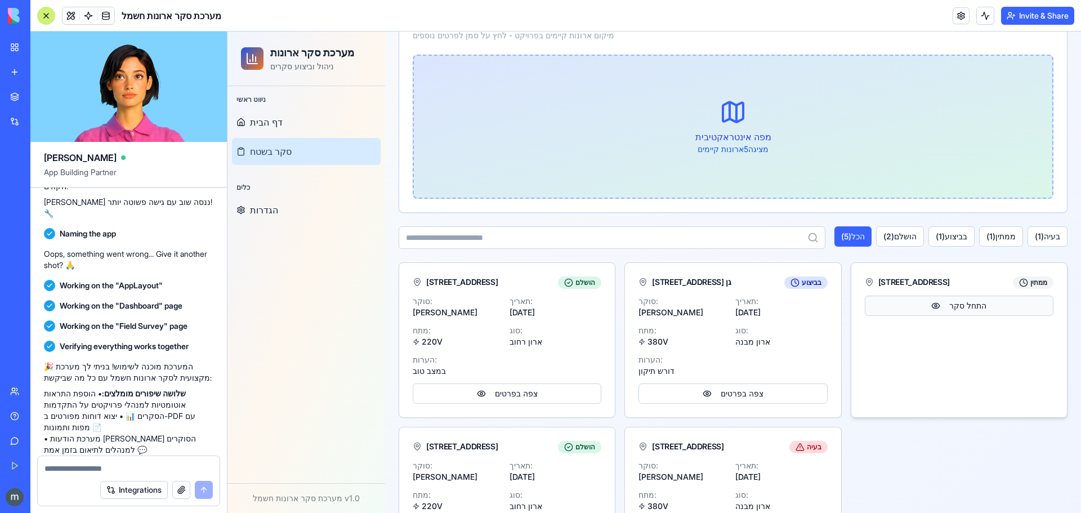
scroll to position [159, 0]
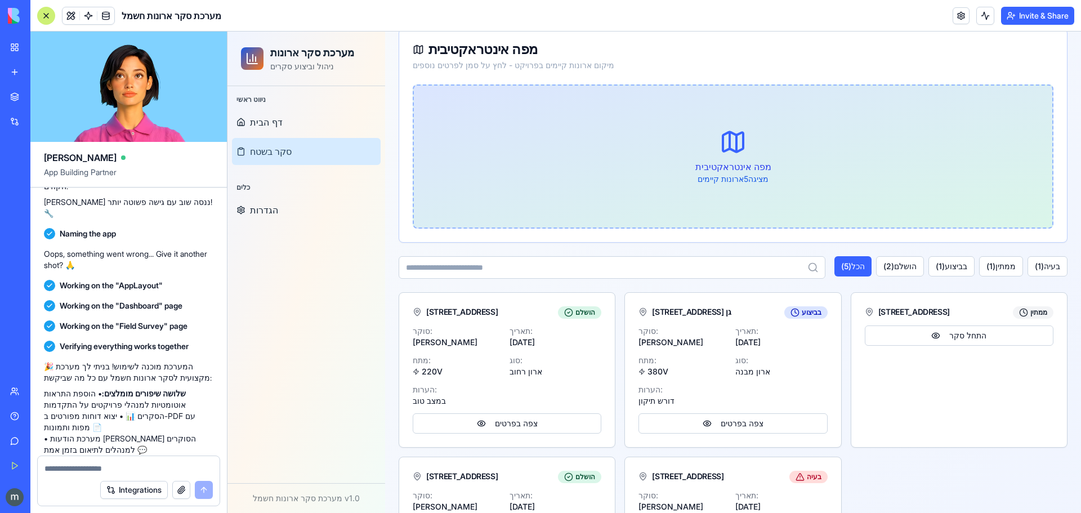
click at [733, 167] on p "מפה אינטראקטיבית" at bounding box center [733, 167] width 76 height 14
click at [511, 423] on button "צפה בפרטים" at bounding box center [507, 423] width 189 height 20
click at [726, 420] on button "צפה בפרטים" at bounding box center [732, 423] width 189 height 20
click at [917, 403] on div "רחוב ביאליק 19, רמת גן ממתין התחל סקר" at bounding box center [959, 369] width 217 height 155
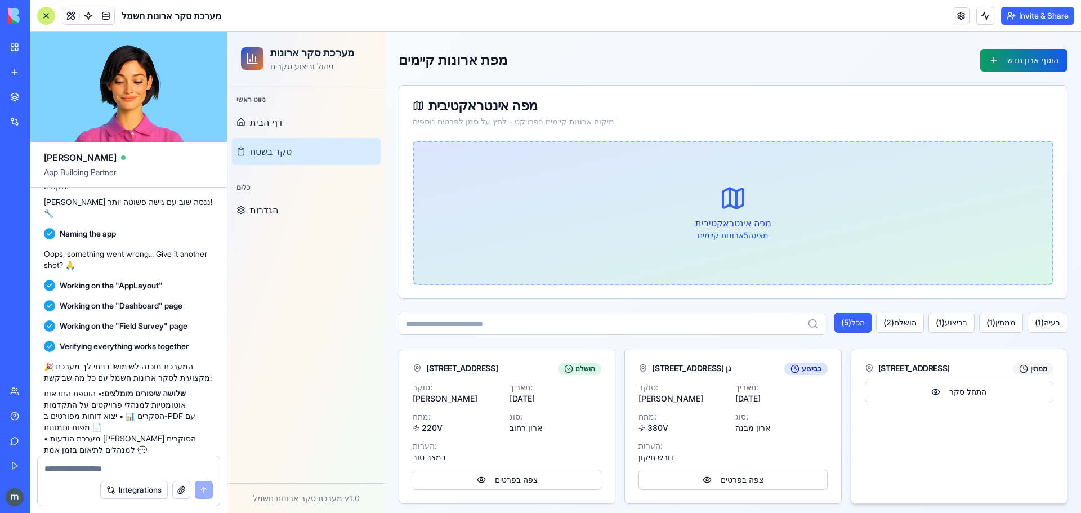
scroll to position [46, 0]
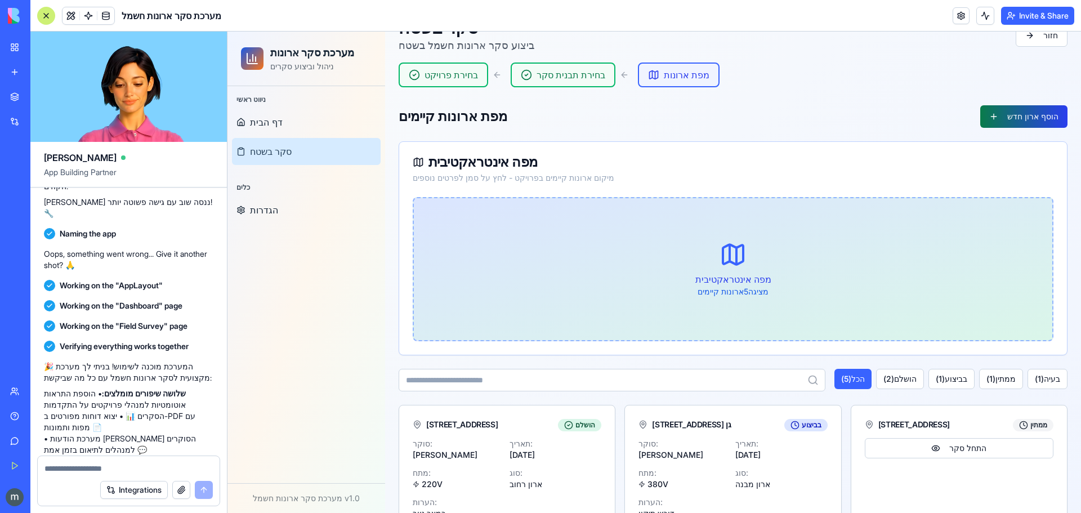
click at [1027, 115] on button "הוסף ארון חדש" at bounding box center [1023, 116] width 87 height 23
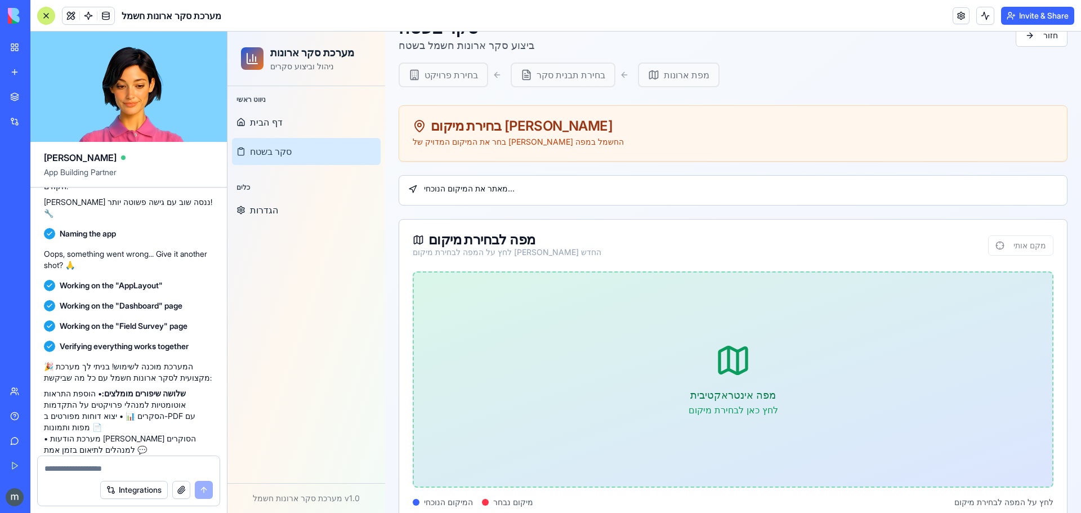
click at [455, 138] on div "בחר את המיקום המדויק של הארון החשמל במפה" at bounding box center [733, 141] width 641 height 11
drag, startPoint x: 701, startPoint y: 389, endPoint x: 693, endPoint y: 348, distance: 42.0
click at [684, 343] on div at bounding box center [733, 379] width 638 height 214
click at [766, 377] on div at bounding box center [733, 379] width 638 height 214
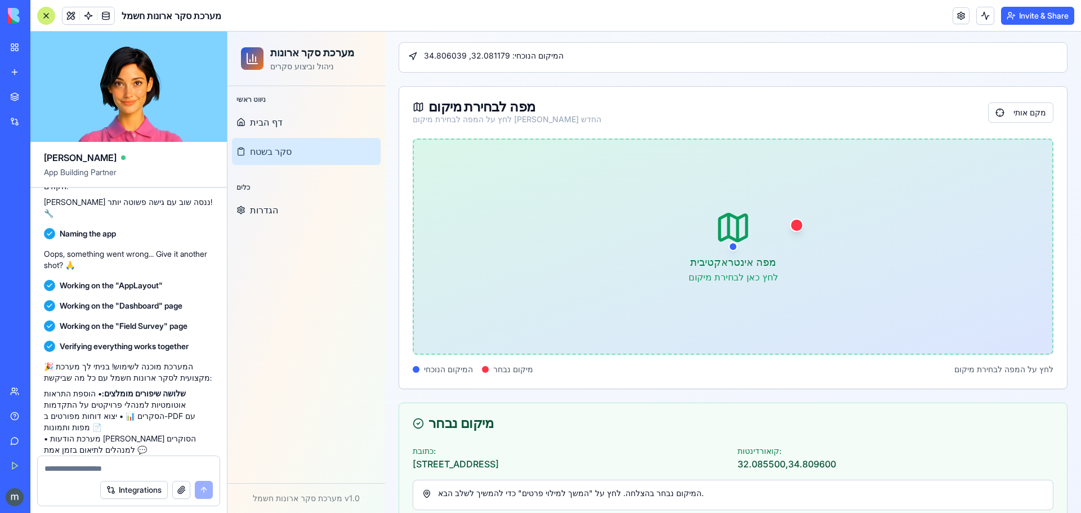
scroll to position [215, 0]
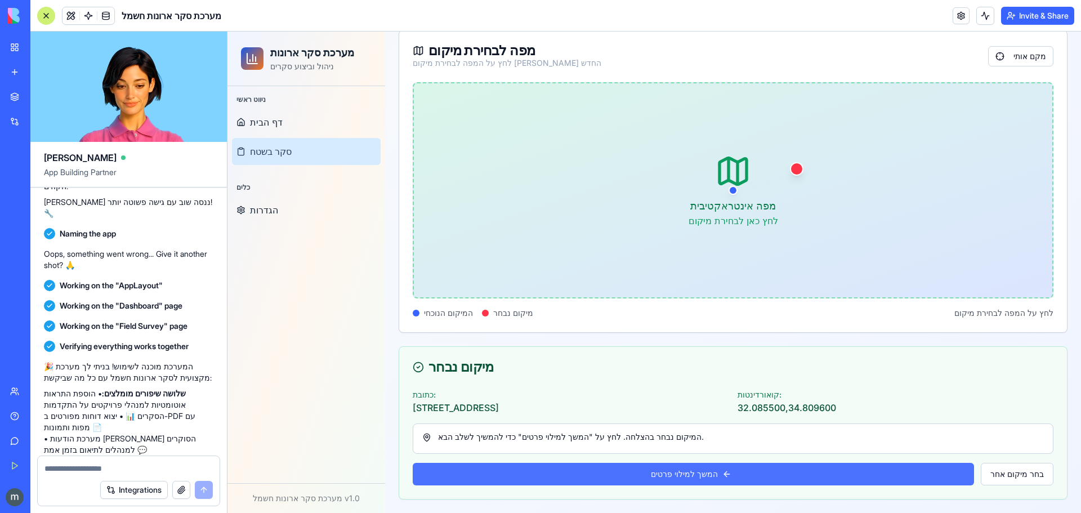
click at [700, 471] on button "המשך למילוי פרטים" at bounding box center [693, 474] width 561 height 23
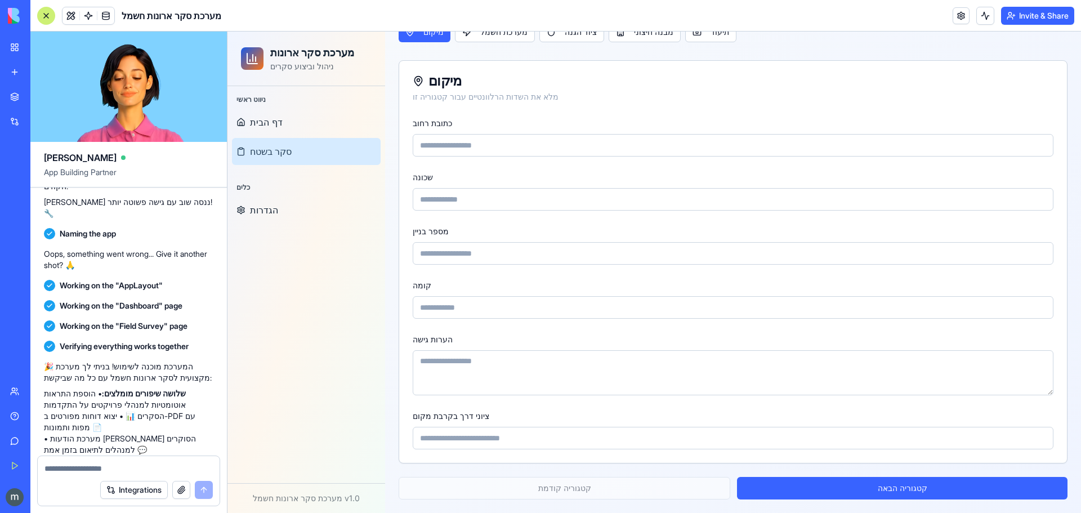
scroll to position [233, 0]
click at [462, 142] on input "כתובת רחוב" at bounding box center [733, 145] width 641 height 23
click at [469, 201] on input "שכונה" at bounding box center [733, 199] width 641 height 23
click at [486, 248] on input "מספר בניין" at bounding box center [733, 253] width 641 height 23
click at [509, 319] on div "כתובת רחוב שכונה מספר בניין קומה הערות גישה ציוני דרך בקרבת מקום" at bounding box center [733, 289] width 668 height 347
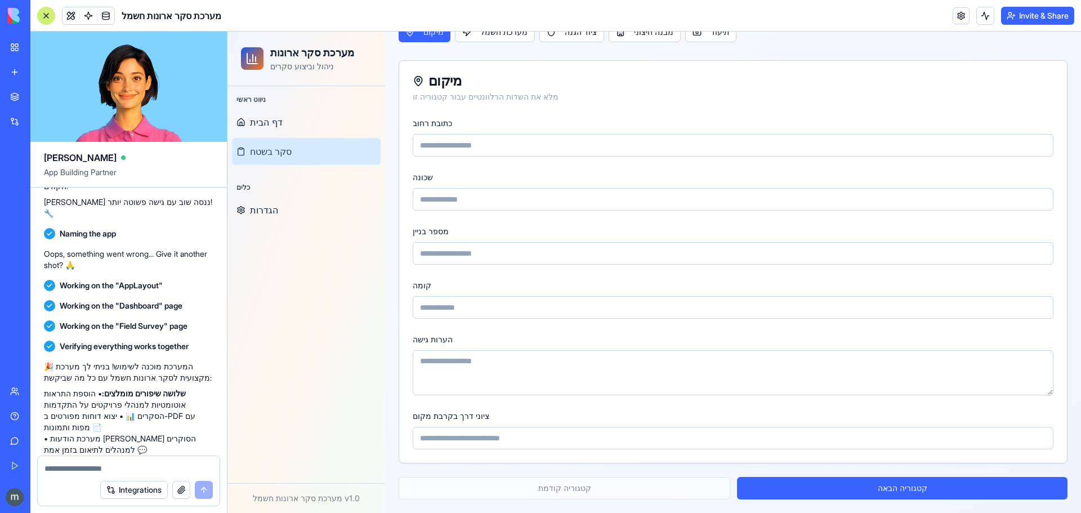
click at [524, 373] on textarea "הערות גישה" at bounding box center [733, 372] width 641 height 45
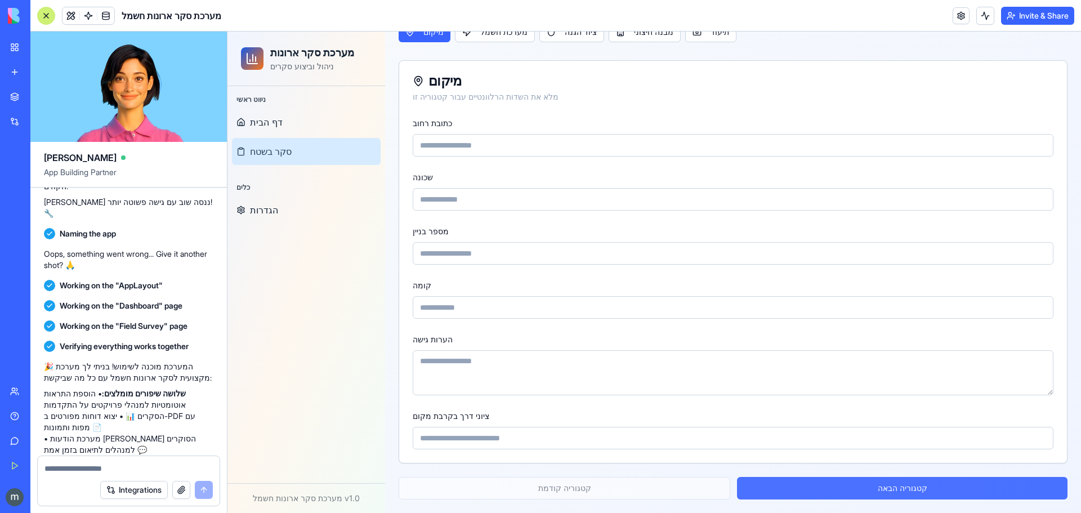
click at [883, 493] on button "קטגוריה הבאה" at bounding box center [902, 488] width 330 height 23
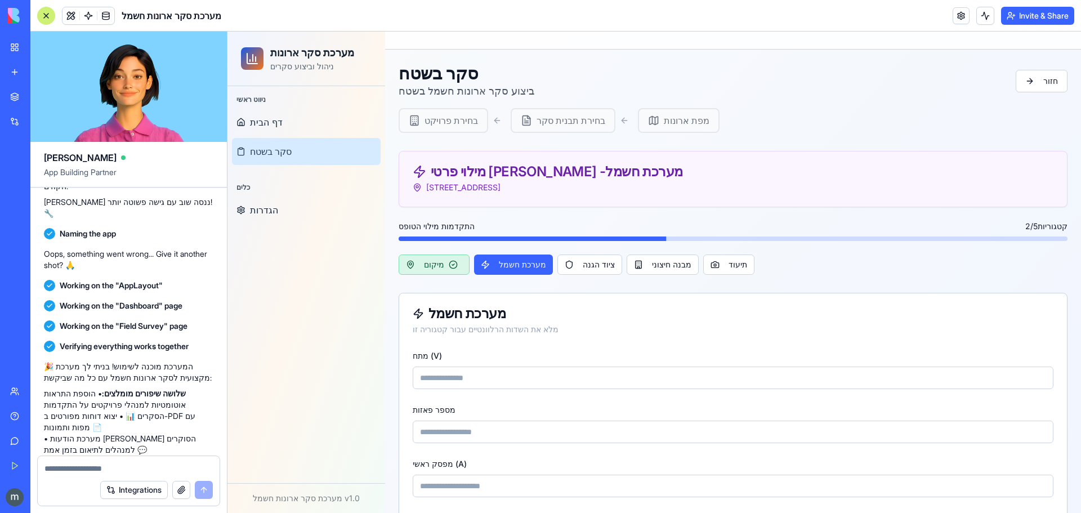
scroll to position [0, 0]
click at [566, 266] on button "ציוד הגנה" at bounding box center [589, 265] width 65 height 20
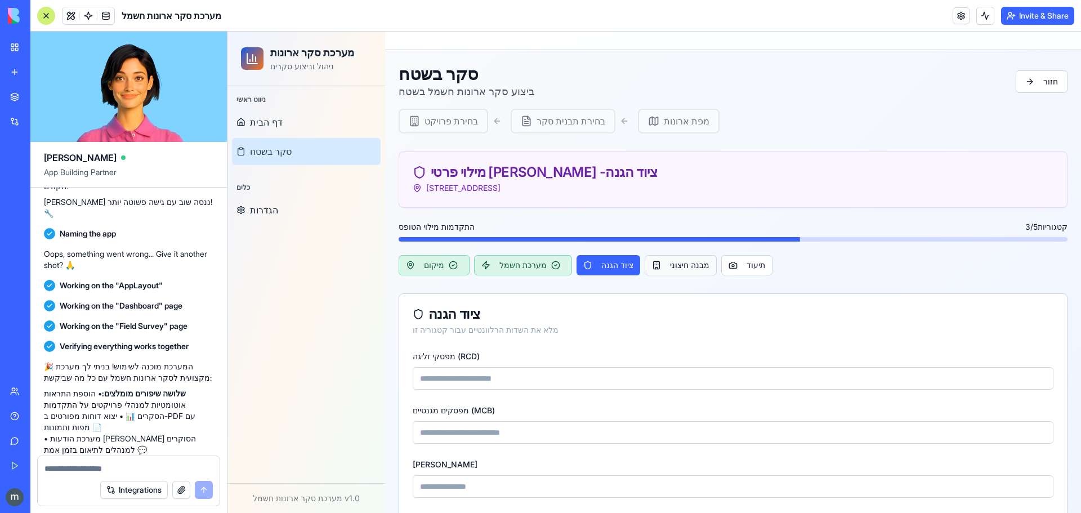
click at [647, 270] on button "מבנה חיצוני" at bounding box center [681, 265] width 72 height 20
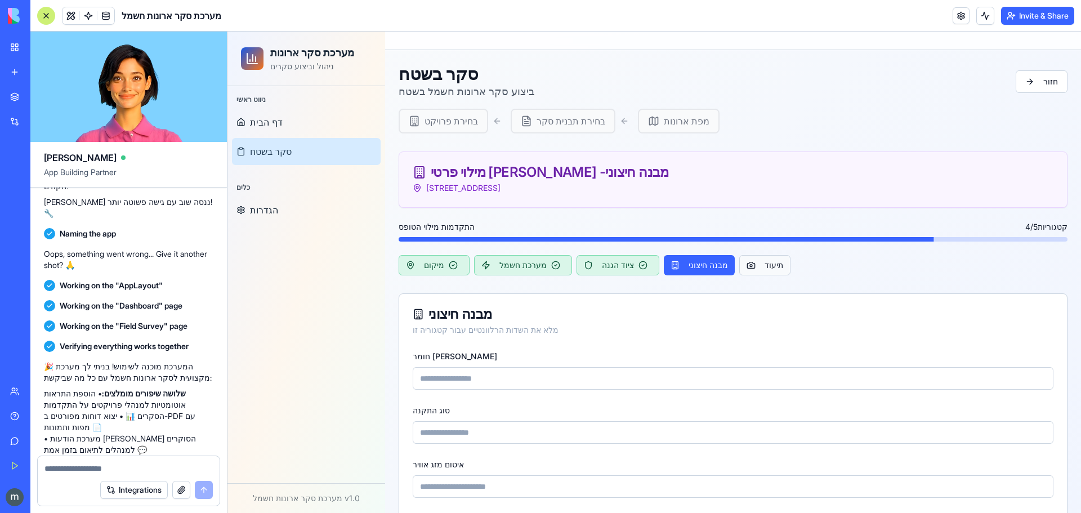
click at [739, 271] on button "תיעוד" at bounding box center [764, 265] width 51 height 20
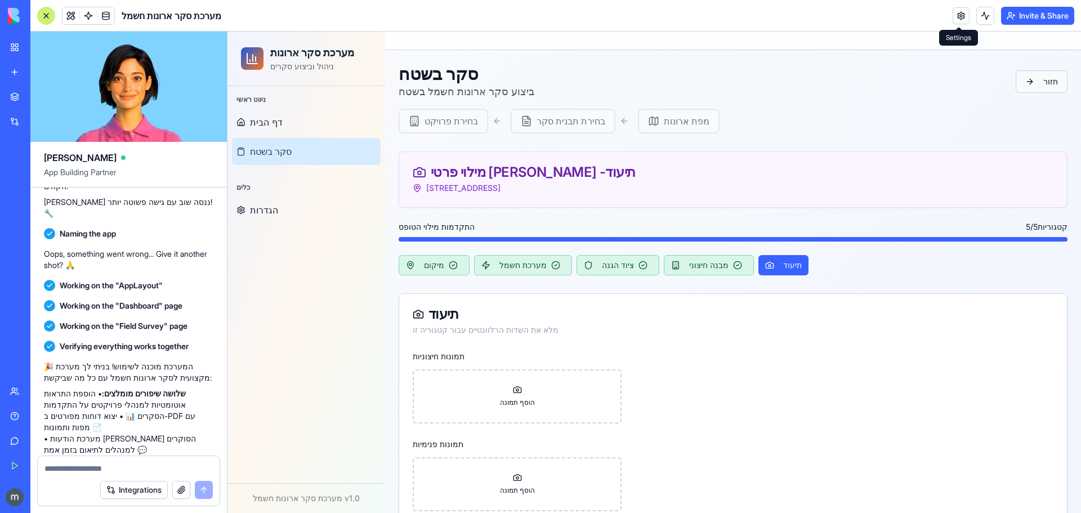
click at [1042, 73] on button "חזור" at bounding box center [1041, 81] width 52 height 23
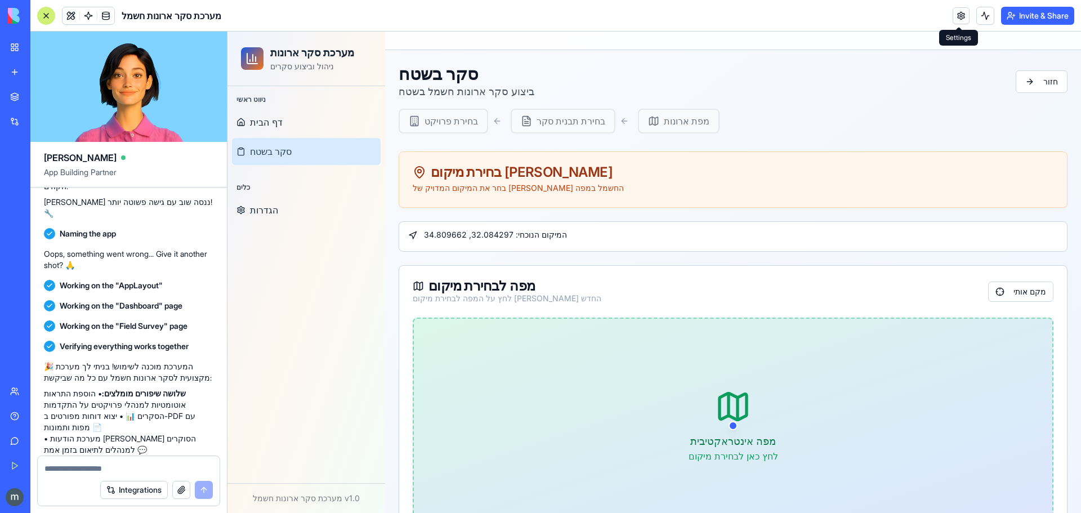
click at [1027, 293] on button "מקם אותי" at bounding box center [1020, 291] width 65 height 20
drag, startPoint x: 668, startPoint y: 382, endPoint x: 611, endPoint y: 374, distance: 58.0
click at [611, 374] on div at bounding box center [733, 426] width 638 height 214
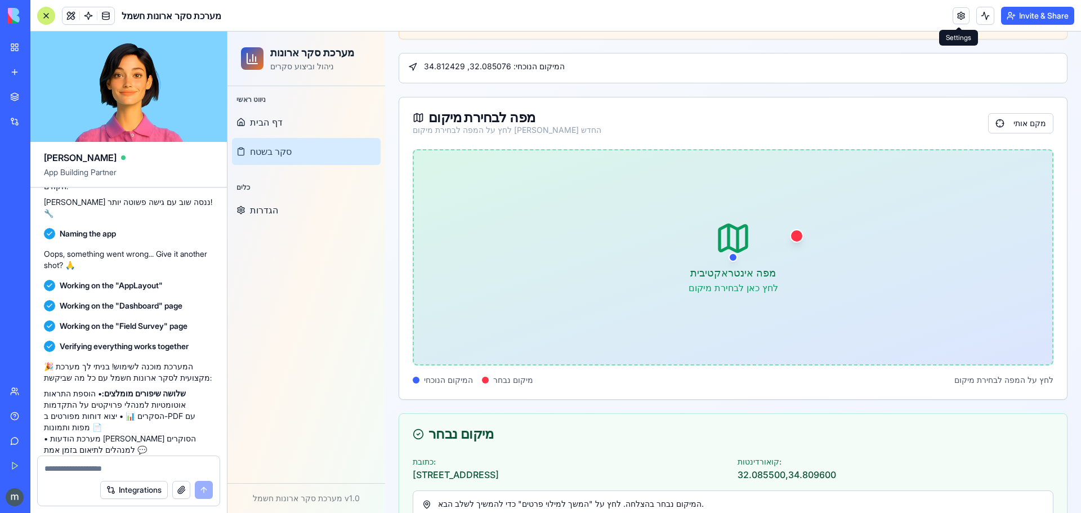
scroll to position [169, 0]
click at [757, 262] on div at bounding box center [733, 257] width 638 height 214
click at [703, 291] on div at bounding box center [733, 257] width 638 height 214
click at [682, 251] on div at bounding box center [733, 257] width 638 height 214
drag, startPoint x: 646, startPoint y: 284, endPoint x: 631, endPoint y: 285, distance: 15.2
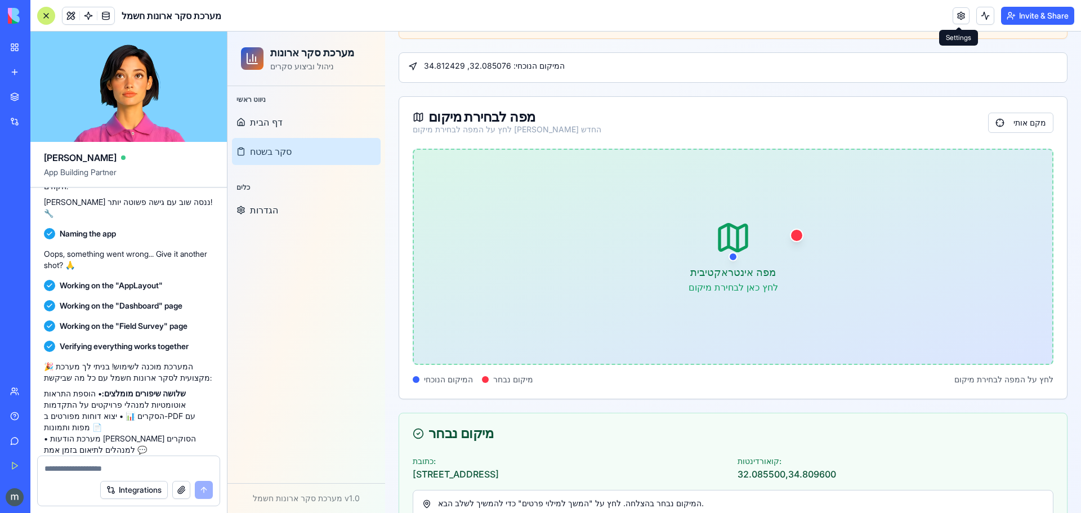
click at [637, 285] on div at bounding box center [733, 257] width 638 height 214
drag, startPoint x: 592, startPoint y: 252, endPoint x: 569, endPoint y: 243, distance: 25.5
click at [592, 252] on div at bounding box center [733, 257] width 638 height 214
drag, startPoint x: 532, startPoint y: 224, endPoint x: 507, endPoint y: 244, distance: 32.4
click at [531, 224] on div at bounding box center [733, 257] width 638 height 214
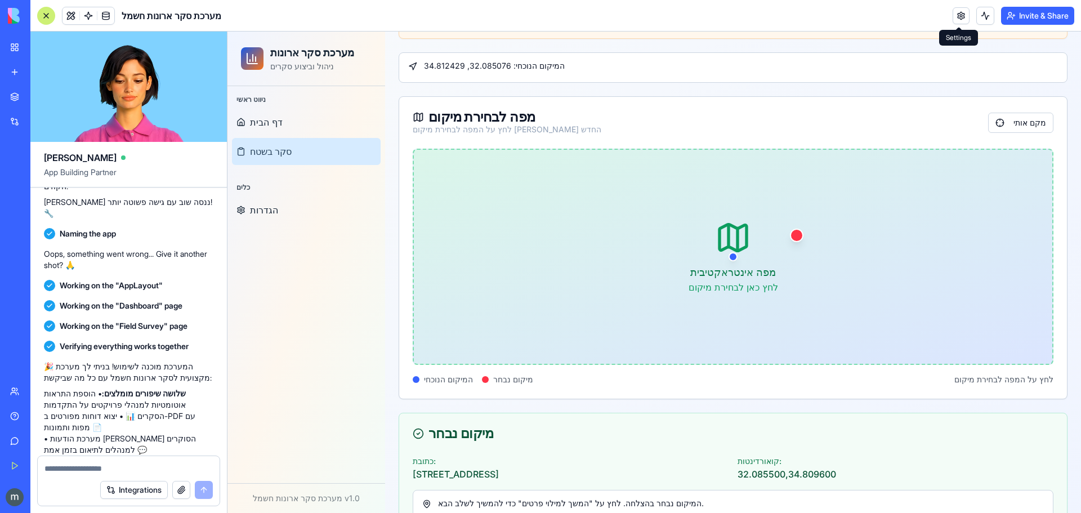
click at [492, 280] on div at bounding box center [733, 257] width 638 height 214
drag, startPoint x: 465, startPoint y: 325, endPoint x: 458, endPoint y: 319, distance: 9.2
click at [464, 325] on div at bounding box center [733, 257] width 638 height 214
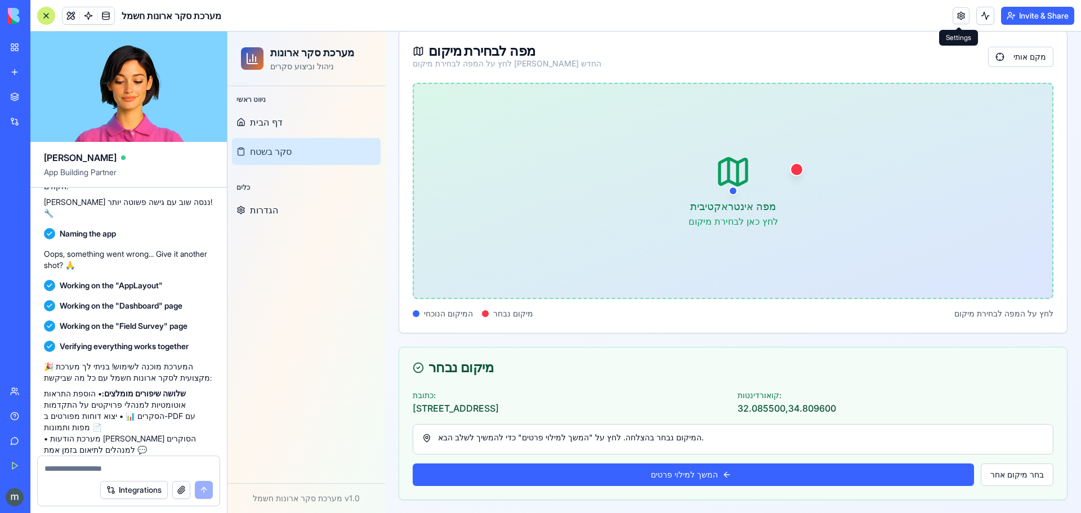
scroll to position [235, 0]
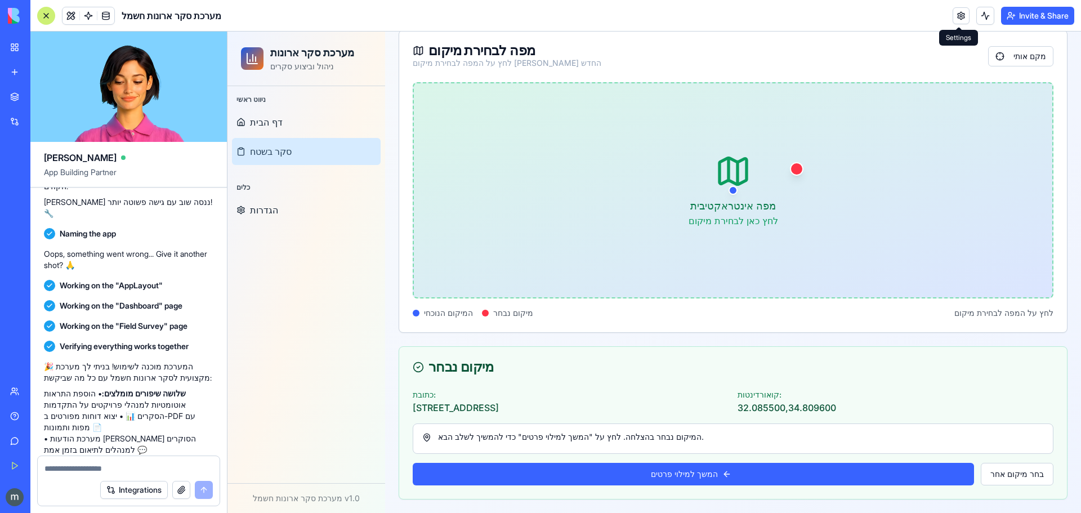
click at [633, 437] on div "המיקום נבחר בהצלחה. לחץ על "המשך למילוי פרטים" כדי להמשיך לשלב הבא." at bounding box center [732, 436] width 621 height 11
click at [1013, 476] on button "בחר מיקום אחר" at bounding box center [1017, 474] width 73 height 23
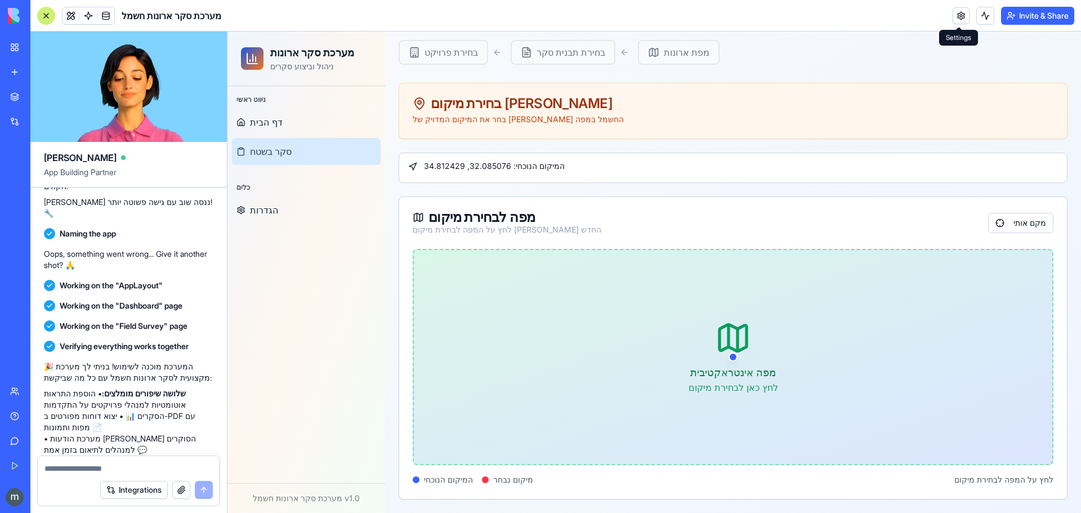
scroll to position [69, 0]
click at [752, 347] on div at bounding box center [733, 357] width 638 height 214
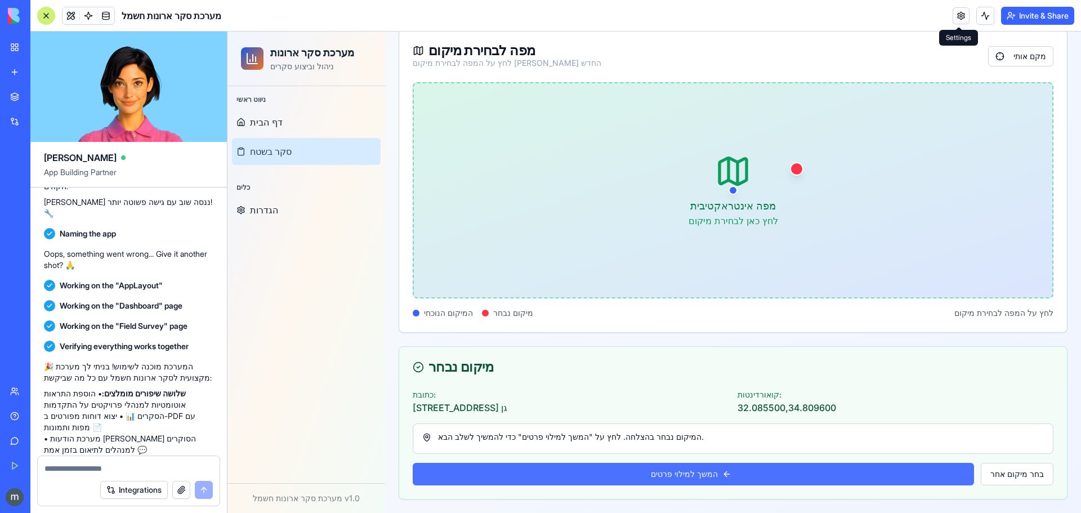
click at [735, 471] on button "המשך למילוי פרטים" at bounding box center [693, 474] width 561 height 23
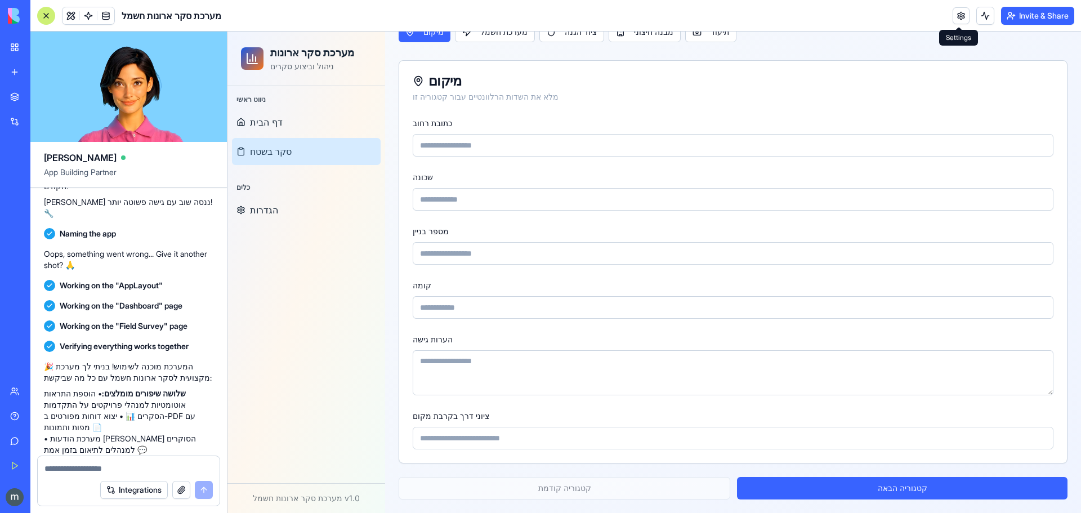
scroll to position [233, 0]
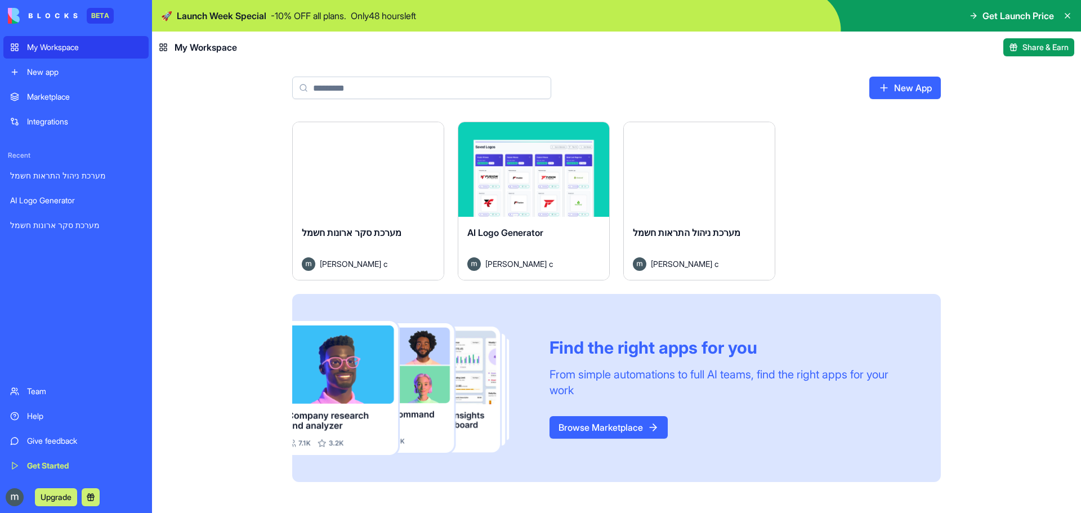
click at [1029, 253] on div "Launch מערכת סקר ארונות חשמל [PERSON_NAME] c Launch AI Logo Generator [PERSON_N…" at bounding box center [616, 317] width 929 height 391
